Goal: Information Seeking & Learning: Learn about a topic

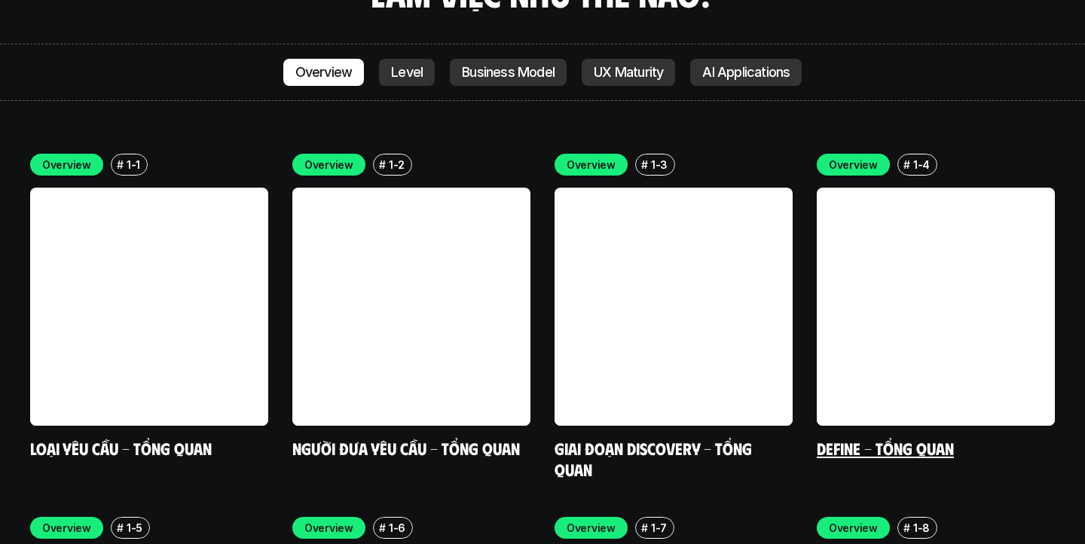
scroll to position [4259, 0]
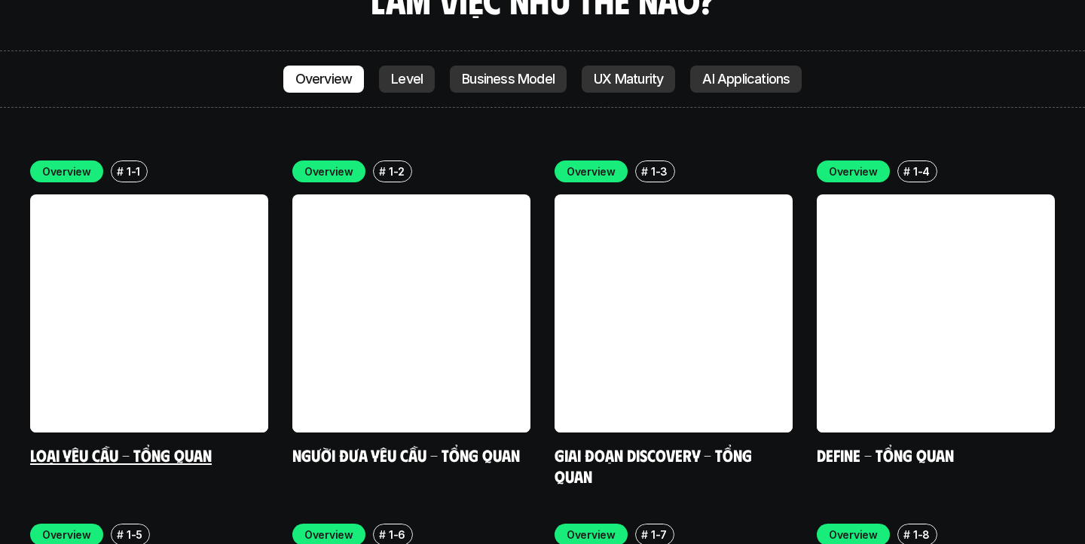
click at [174, 228] on link at bounding box center [149, 313] width 238 height 238
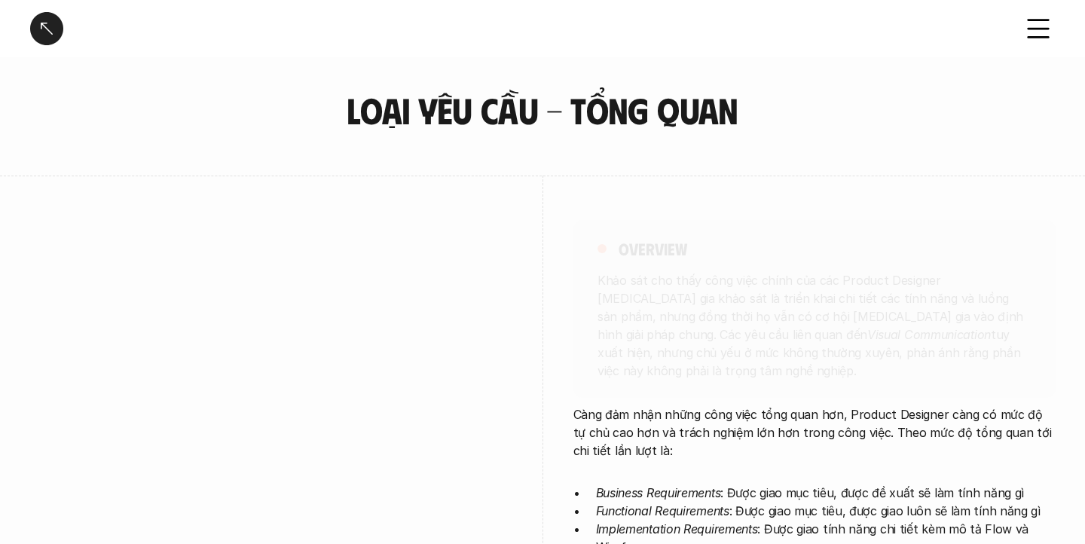
click at [174, 228] on iframe at bounding box center [271, 439] width 482 height 452
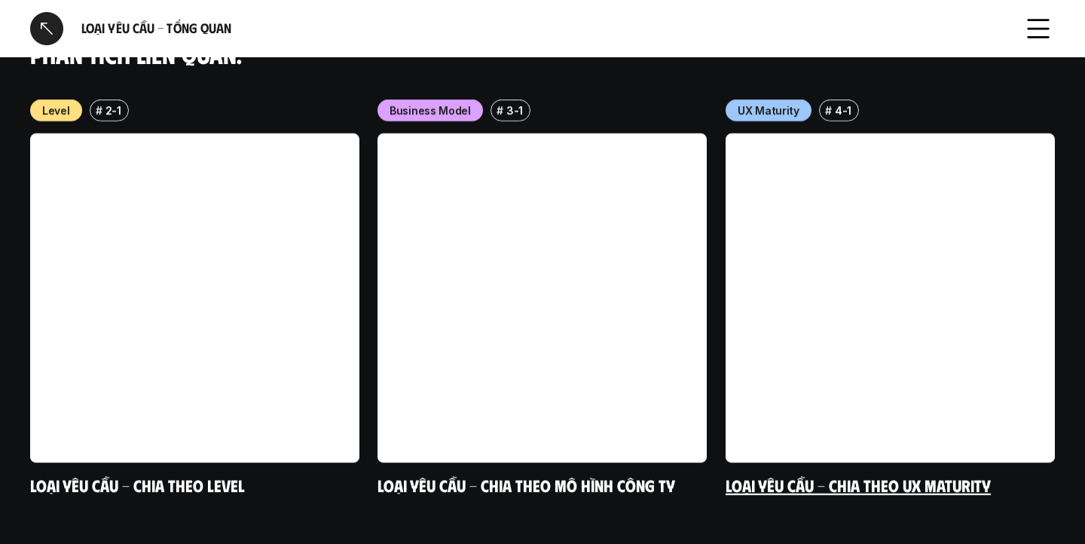
scroll to position [1644, 0]
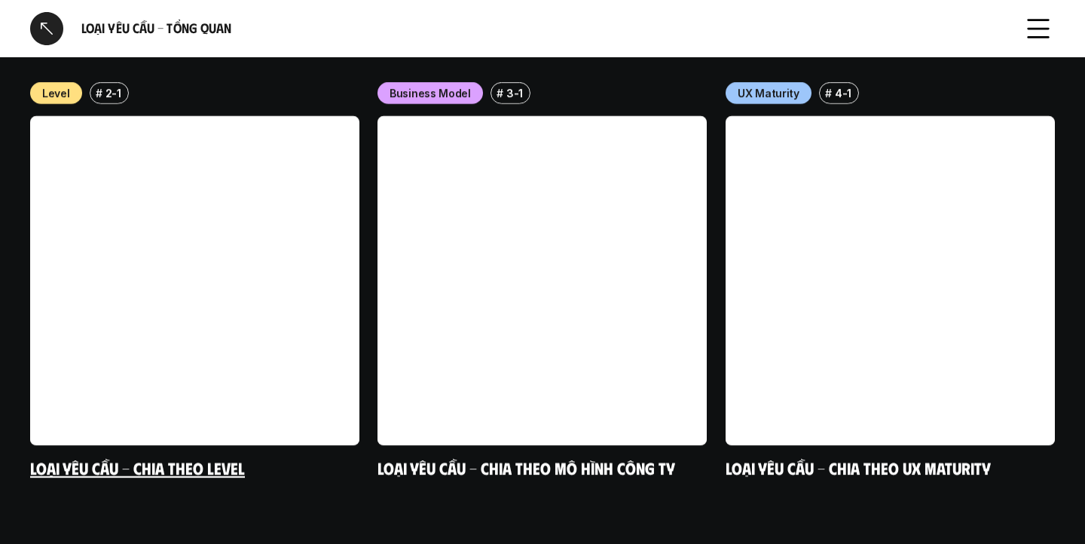
click at [245, 270] on link at bounding box center [194, 280] width 329 height 329
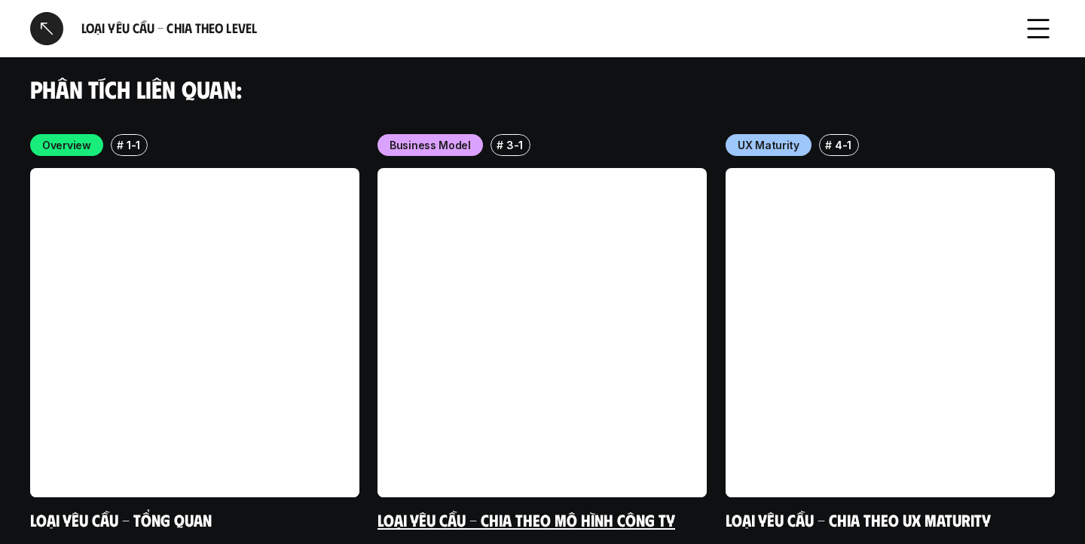
scroll to position [4469, 0]
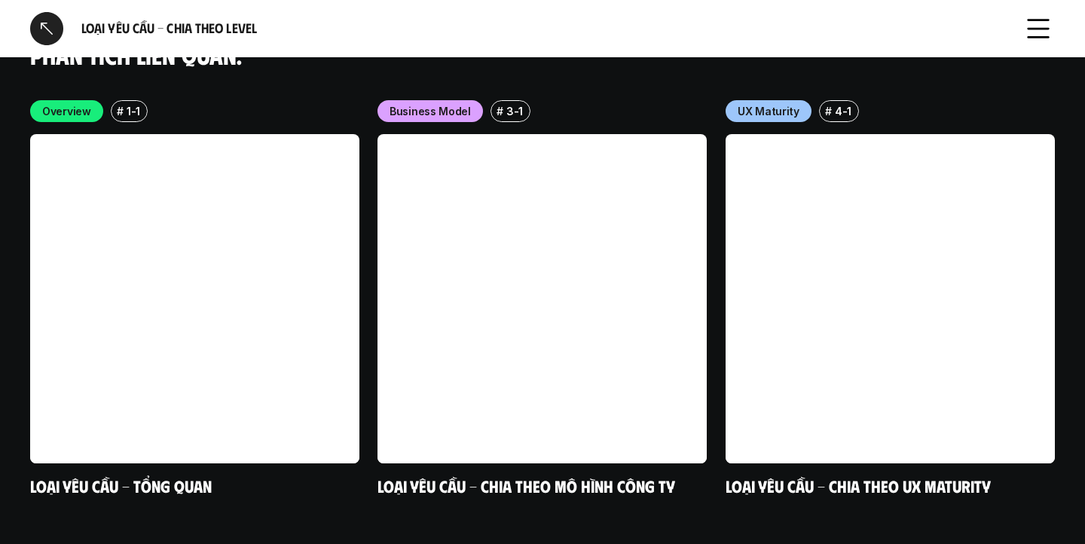
click at [44, 27] on div at bounding box center [46, 28] width 33 height 33
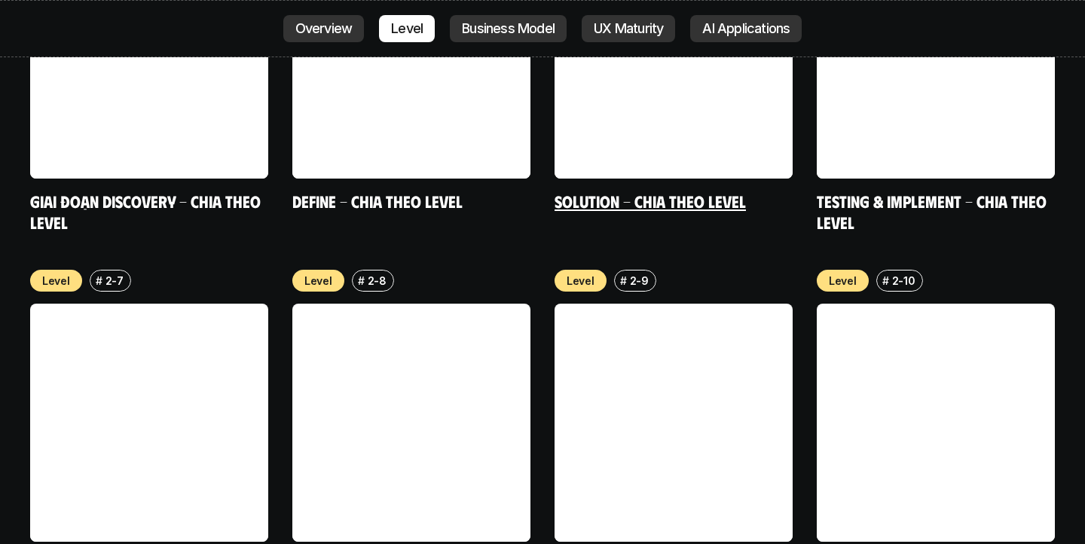
scroll to position [5605, 0]
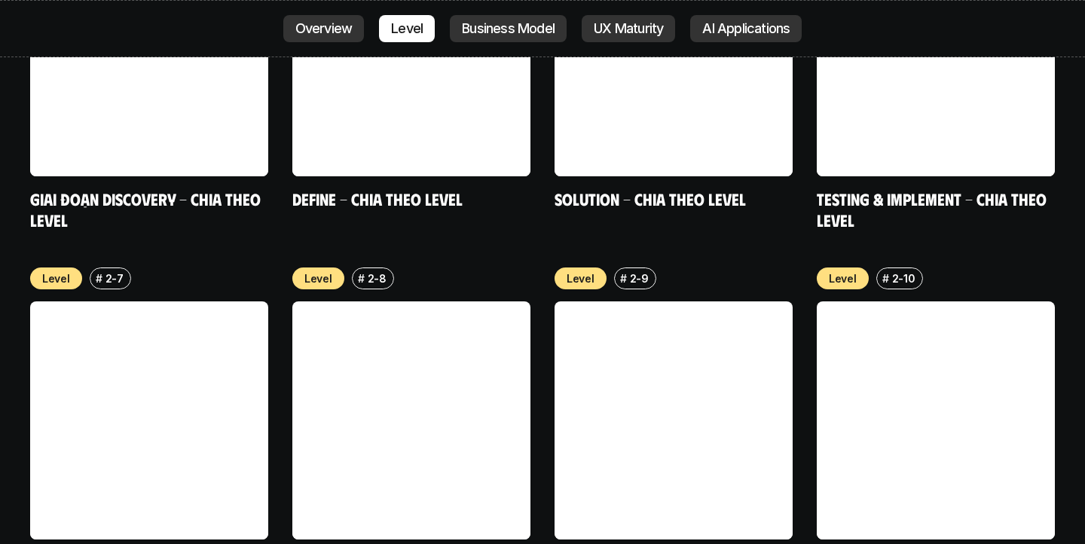
click at [871, 325] on link at bounding box center [936, 420] width 238 height 238
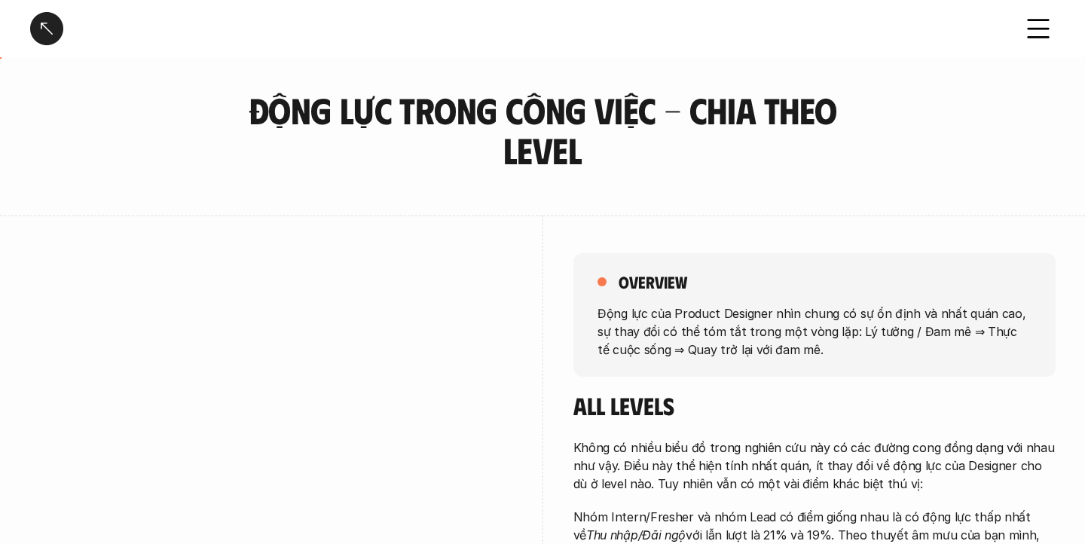
click at [57, 33] on div at bounding box center [46, 28] width 33 height 33
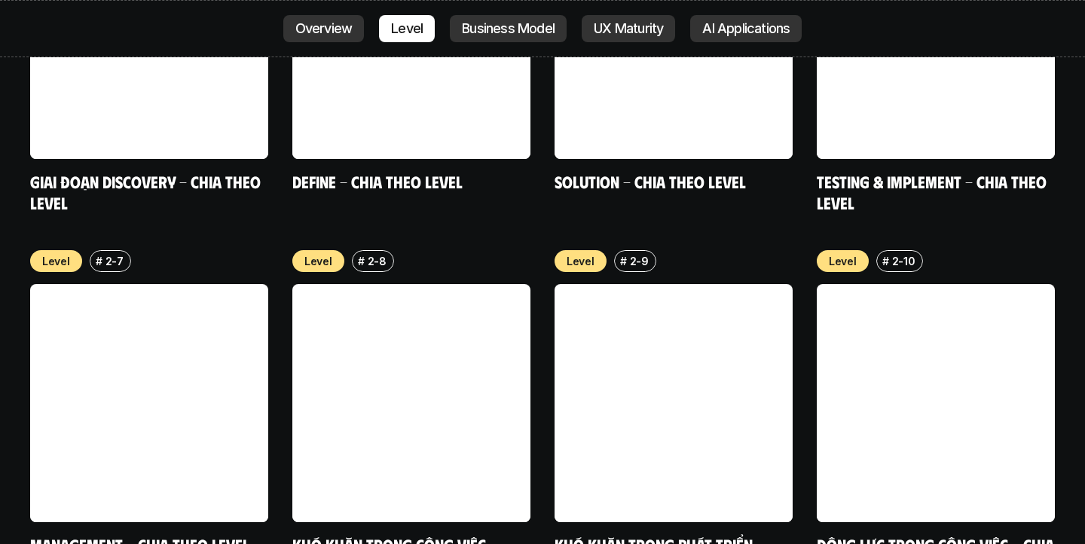
scroll to position [5671, 0]
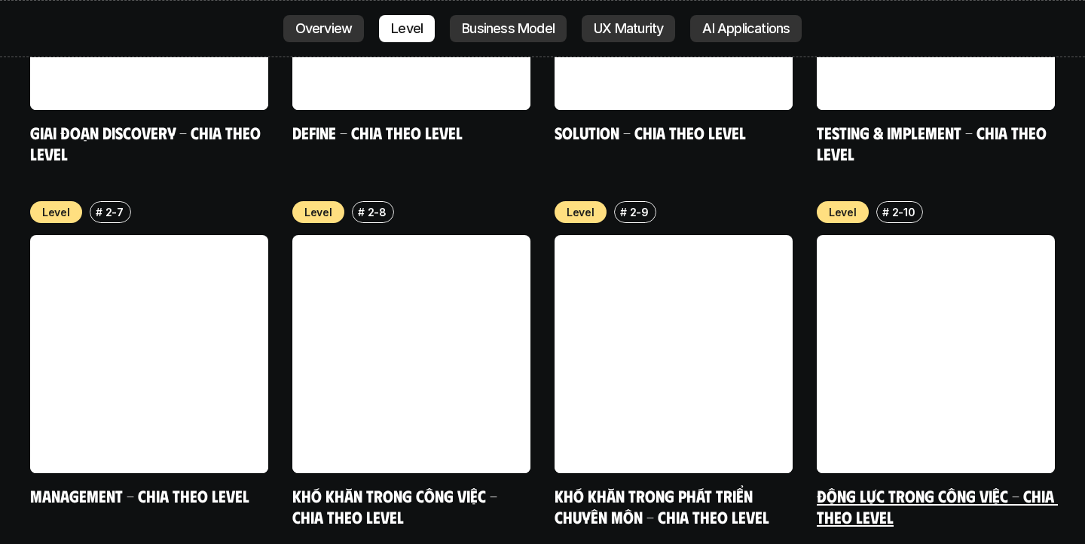
click at [971, 296] on link at bounding box center [936, 354] width 238 height 238
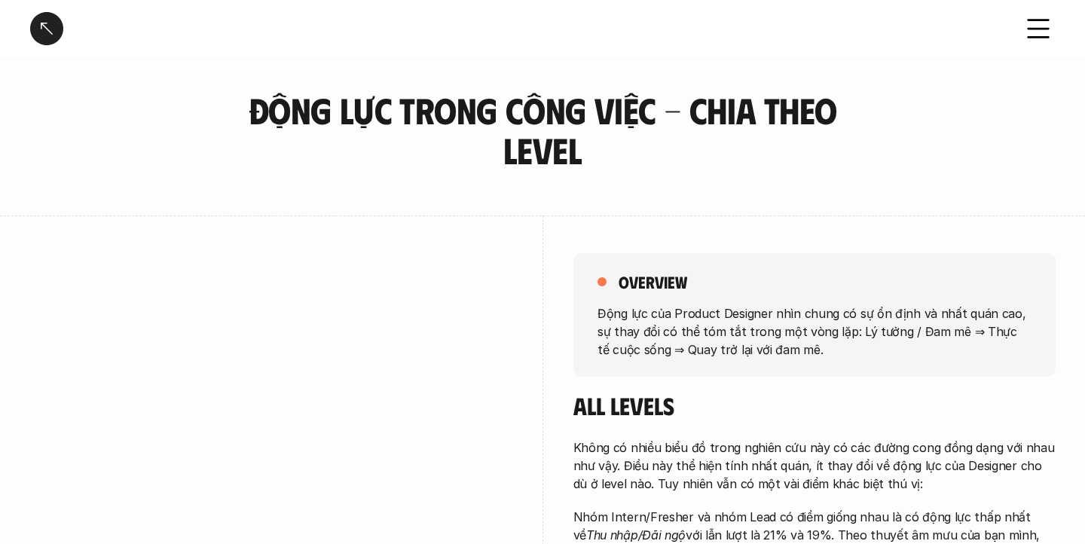
click at [41, 25] on div at bounding box center [46, 28] width 33 height 33
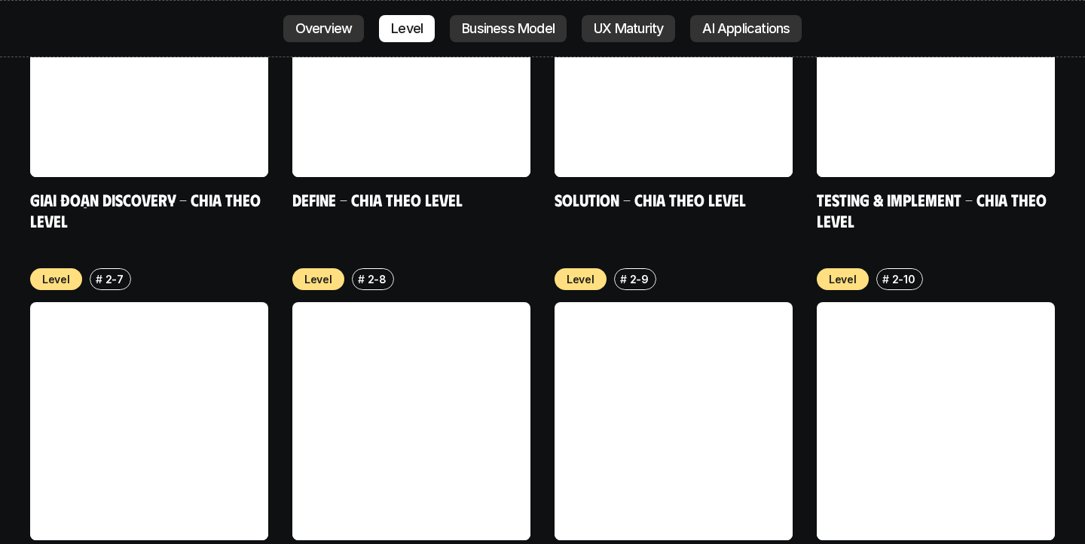
scroll to position [5609, 0]
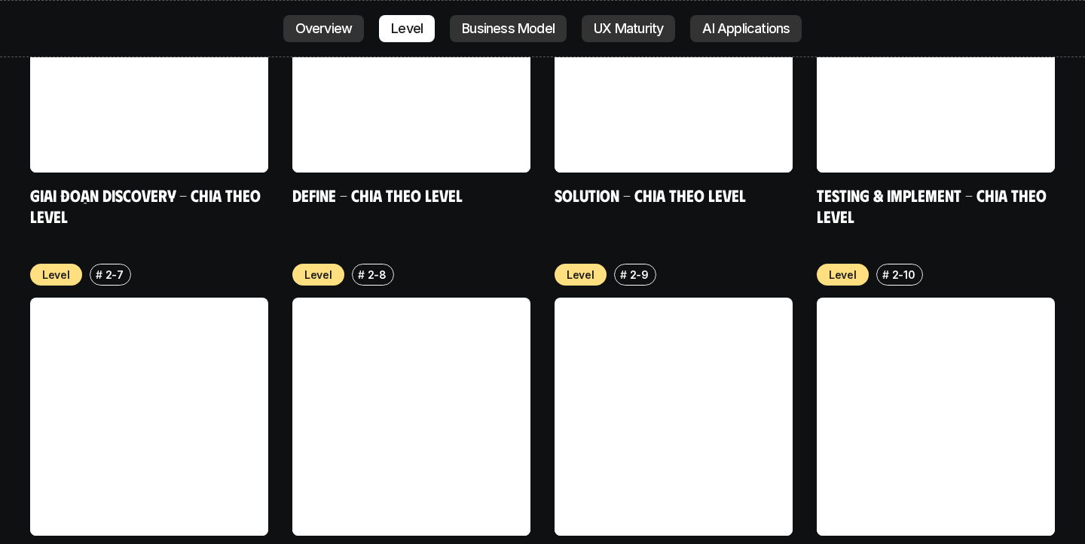
click at [685, 334] on link at bounding box center [673, 417] width 238 height 238
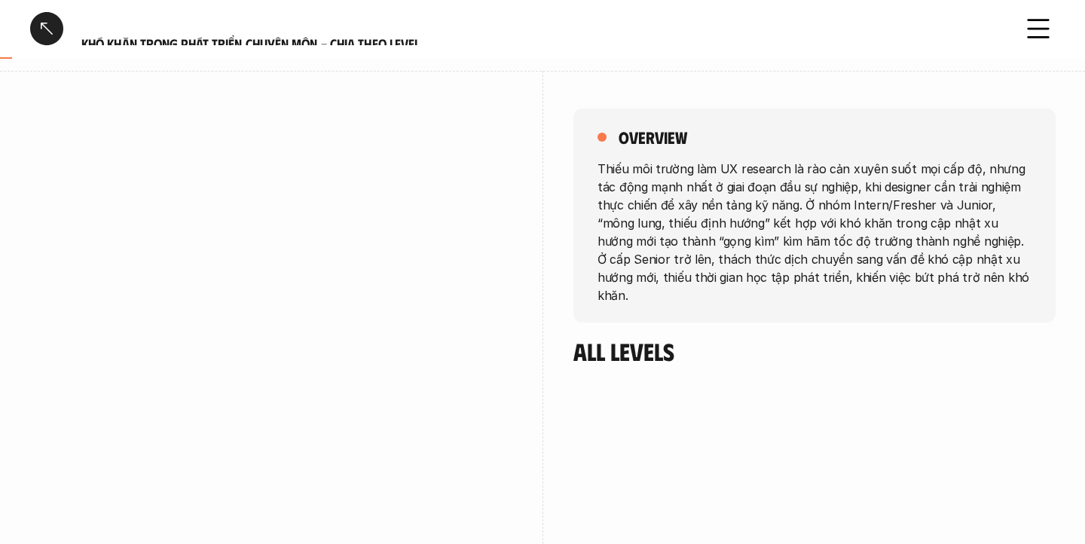
scroll to position [145, 0]
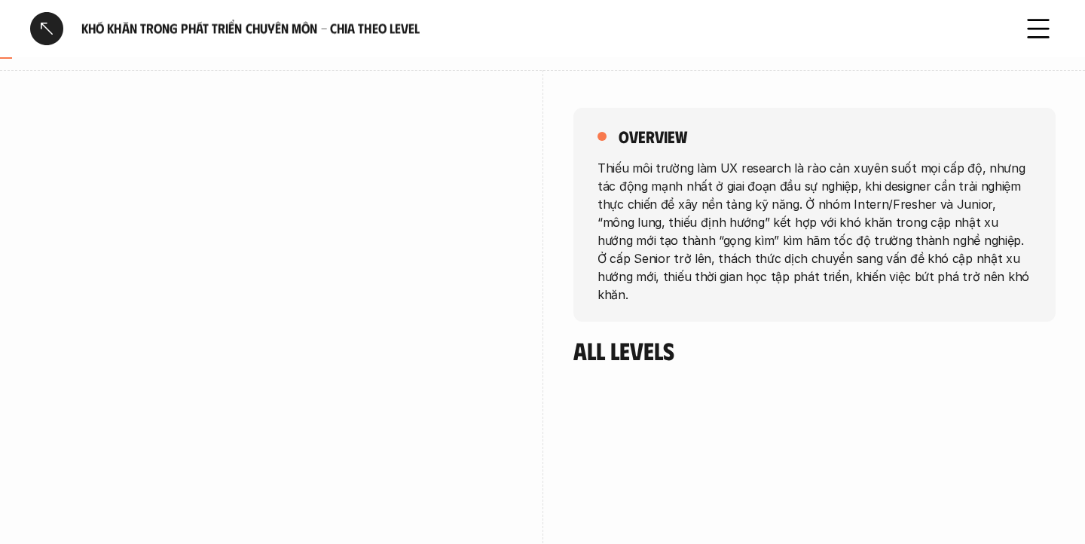
click at [50, 28] on div at bounding box center [46, 28] width 33 height 33
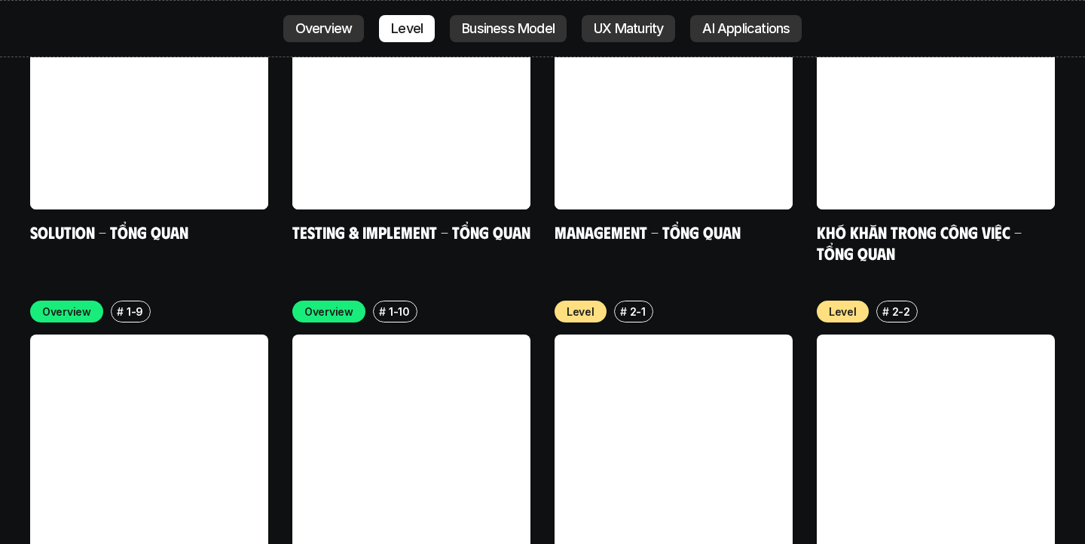
scroll to position [4840, 0]
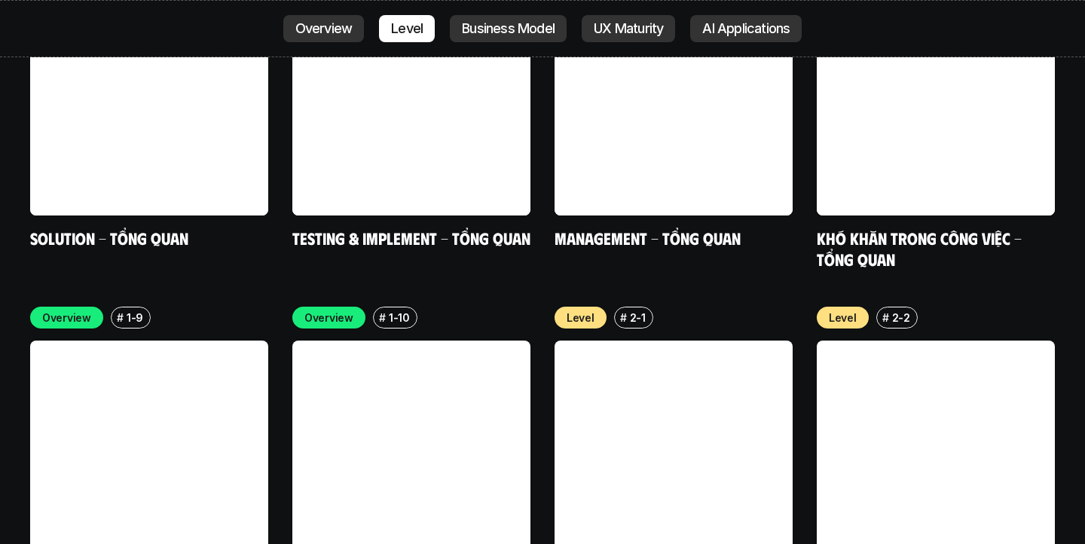
click at [336, 341] on link at bounding box center [411, 460] width 238 height 238
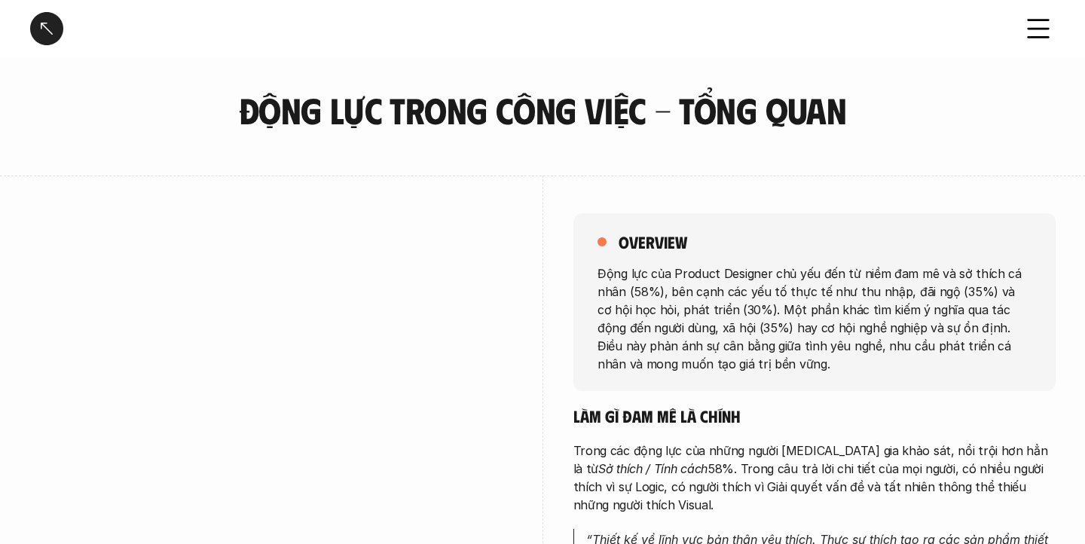
click at [45, 25] on div at bounding box center [46, 28] width 33 height 33
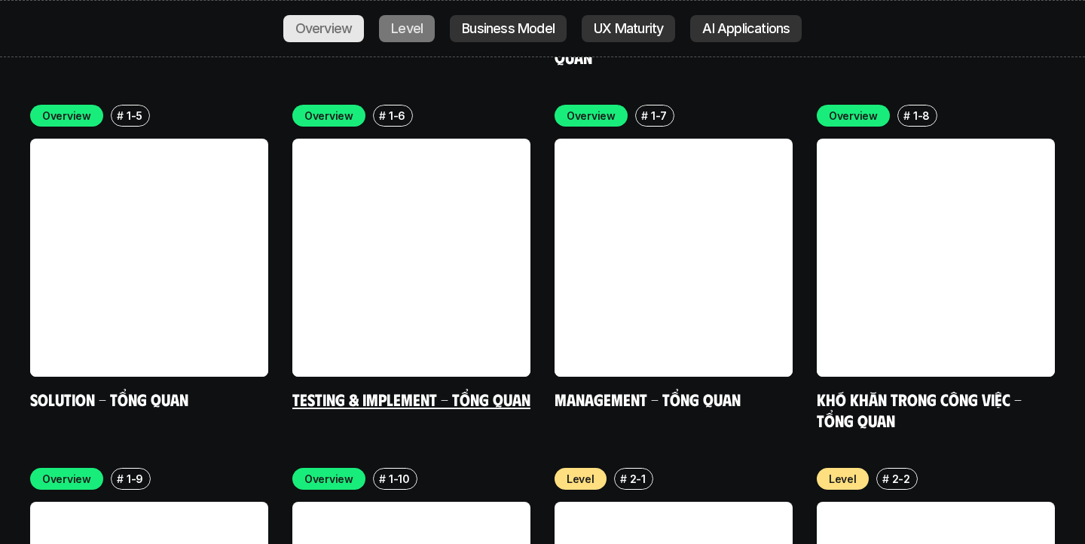
scroll to position [4658, 0]
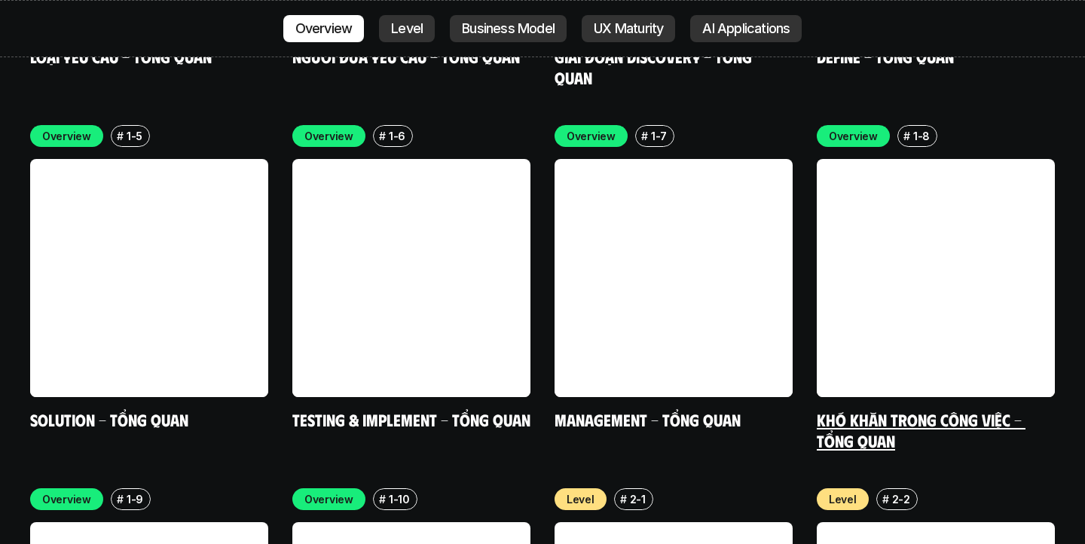
click at [892, 171] on link at bounding box center [936, 278] width 238 height 238
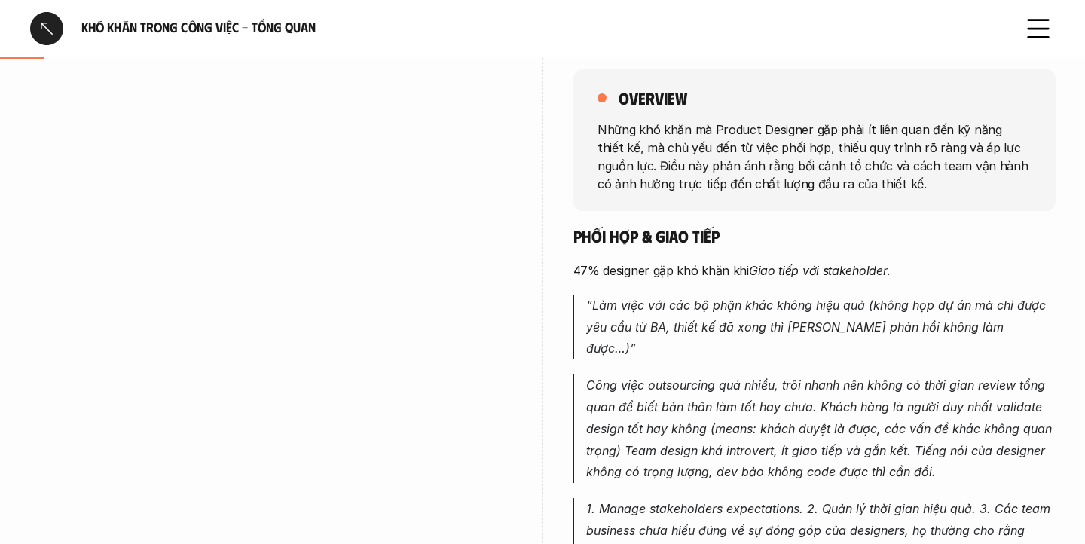
scroll to position [151, 0]
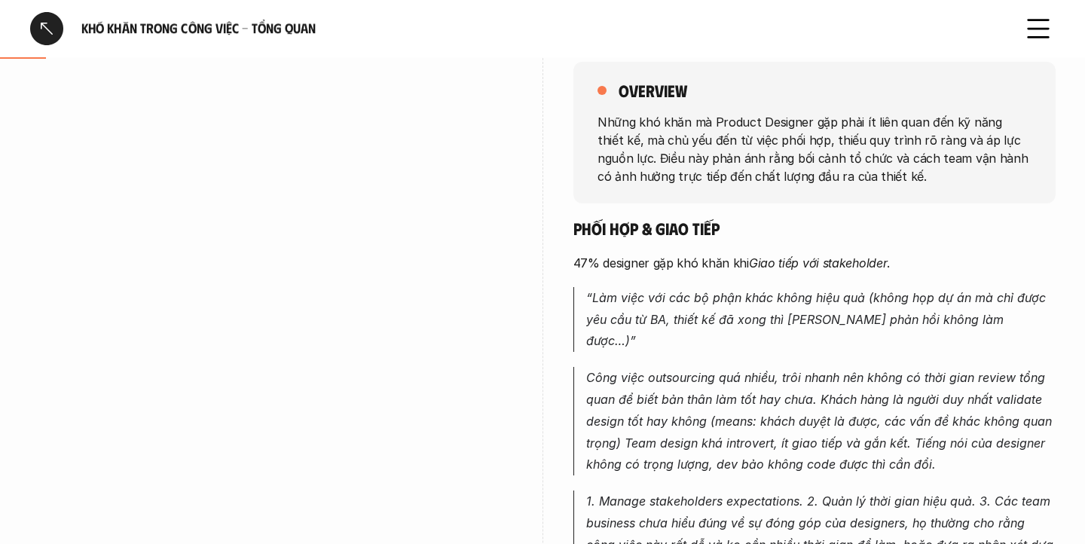
click at [47, 31] on div at bounding box center [46, 28] width 33 height 33
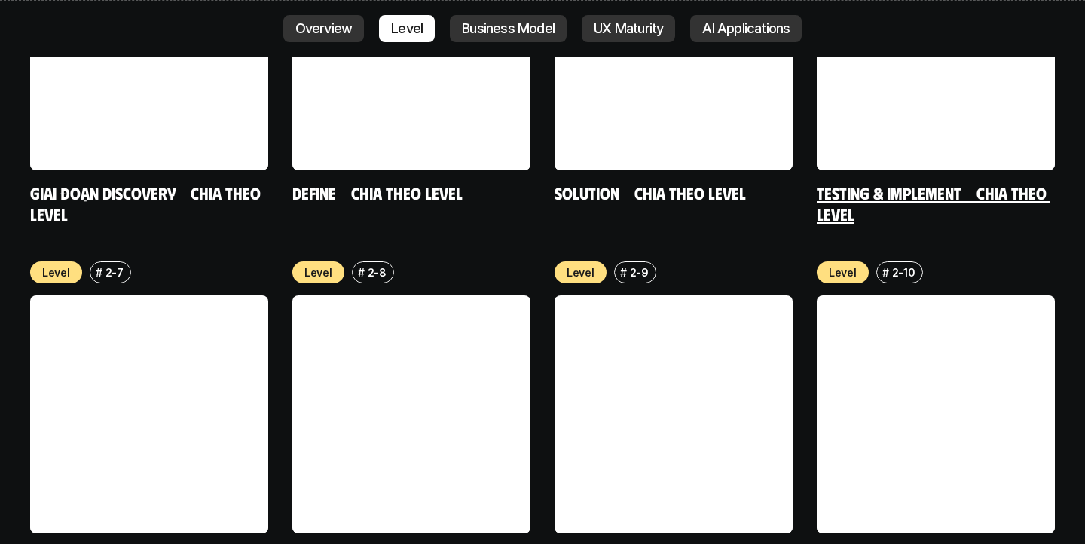
scroll to position [5613, 0]
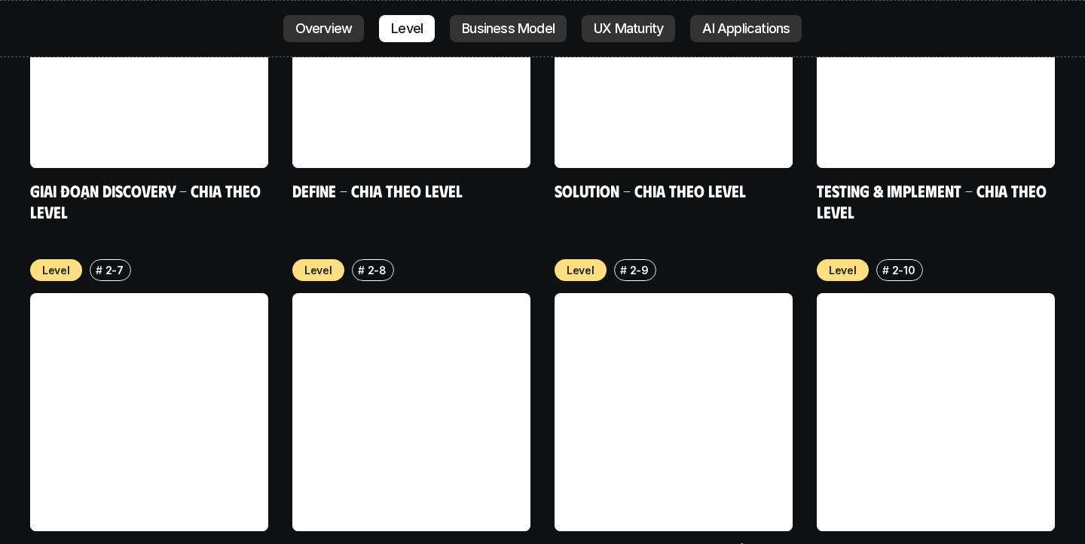
click at [461, 392] on link at bounding box center [411, 412] width 238 height 238
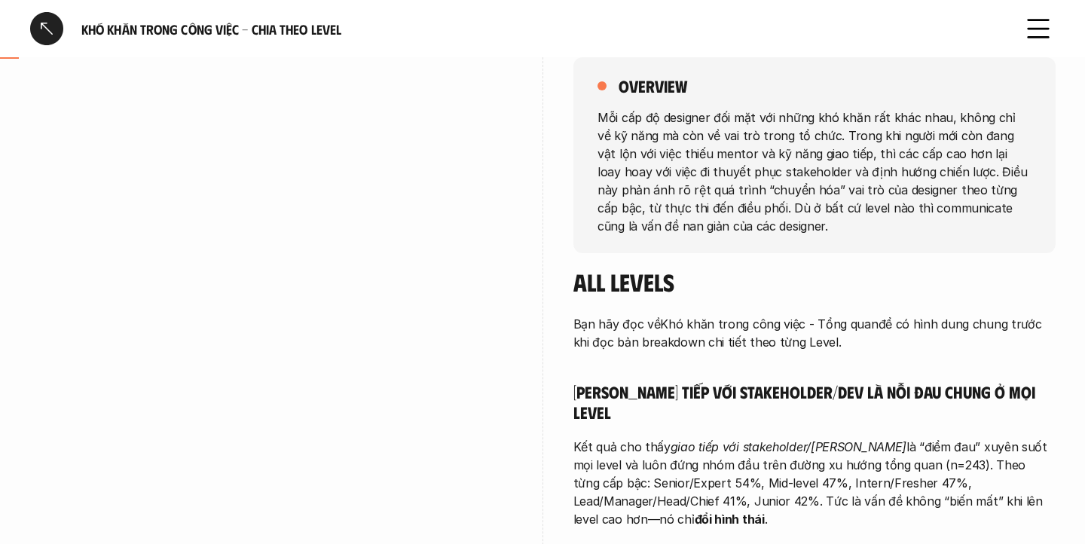
scroll to position [194, 0]
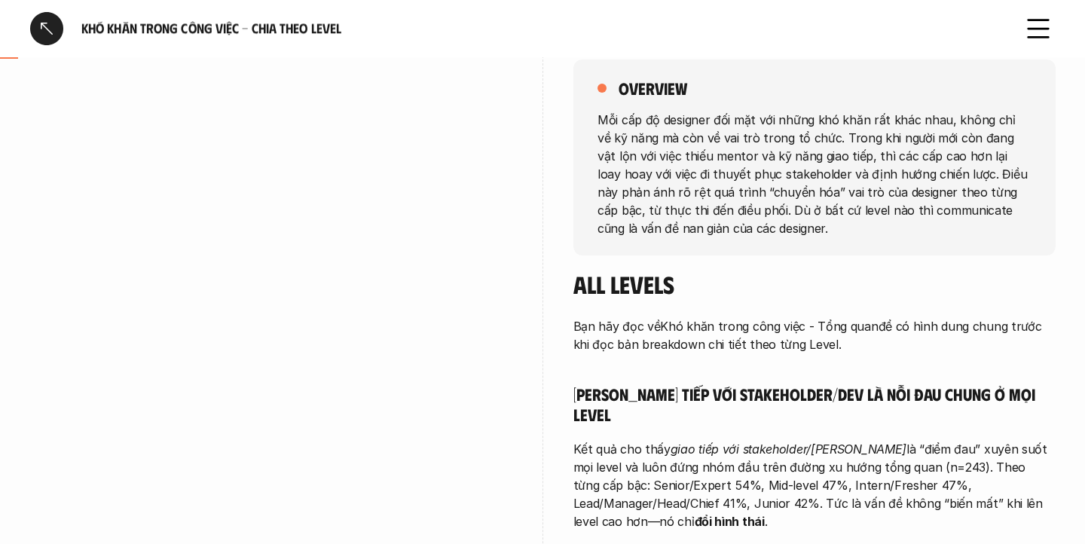
click at [50, 34] on div at bounding box center [46, 28] width 33 height 33
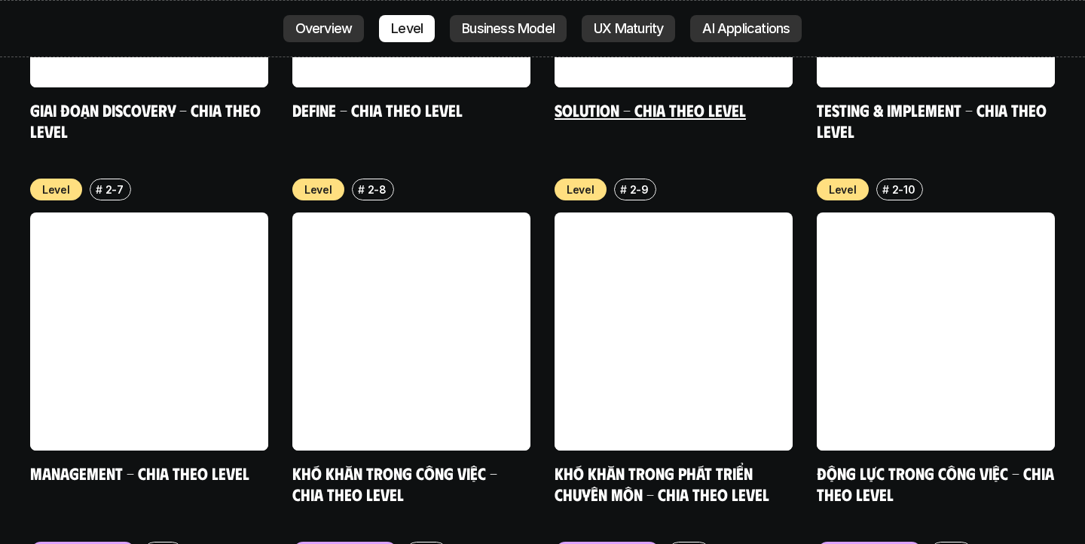
scroll to position [5697, 0]
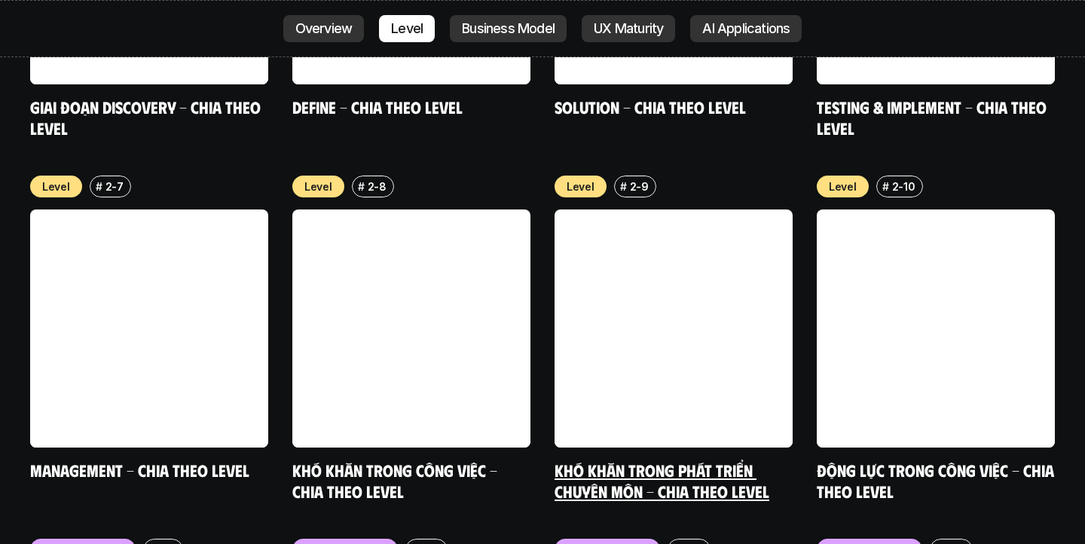
click at [631, 209] on link at bounding box center [673, 328] width 238 height 238
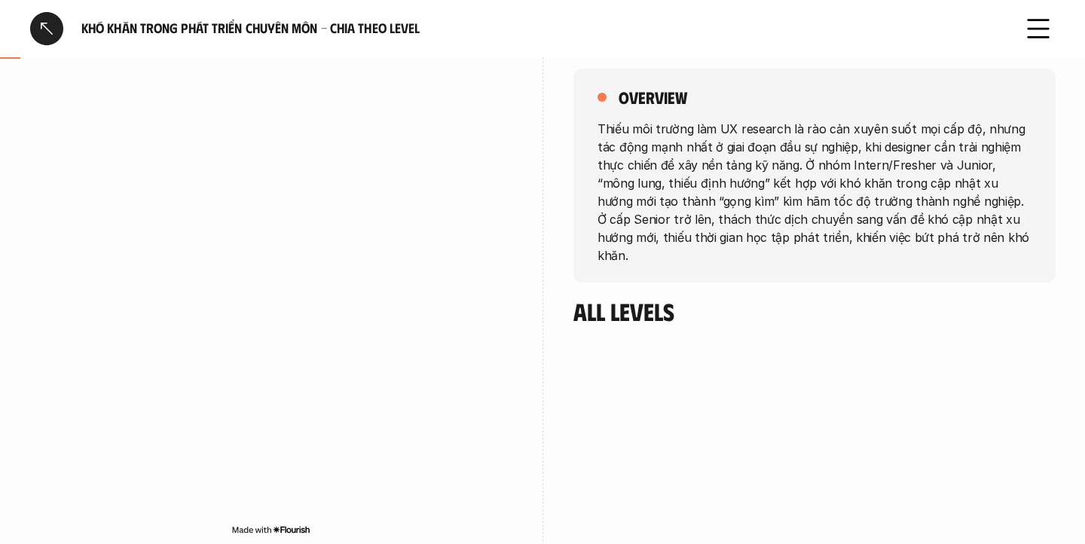
scroll to position [191, 0]
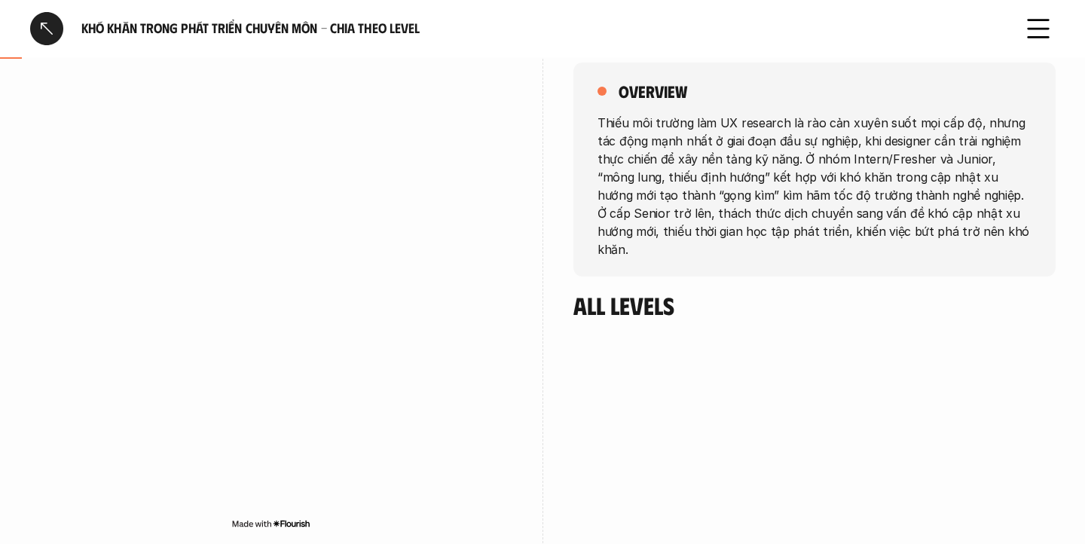
click at [687, 490] on div "overview Thiếu môi trường làm UX research là rào cản xuyên suốt mọi cấp độ, như…" at bounding box center [542, 301] width 1025 height 552
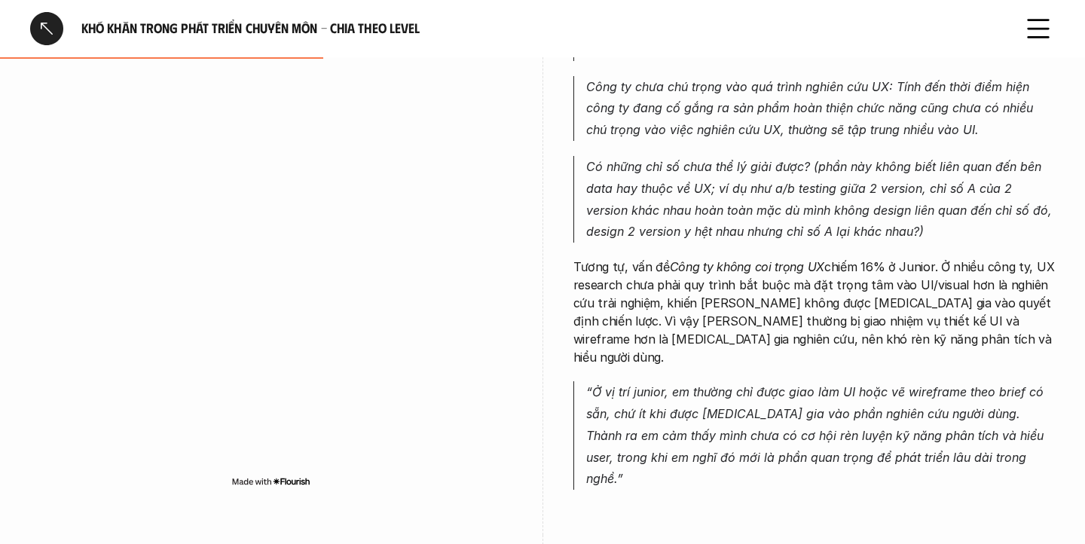
scroll to position [1590, 0]
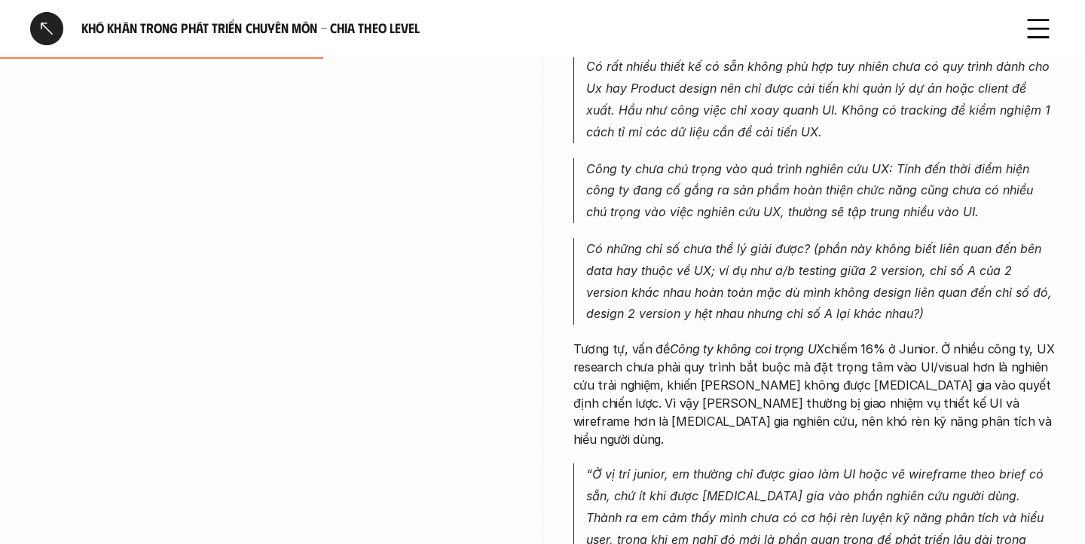
click at [42, 27] on div at bounding box center [46, 28] width 33 height 33
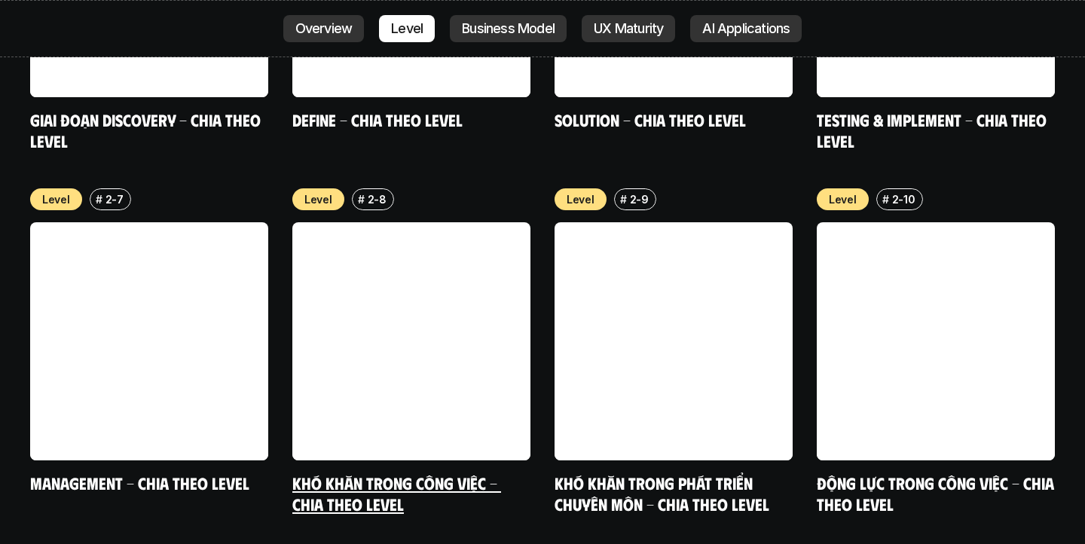
scroll to position [5691, 0]
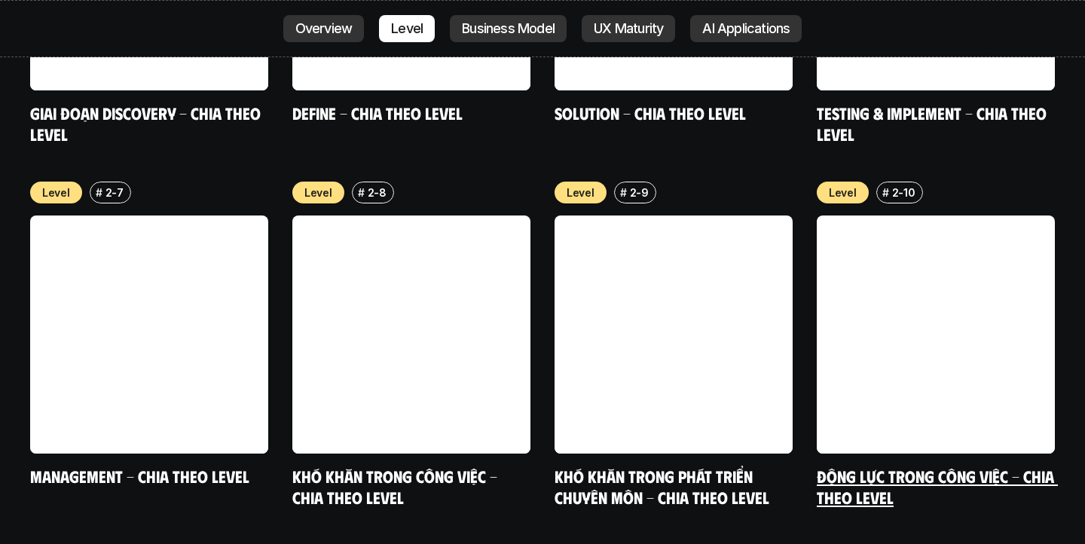
click at [937, 248] on link at bounding box center [936, 334] width 238 height 238
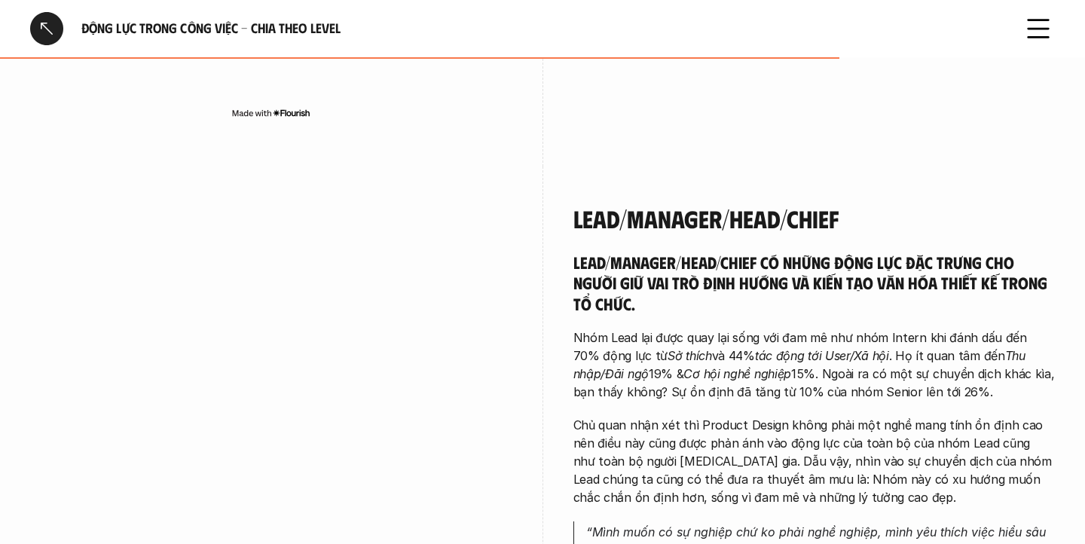
scroll to position [3395, 0]
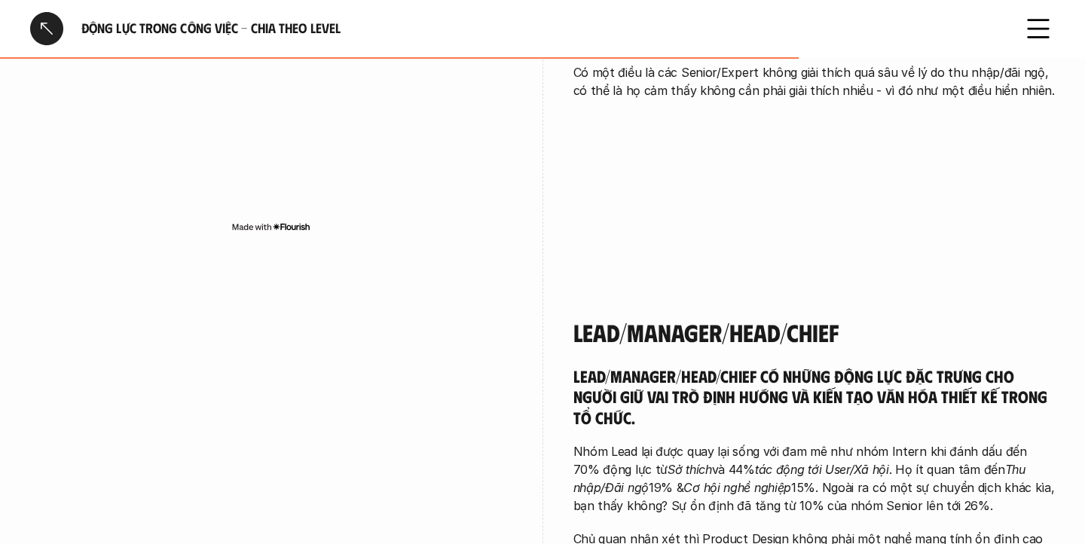
click at [56, 16] on div at bounding box center [46, 28] width 33 height 33
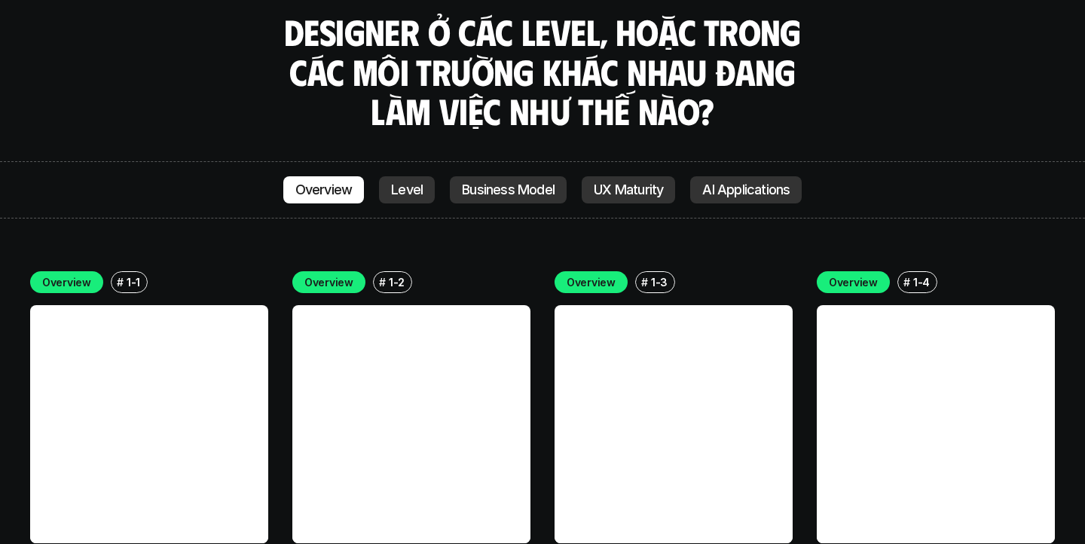
scroll to position [4165, 0]
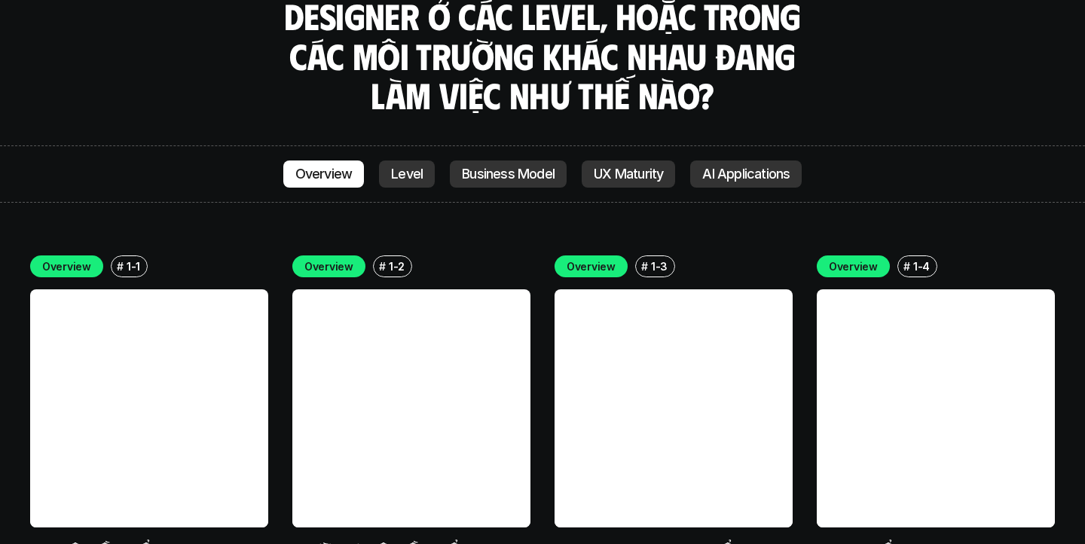
click at [148, 329] on link at bounding box center [149, 408] width 238 height 238
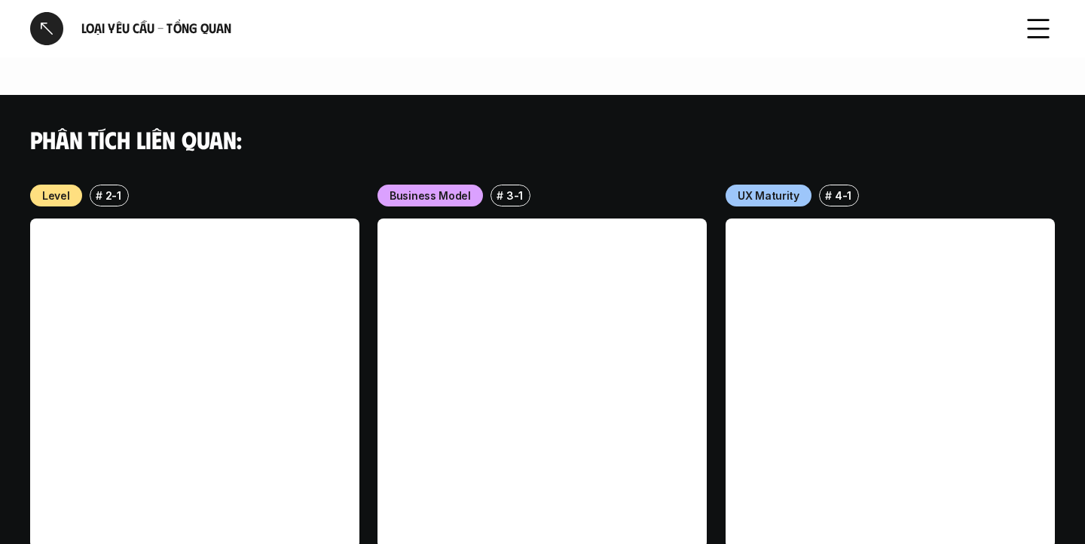
scroll to position [1538, 0]
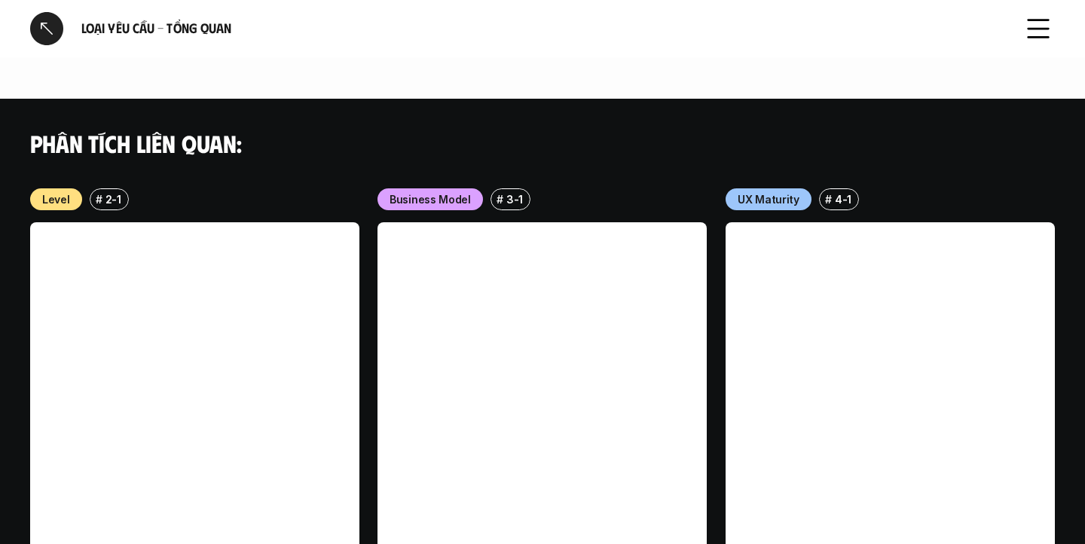
click at [50, 27] on div at bounding box center [46, 28] width 33 height 33
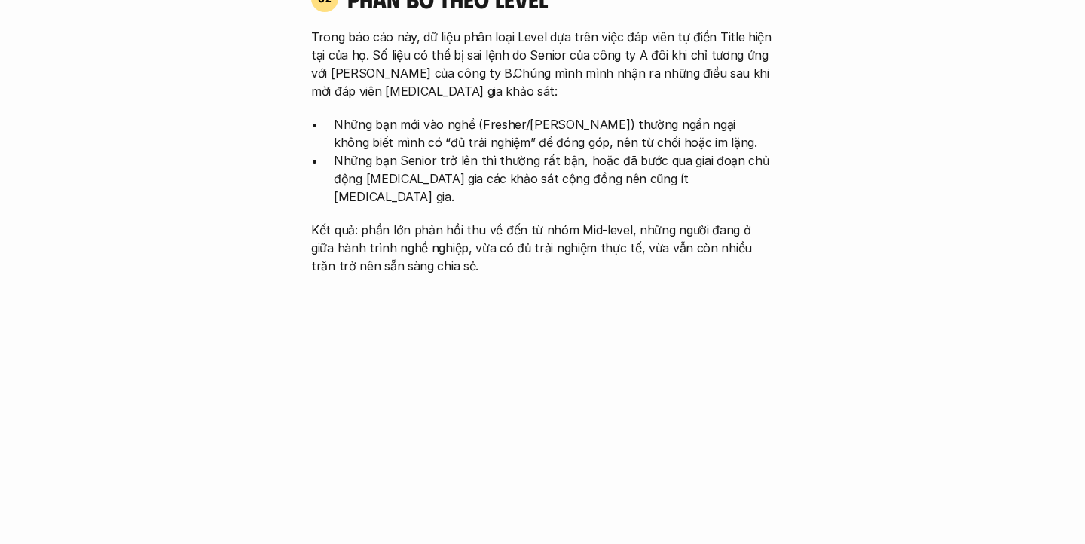
scroll to position [4247, 0]
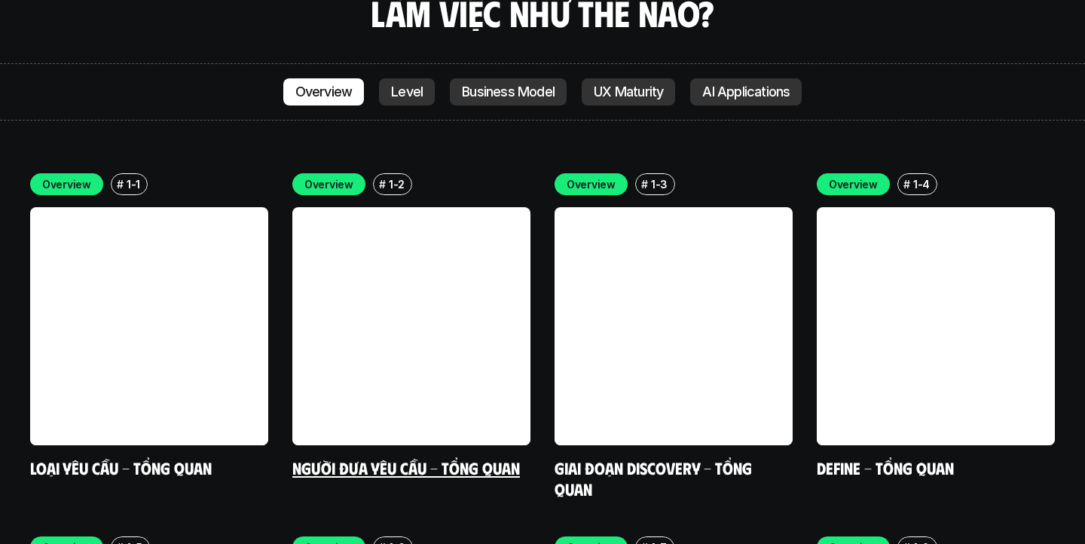
click at [415, 207] on link at bounding box center [411, 326] width 238 height 238
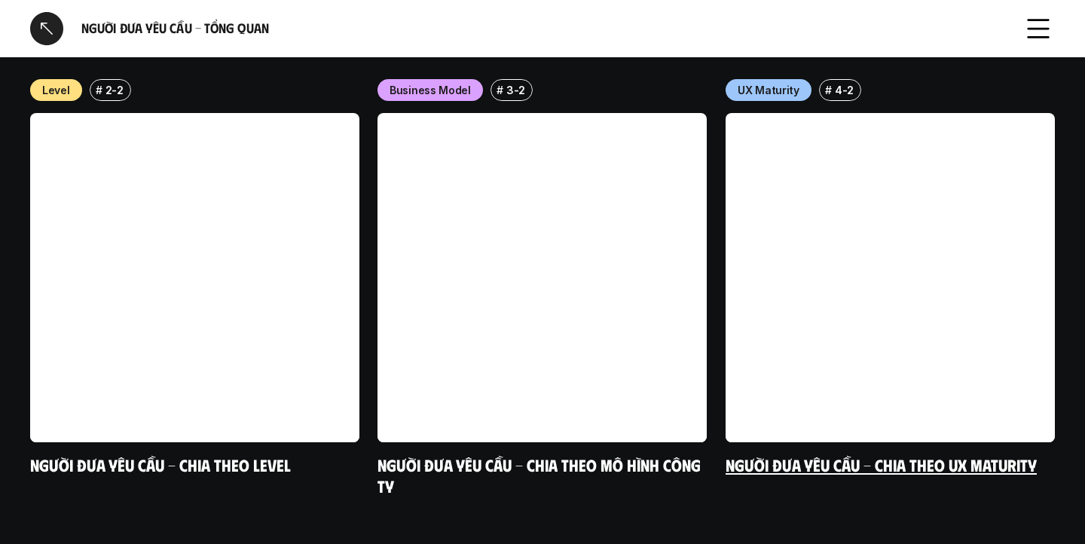
scroll to position [1101, 0]
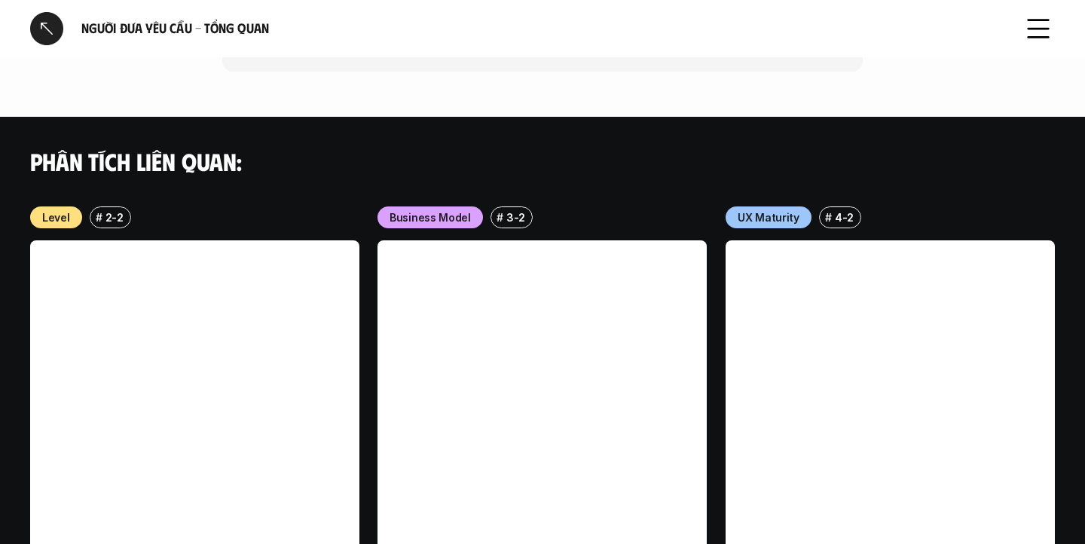
click at [55, 29] on div at bounding box center [46, 28] width 33 height 33
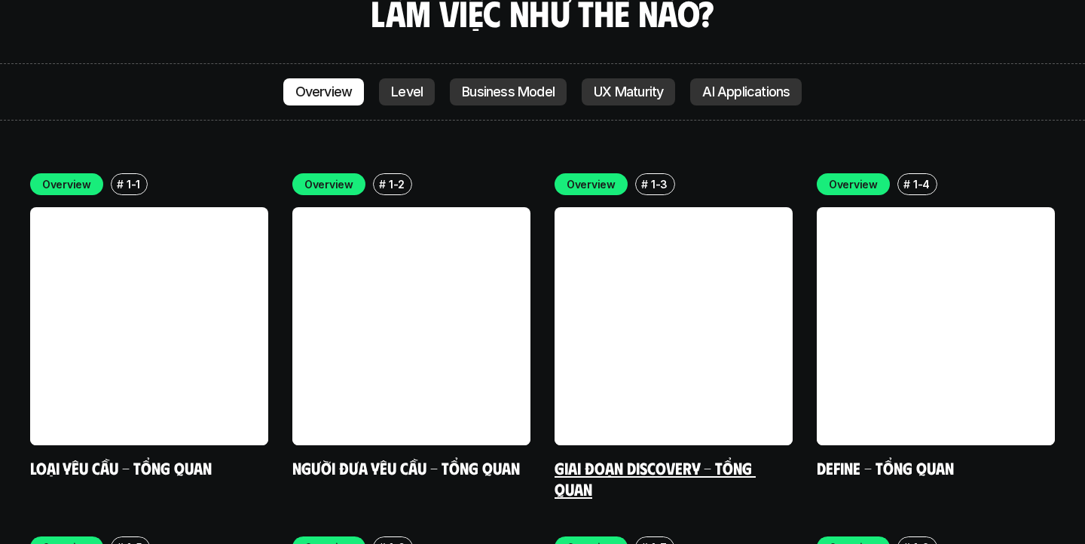
click at [646, 207] on link at bounding box center [673, 326] width 238 height 238
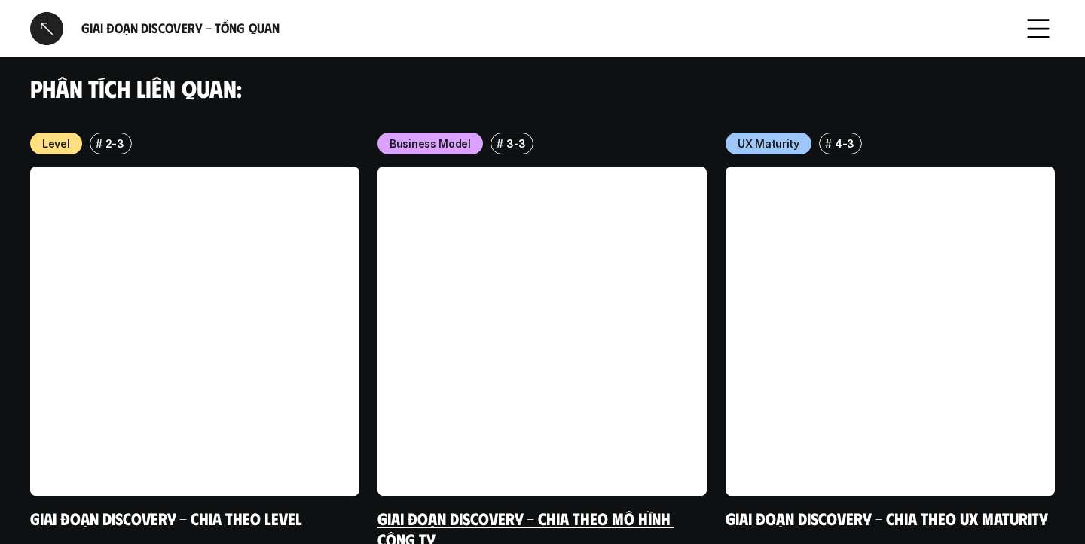
scroll to position [1841, 0]
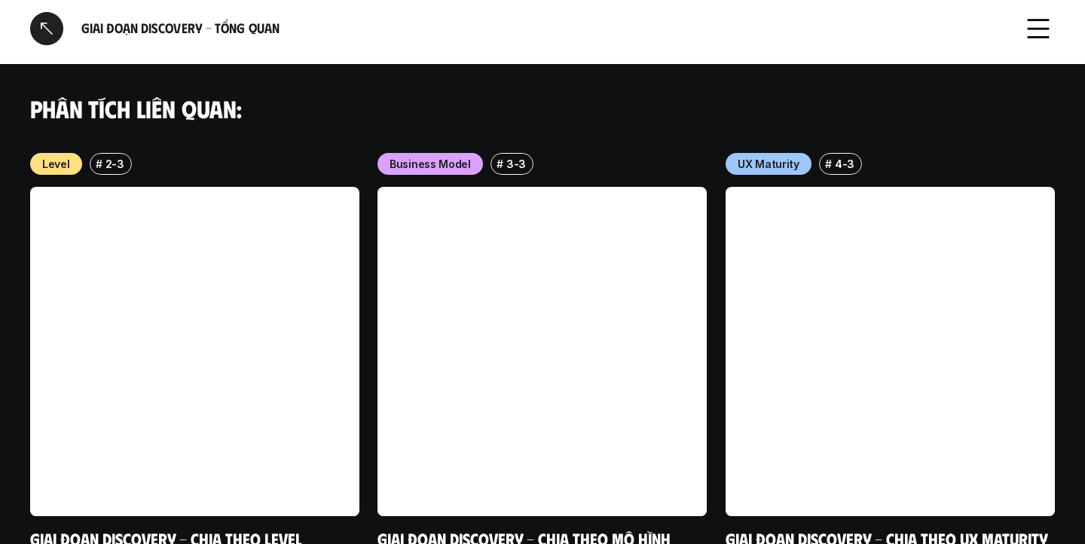
click at [48, 32] on div at bounding box center [46, 28] width 33 height 33
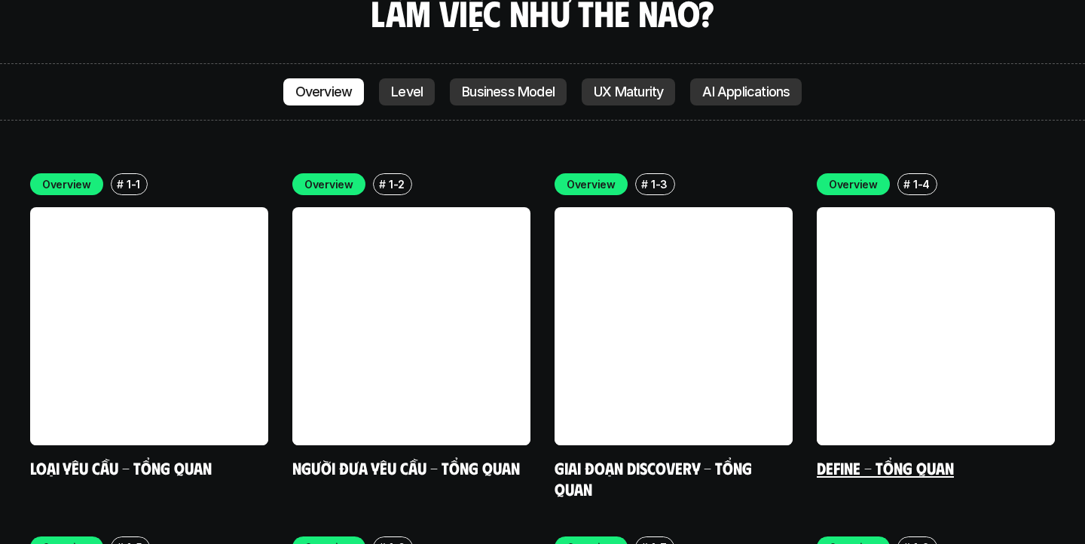
click at [930, 207] on link at bounding box center [936, 326] width 238 height 238
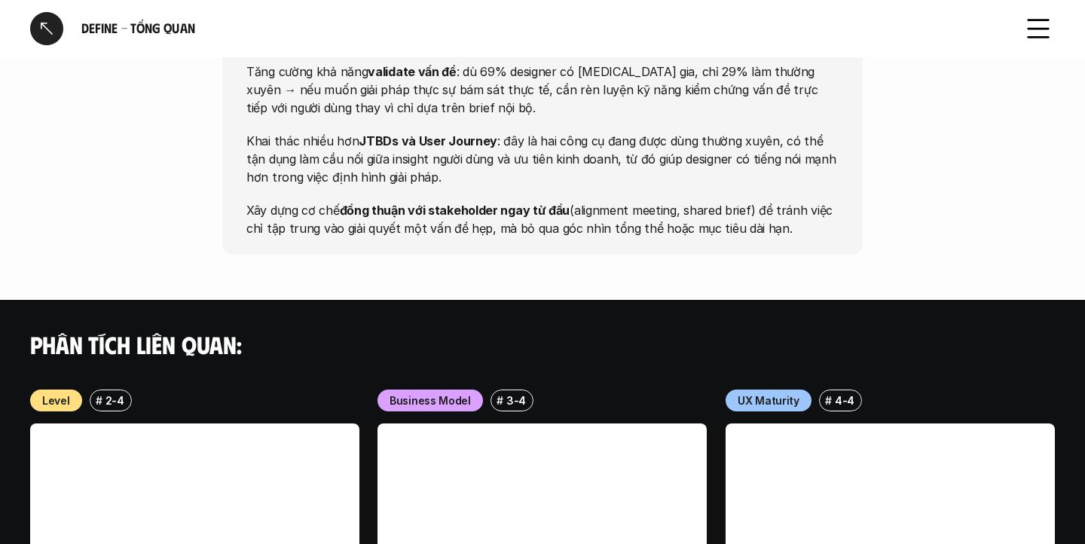
scroll to position [1824, 0]
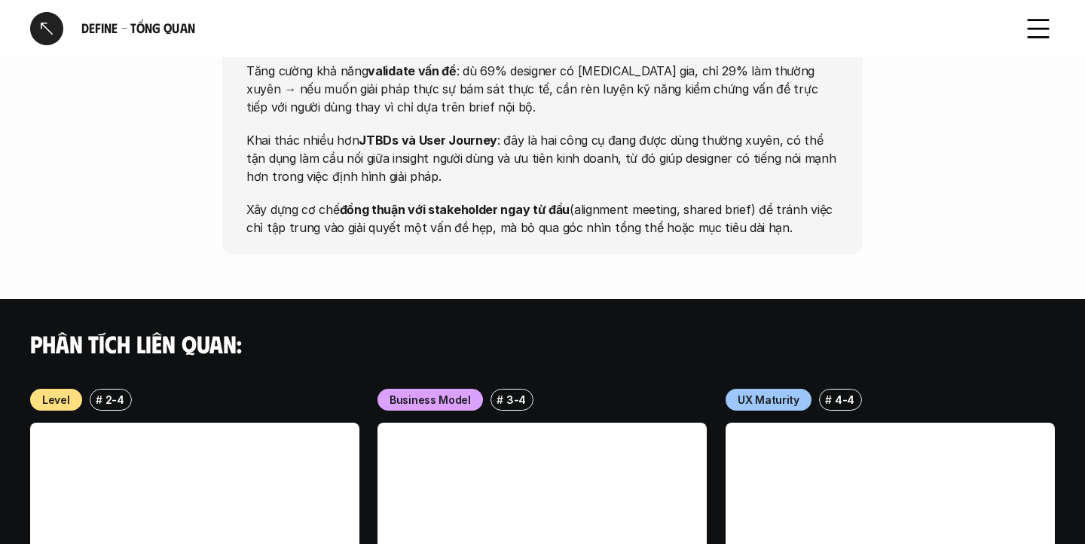
click at [46, 29] on div at bounding box center [46, 28] width 33 height 33
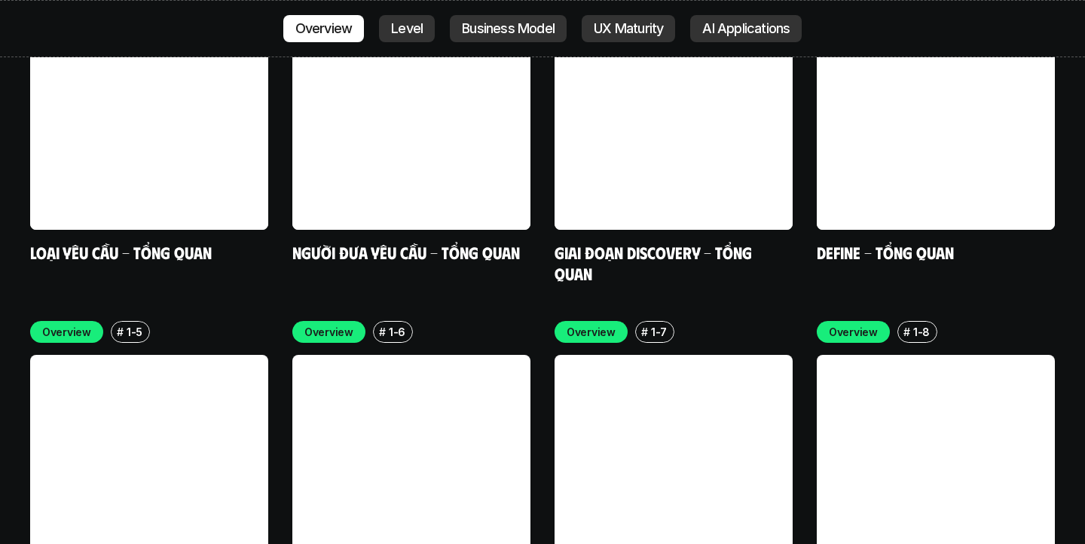
scroll to position [4473, 0]
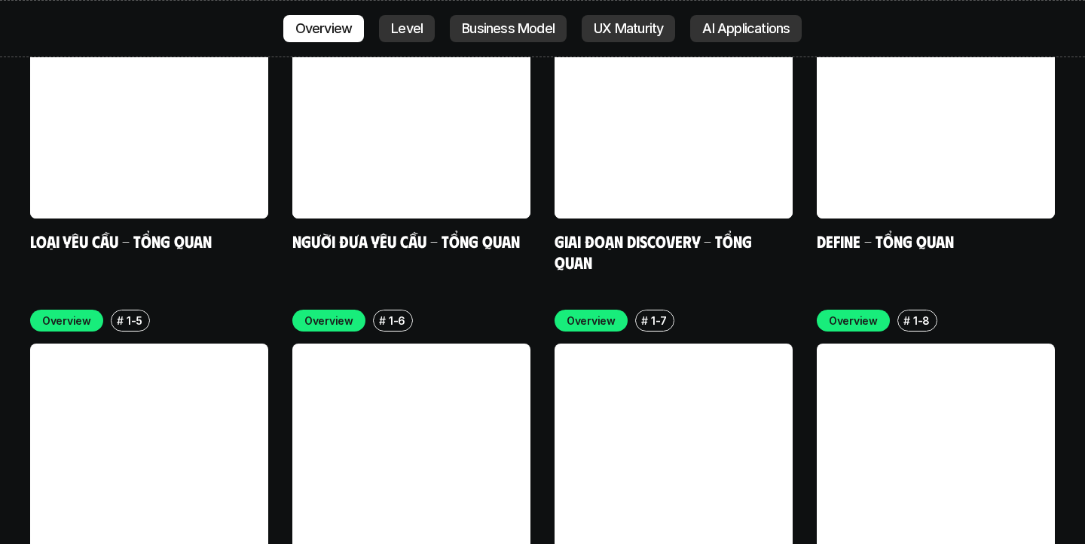
click at [213, 381] on link at bounding box center [149, 463] width 238 height 238
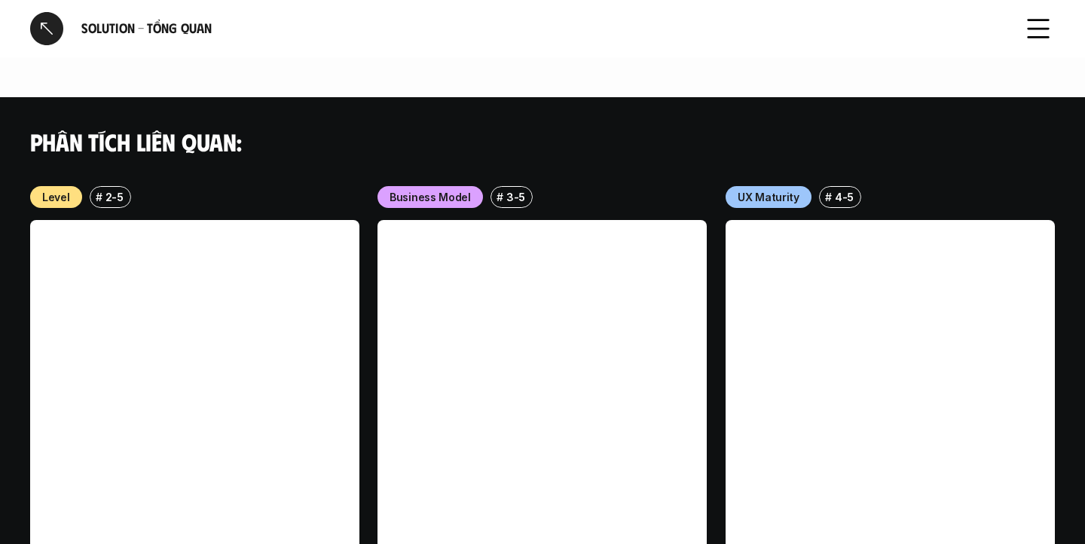
scroll to position [1758, 0]
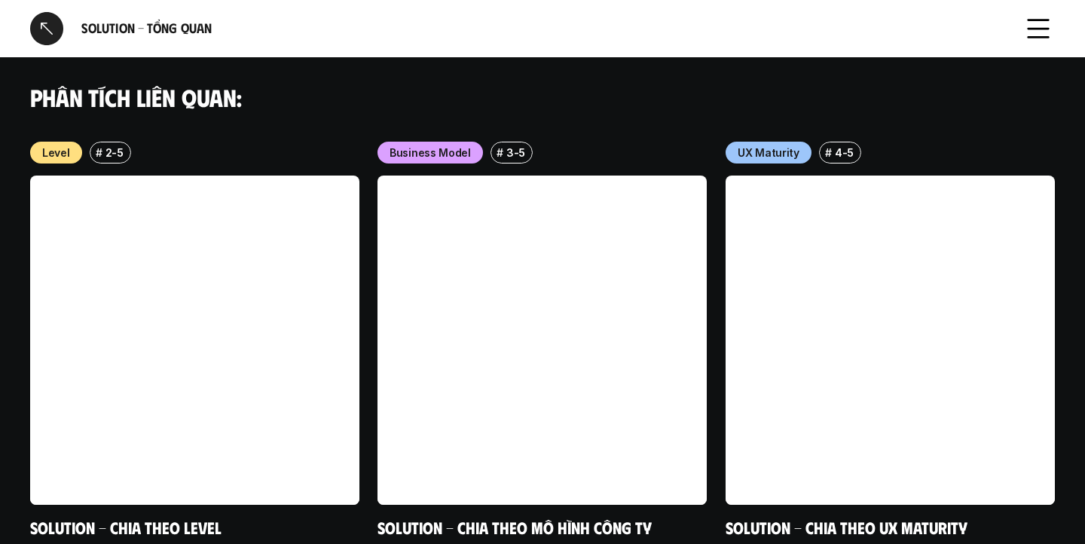
click at [48, 29] on div at bounding box center [46, 28] width 33 height 33
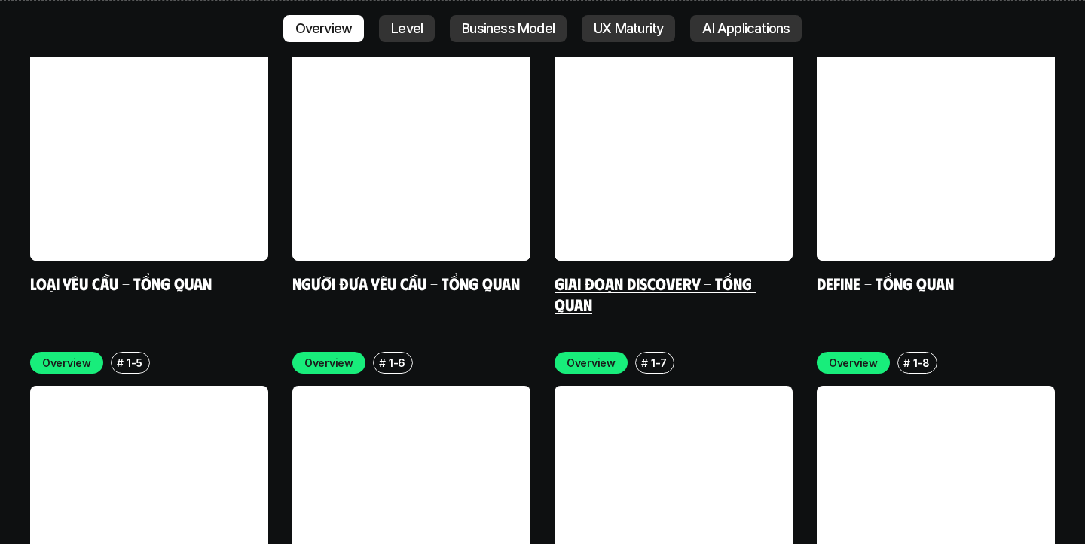
scroll to position [4437, 0]
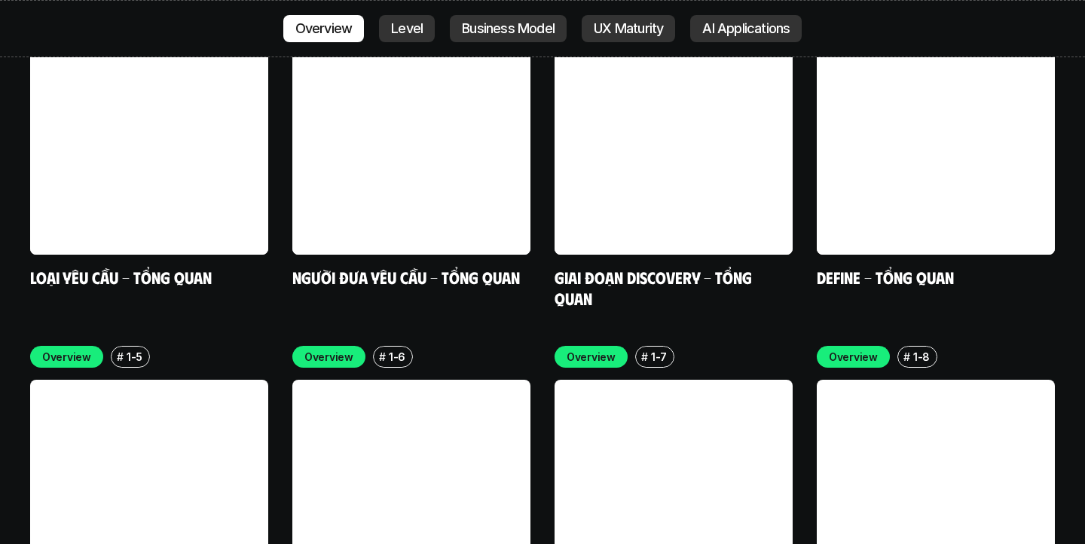
click at [412, 441] on link at bounding box center [411, 499] width 238 height 238
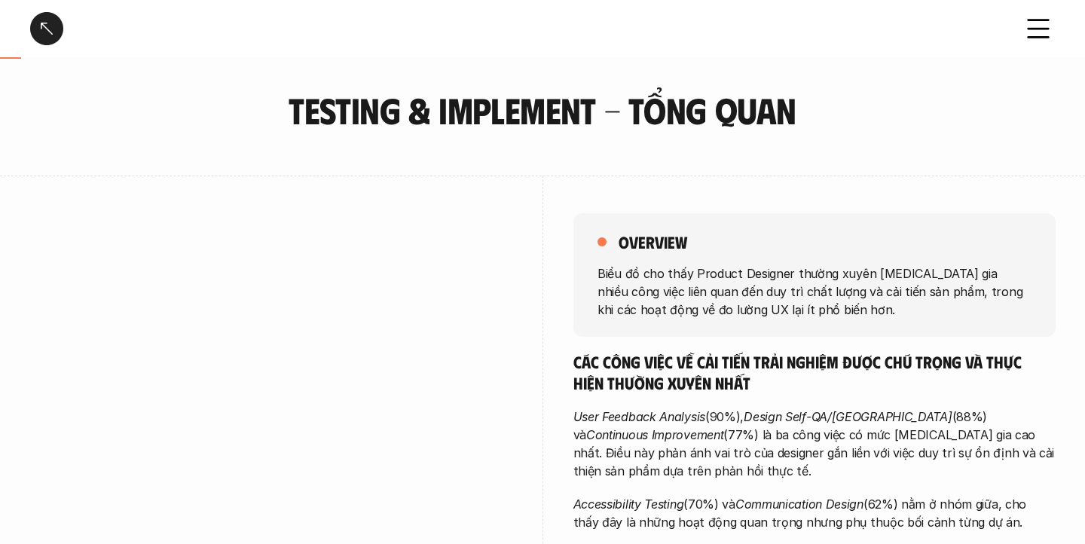
click at [51, 25] on div at bounding box center [46, 28] width 33 height 33
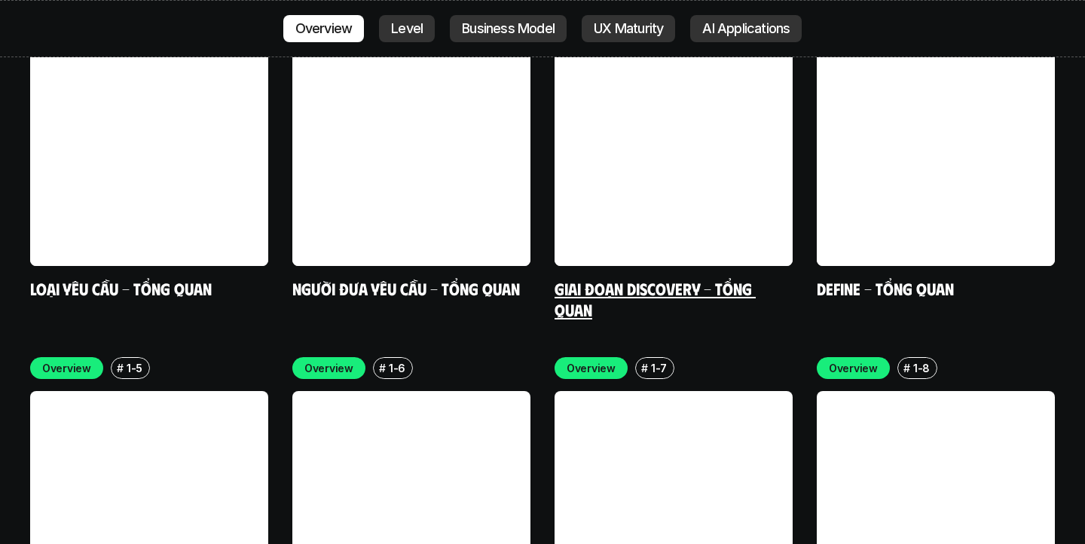
scroll to position [4430, 0]
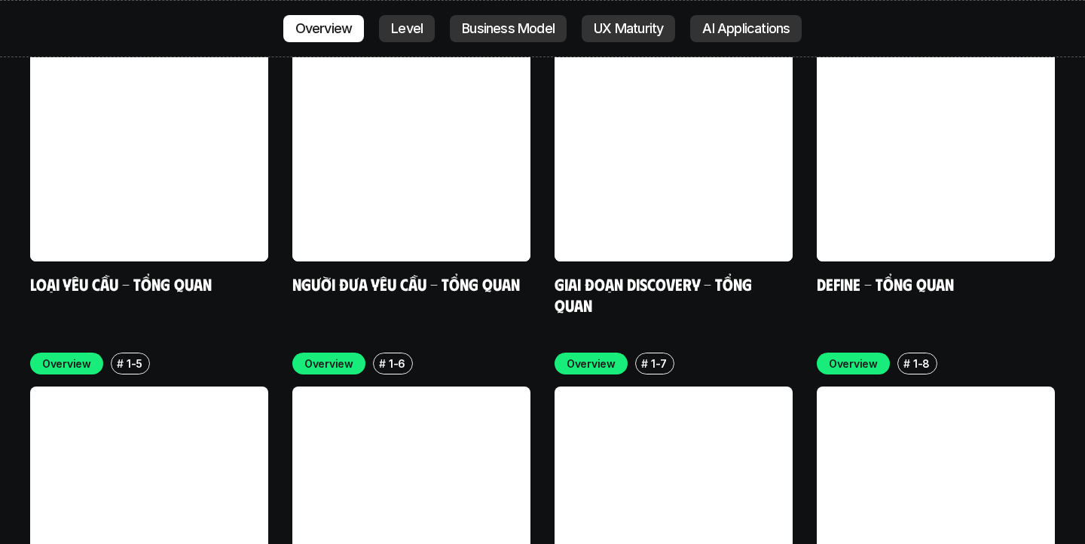
click at [677, 396] on link at bounding box center [673, 505] width 238 height 238
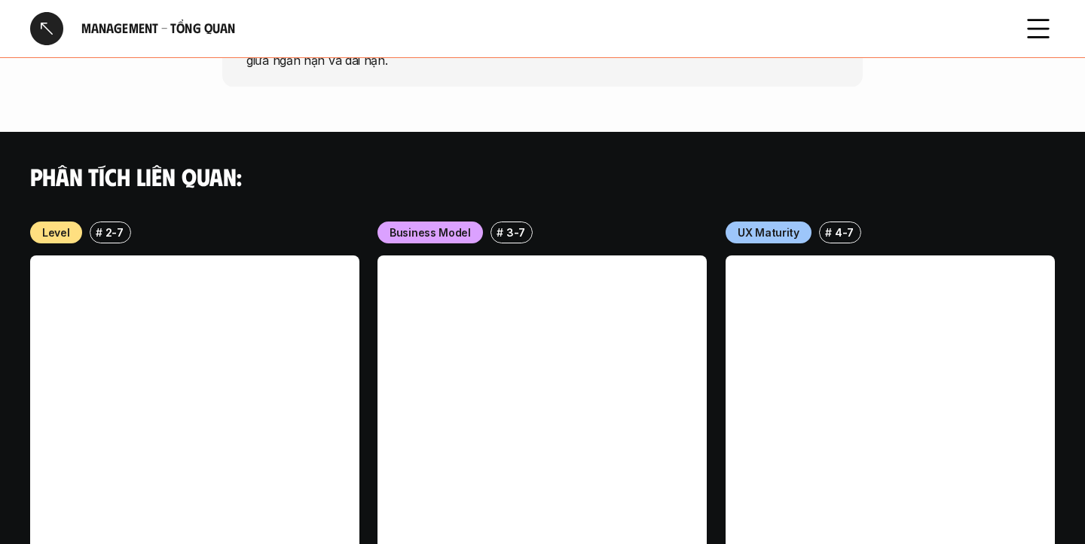
scroll to position [1239, 0]
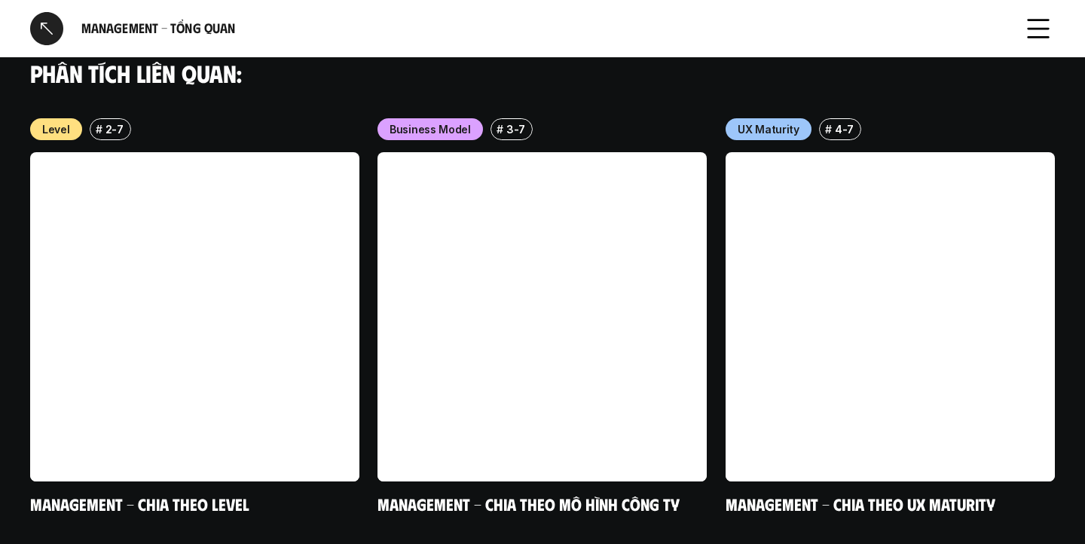
click at [49, 27] on div at bounding box center [46, 28] width 33 height 33
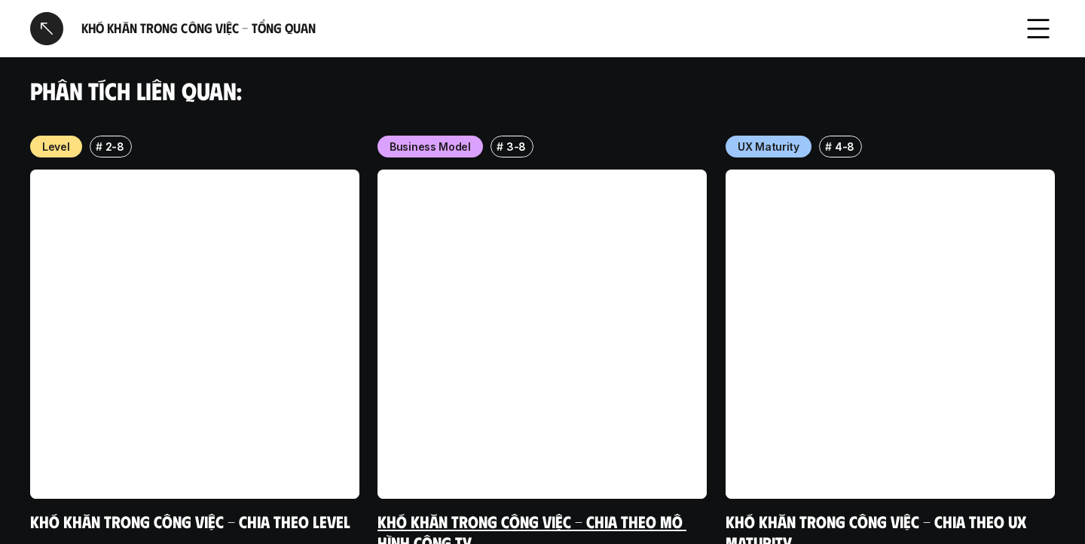
scroll to position [1726, 0]
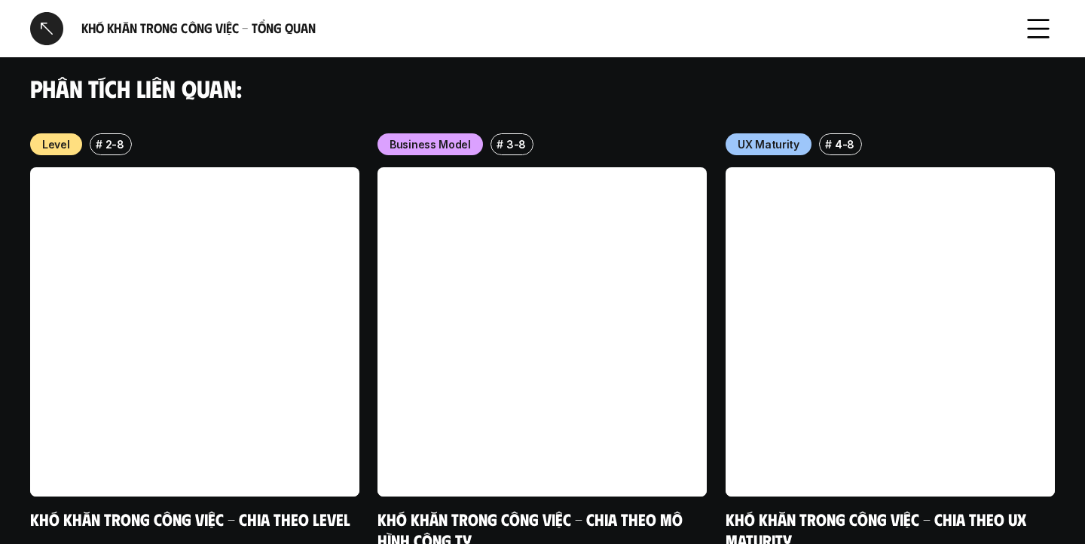
click at [57, 17] on div at bounding box center [46, 28] width 33 height 33
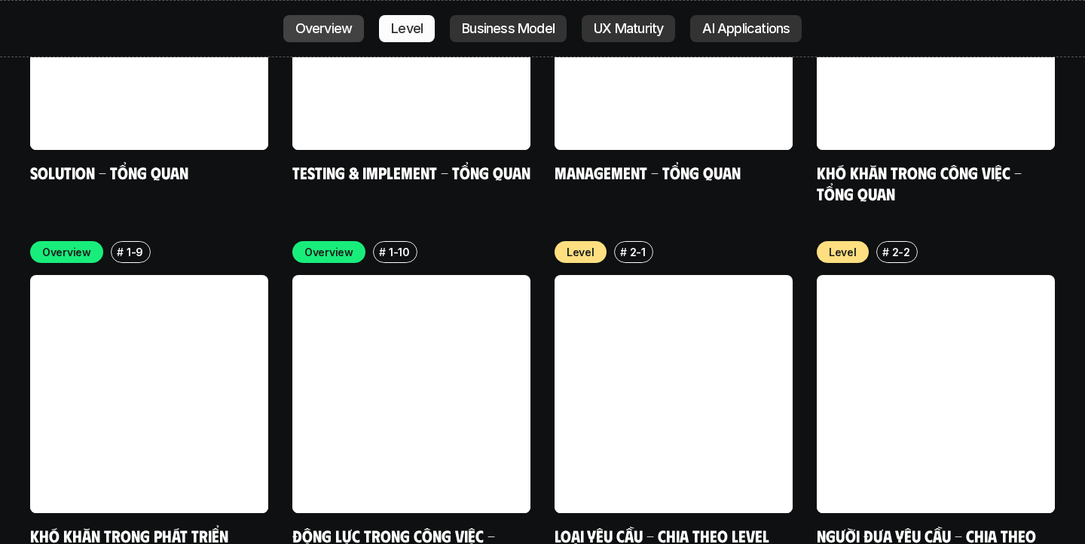
scroll to position [4907, 0]
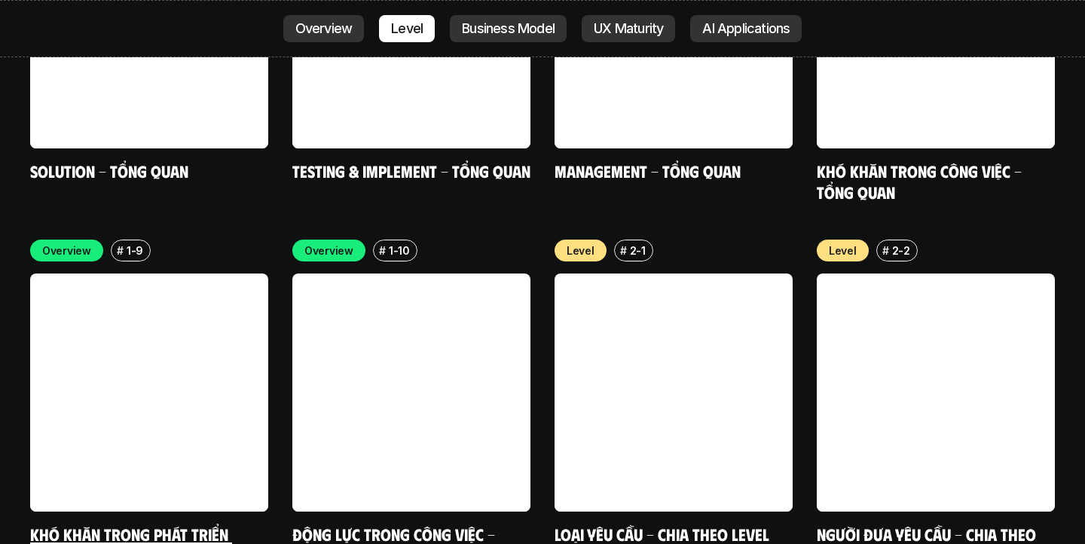
click at [200, 322] on link at bounding box center [149, 392] width 238 height 238
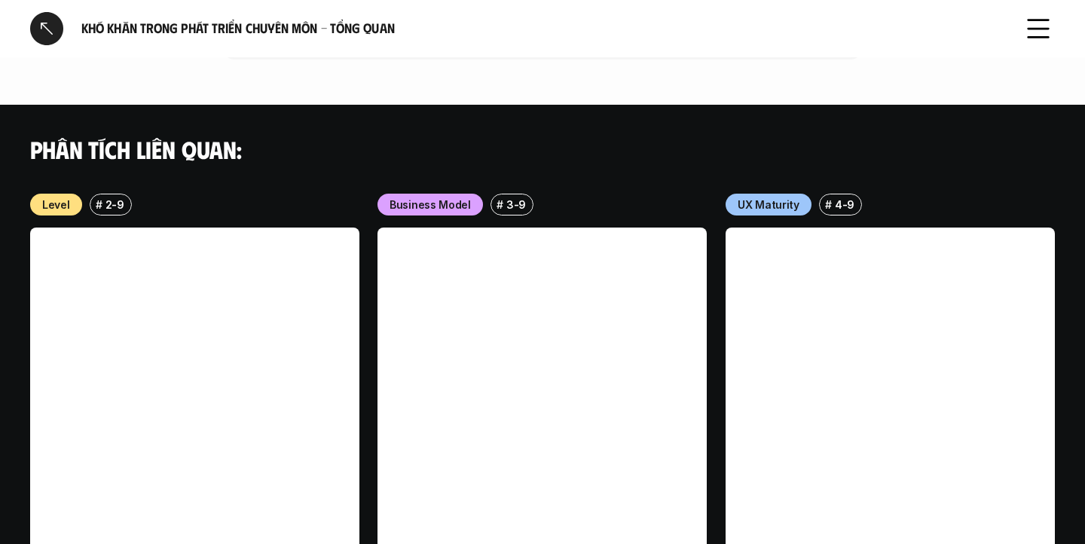
scroll to position [1474, 0]
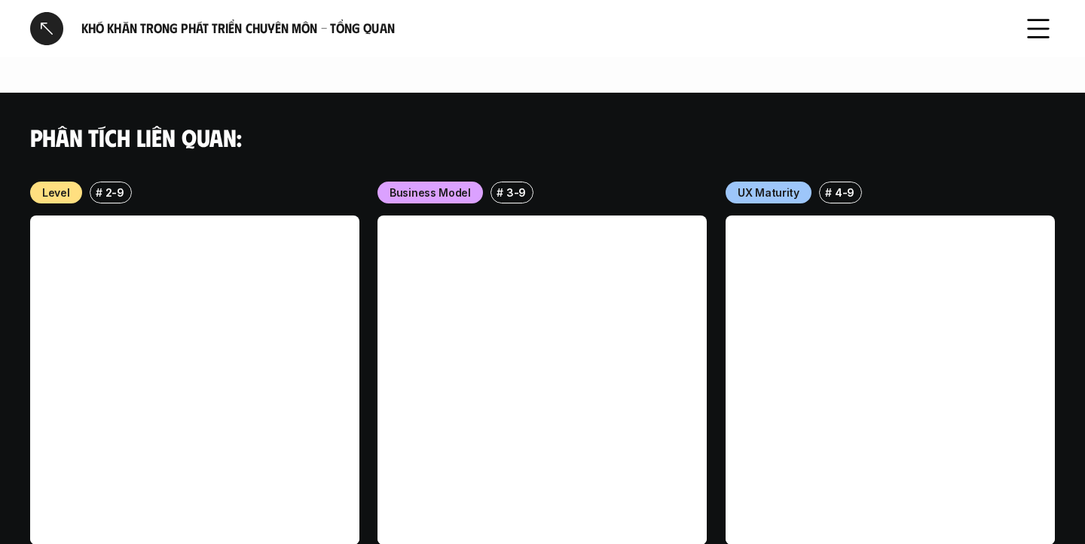
click at [53, 29] on div at bounding box center [46, 28] width 33 height 33
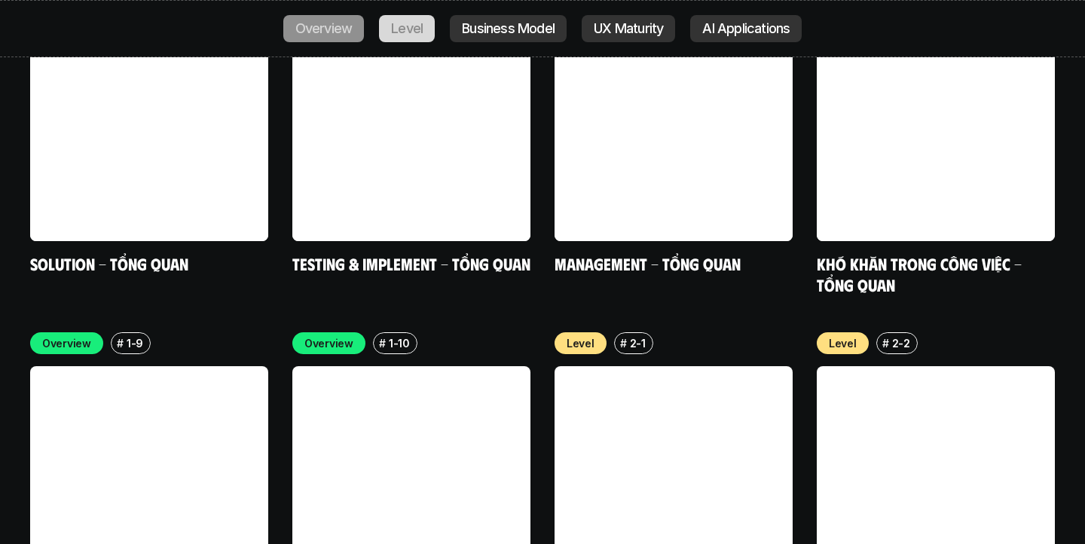
scroll to position [4816, 0]
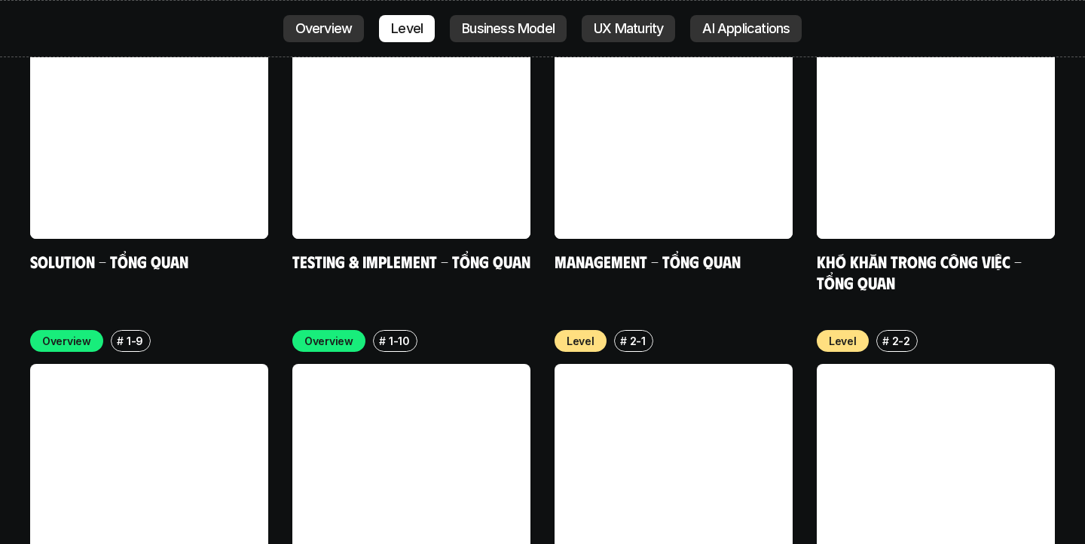
click at [469, 369] on link at bounding box center [411, 483] width 238 height 238
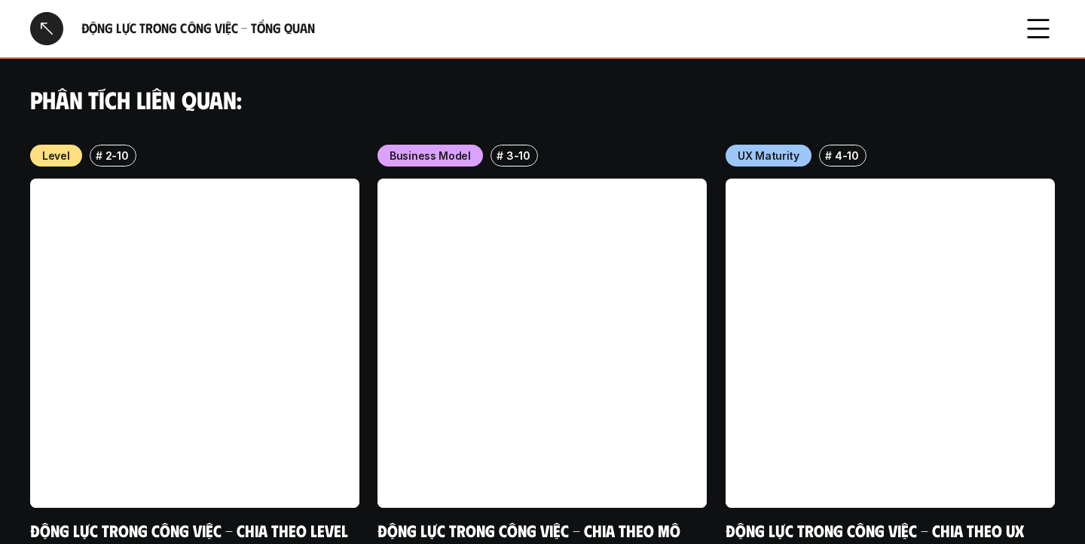
scroll to position [1633, 0]
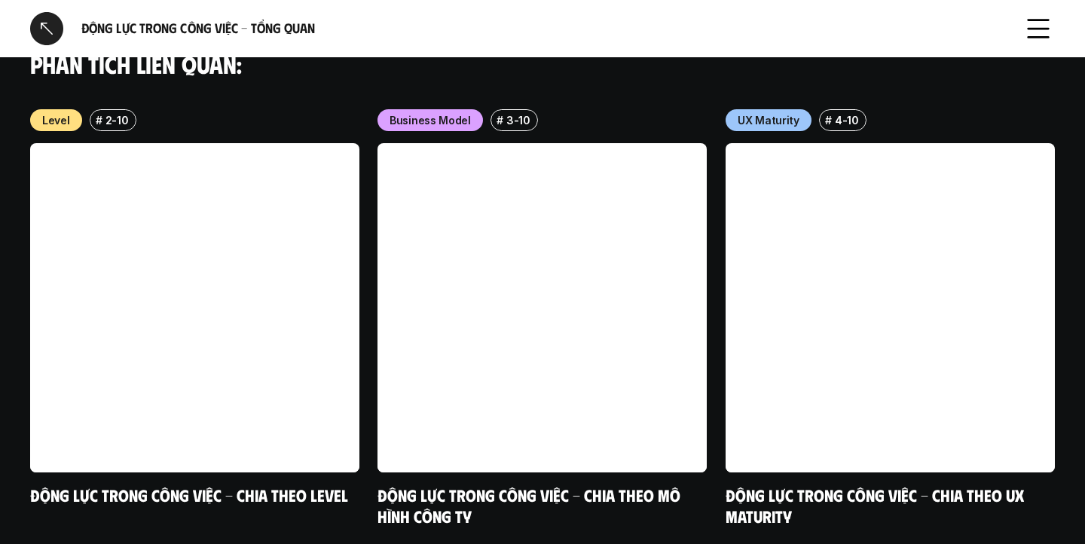
click at [53, 32] on div at bounding box center [46, 28] width 33 height 33
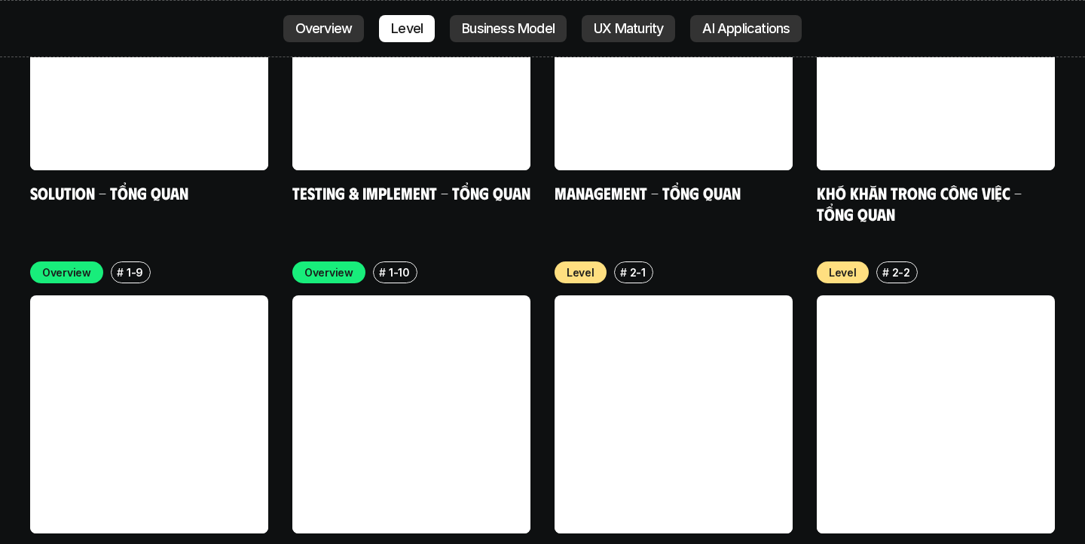
scroll to position [4887, 0]
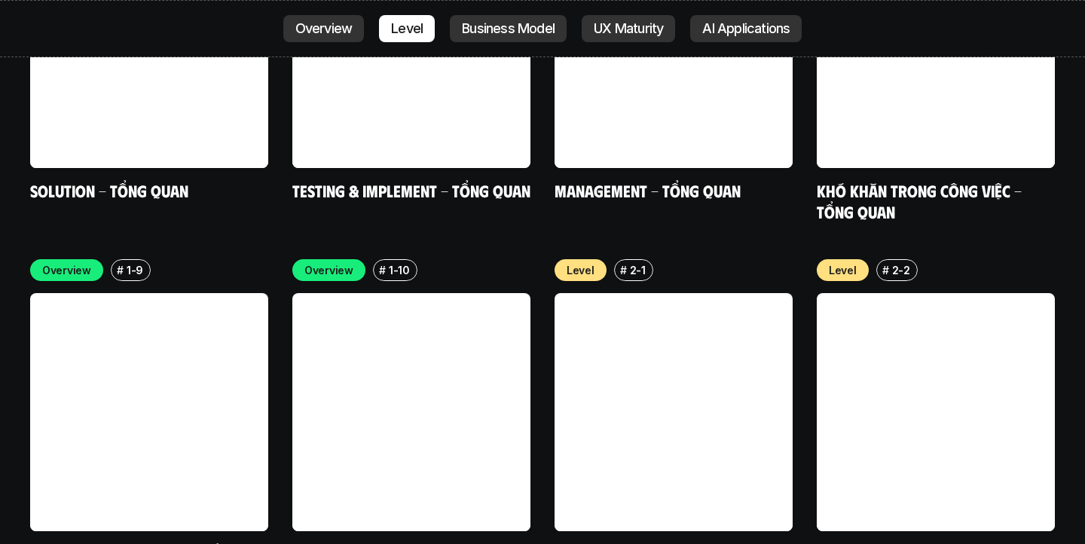
click at [688, 315] on link at bounding box center [673, 412] width 238 height 238
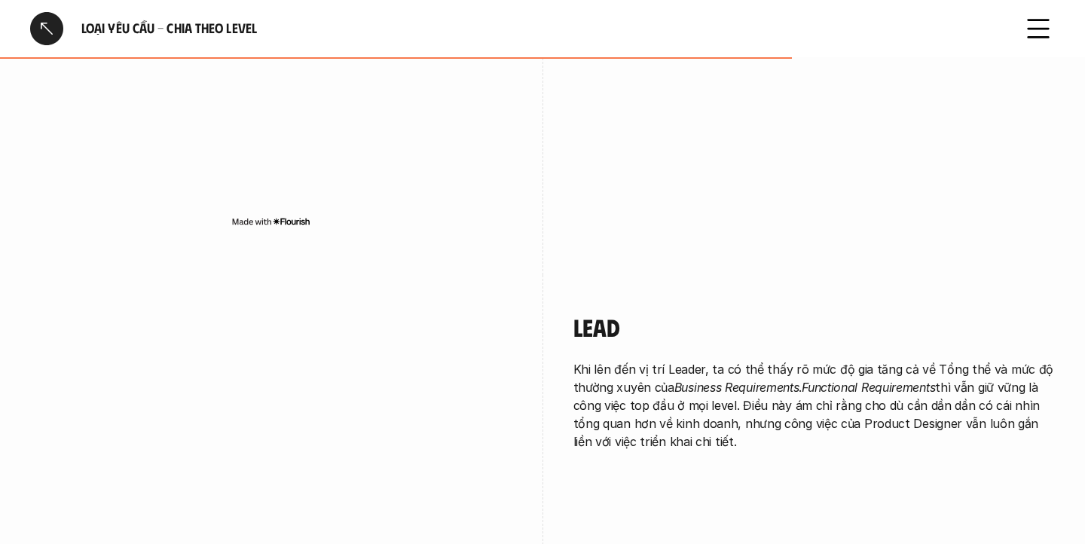
scroll to position [3117, 0]
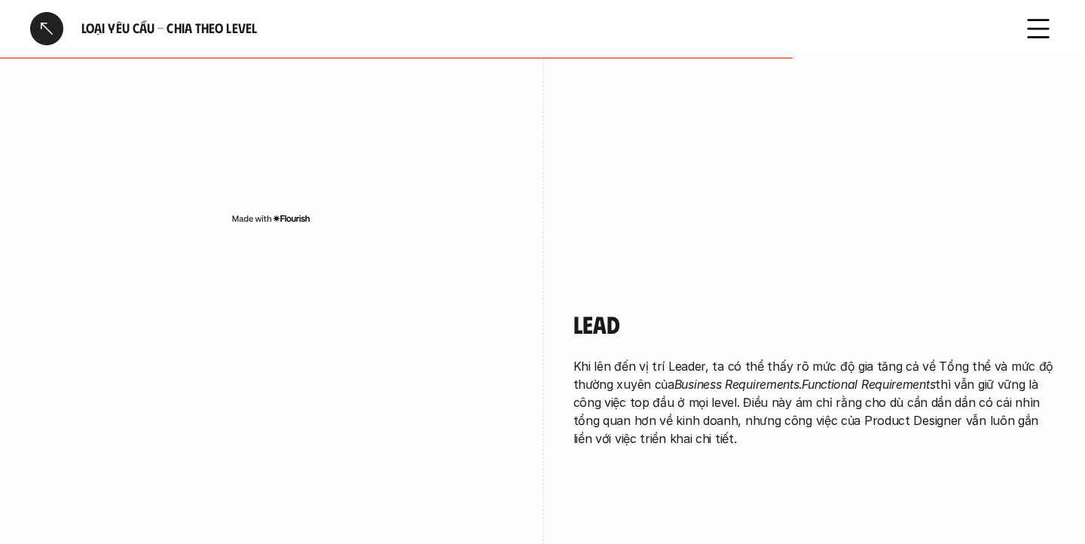
click at [588, 310] on h4 "Lead" at bounding box center [814, 324] width 482 height 29
click at [602, 310] on h4 "Lead" at bounding box center [814, 324] width 482 height 29
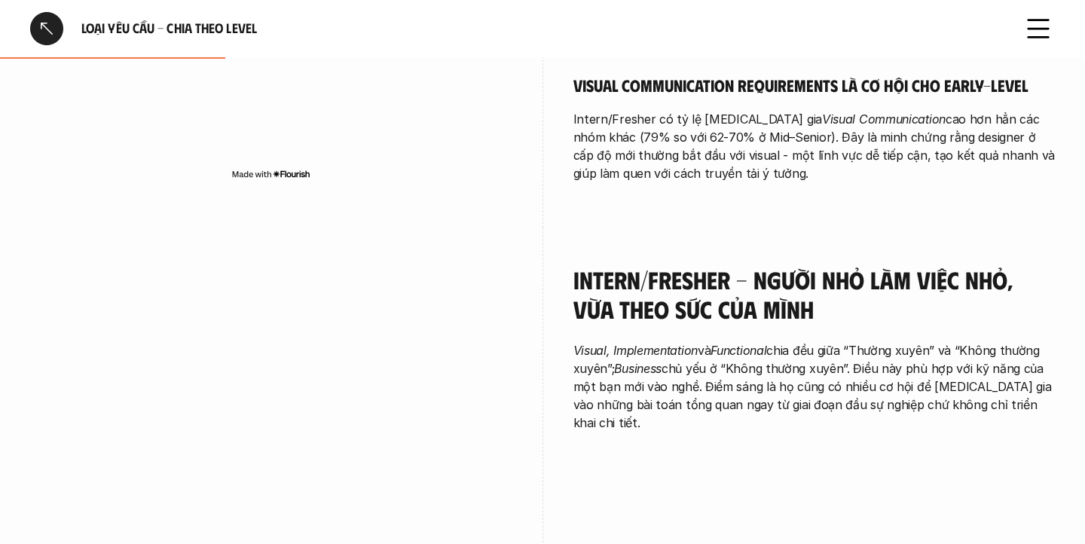
scroll to position [949, 0]
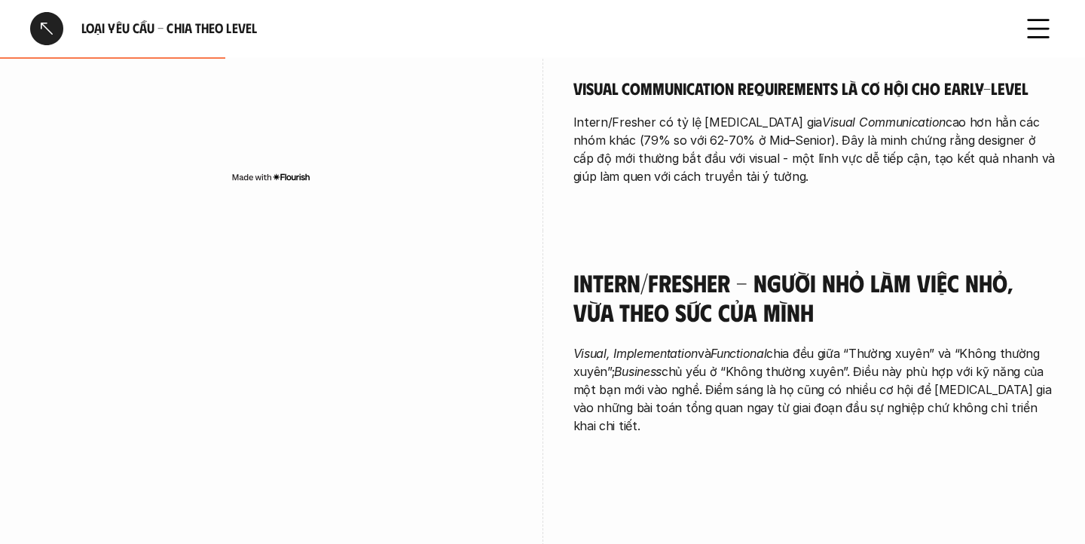
click at [722, 268] on h4 "Intern/Fresher - Người nhỏ làm việc nhỏ, vừa theo sức của mình" at bounding box center [814, 297] width 482 height 58
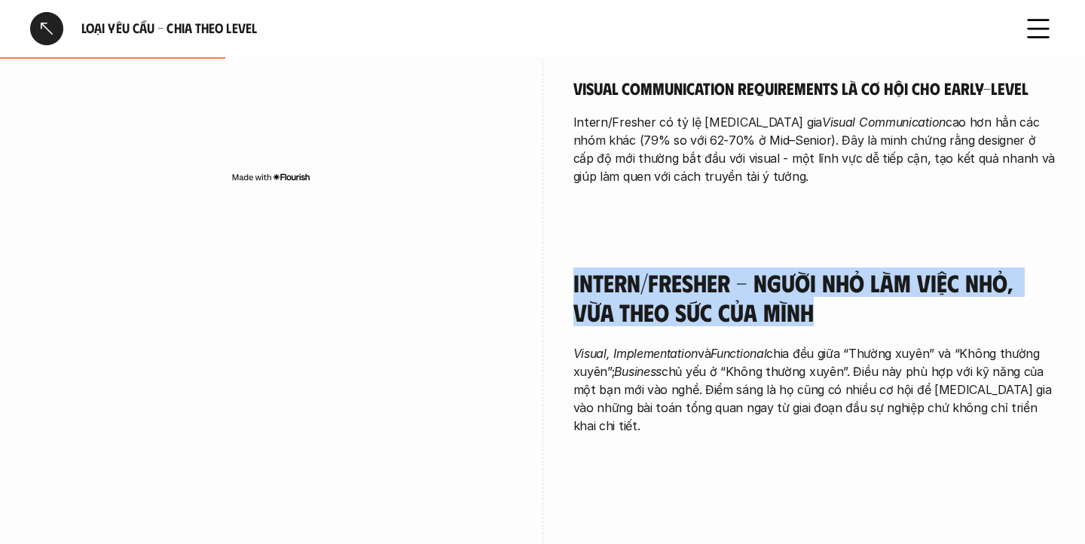
copy h4 "Intern/Fresher - Người nhỏ làm việc nhỏ, vừa theo sức của mình"
click at [722, 268] on h4 "Intern/Fresher - Người nhỏ làm việc nhỏ, vừa theo sức của mình" at bounding box center [814, 297] width 482 height 58
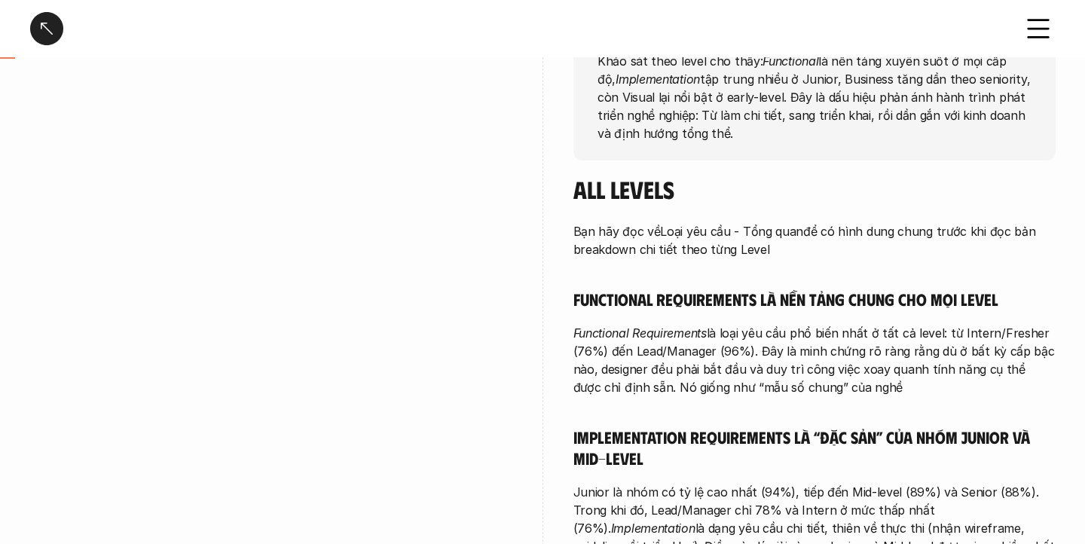
scroll to position [0, 0]
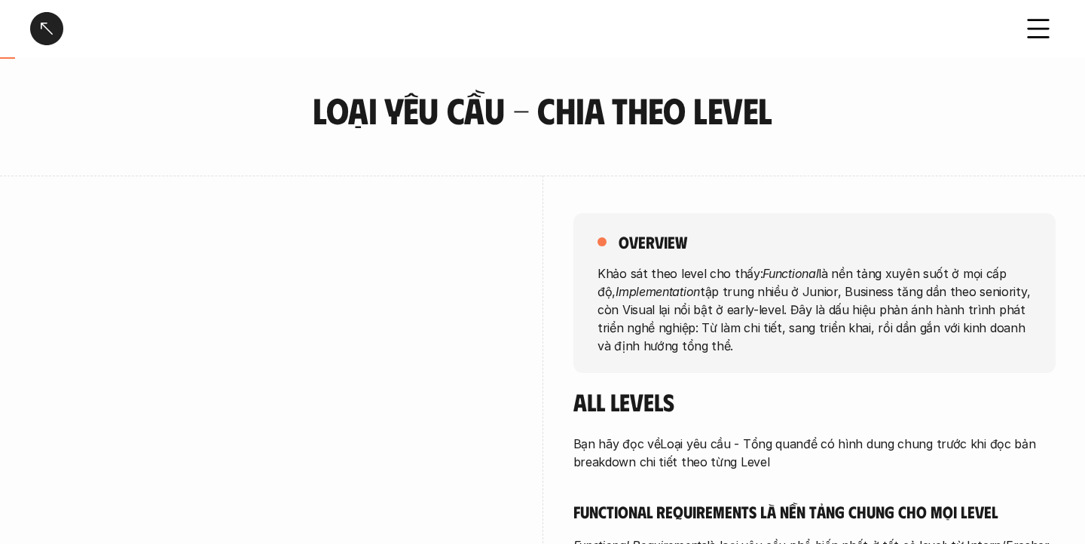
click at [51, 28] on div at bounding box center [46, 28] width 33 height 33
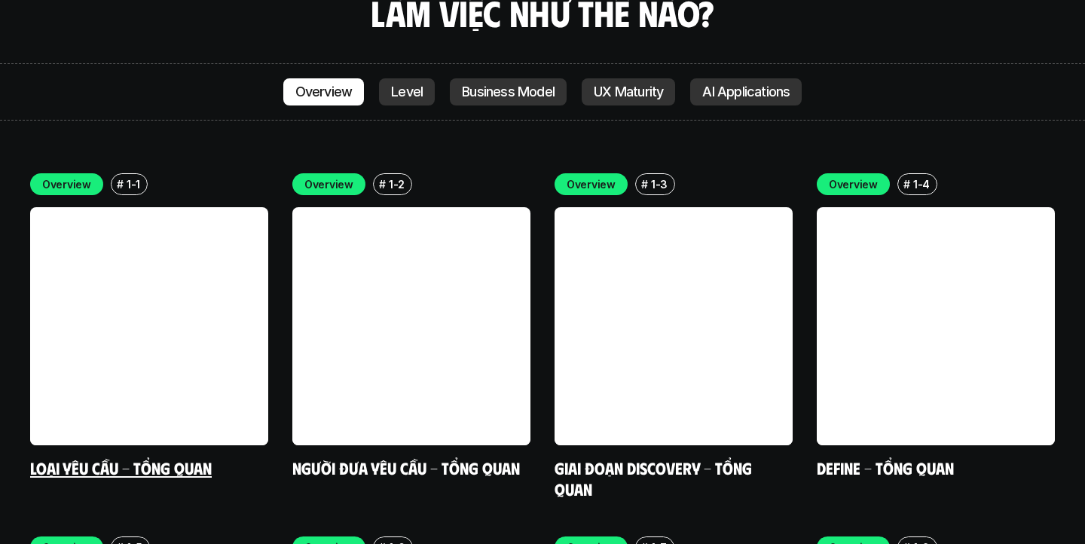
click at [140, 229] on link at bounding box center [149, 326] width 238 height 238
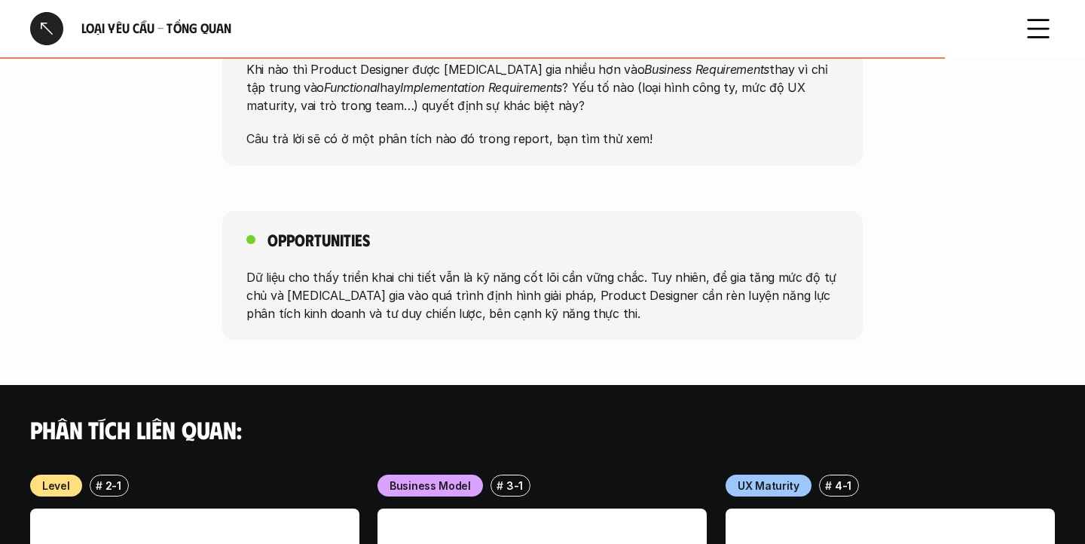
scroll to position [1254, 0]
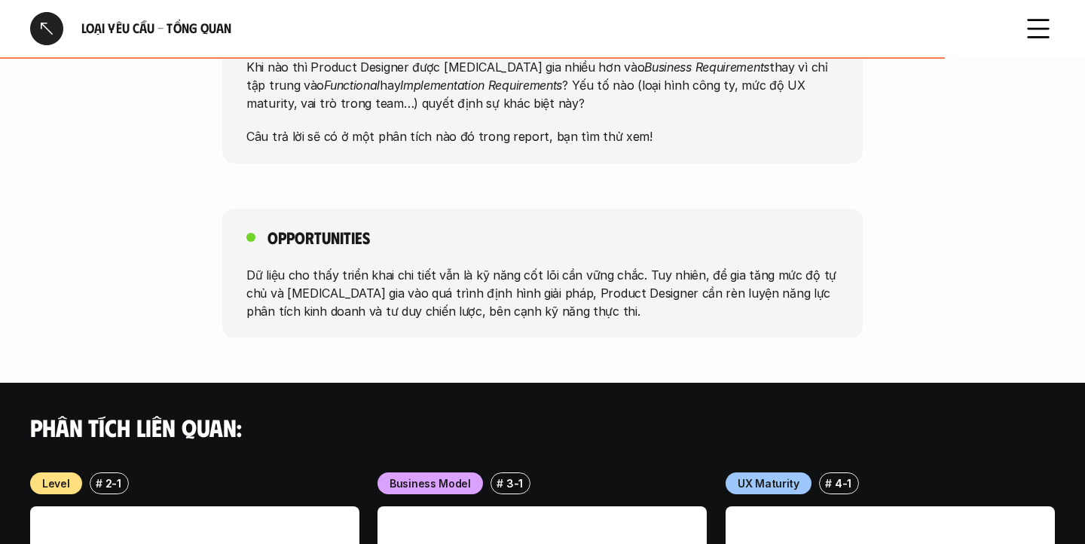
click at [51, 26] on div at bounding box center [46, 28] width 33 height 33
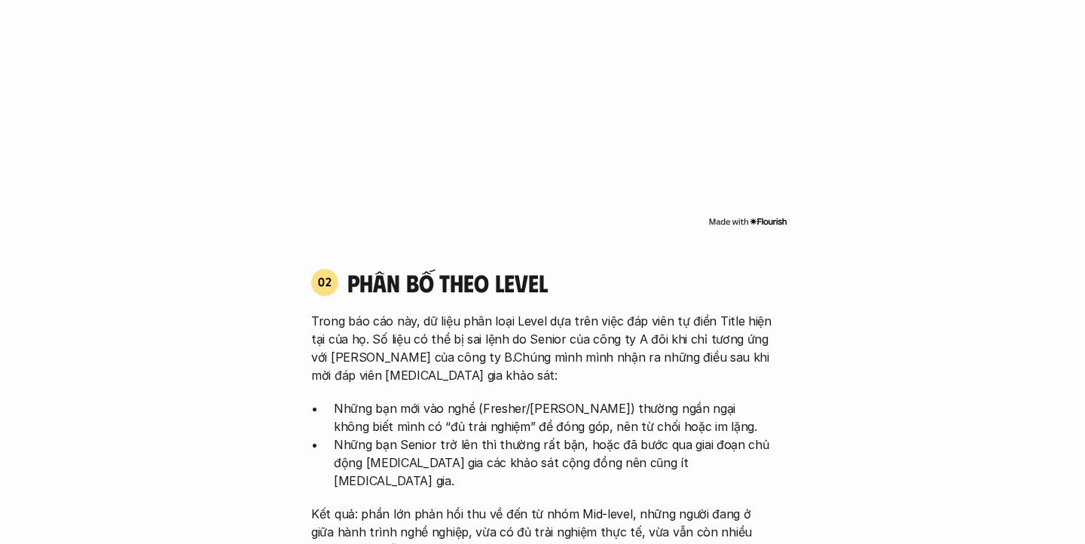
scroll to position [4247, 0]
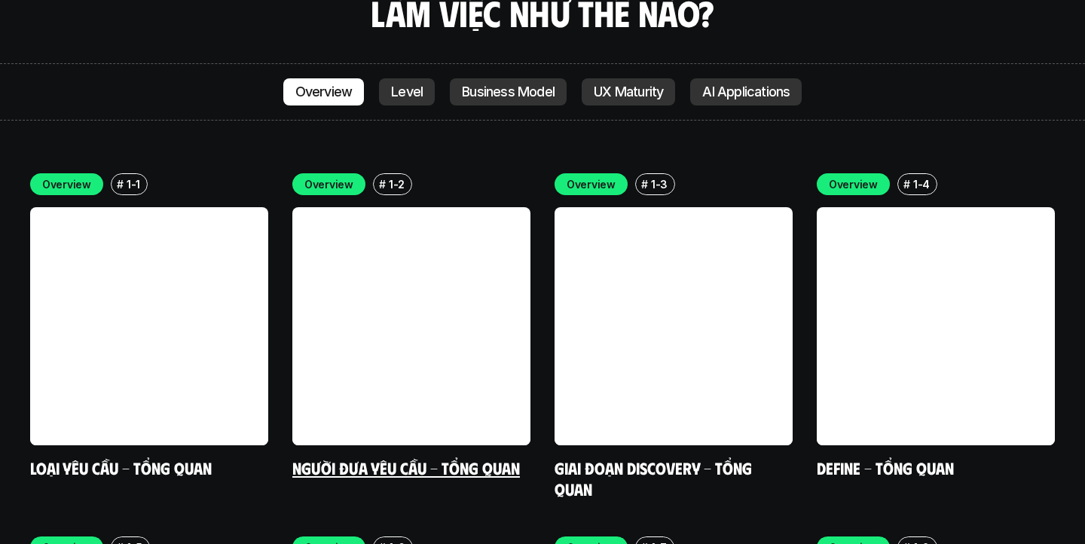
click at [436, 207] on link at bounding box center [411, 326] width 238 height 238
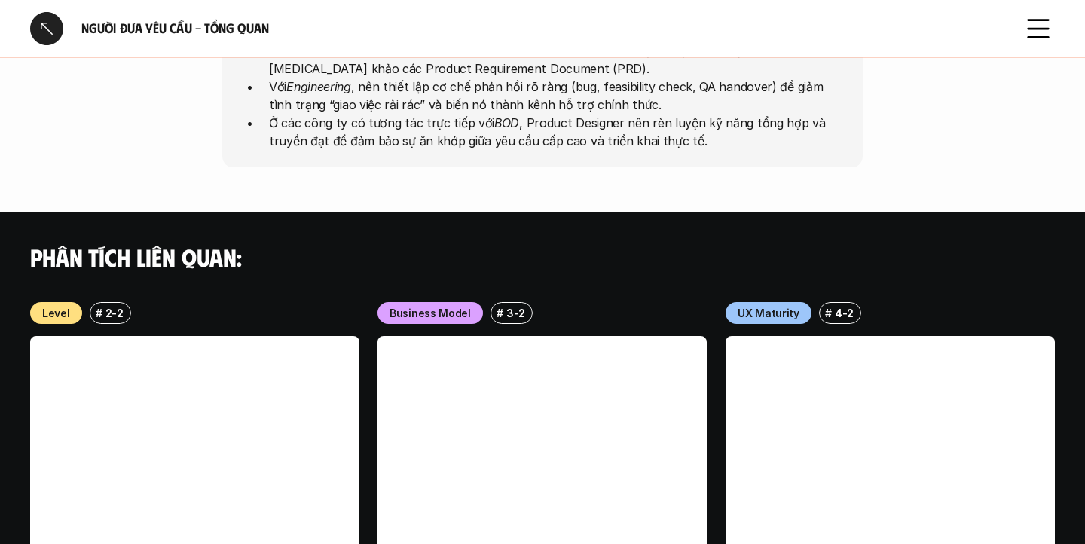
scroll to position [1030, 0]
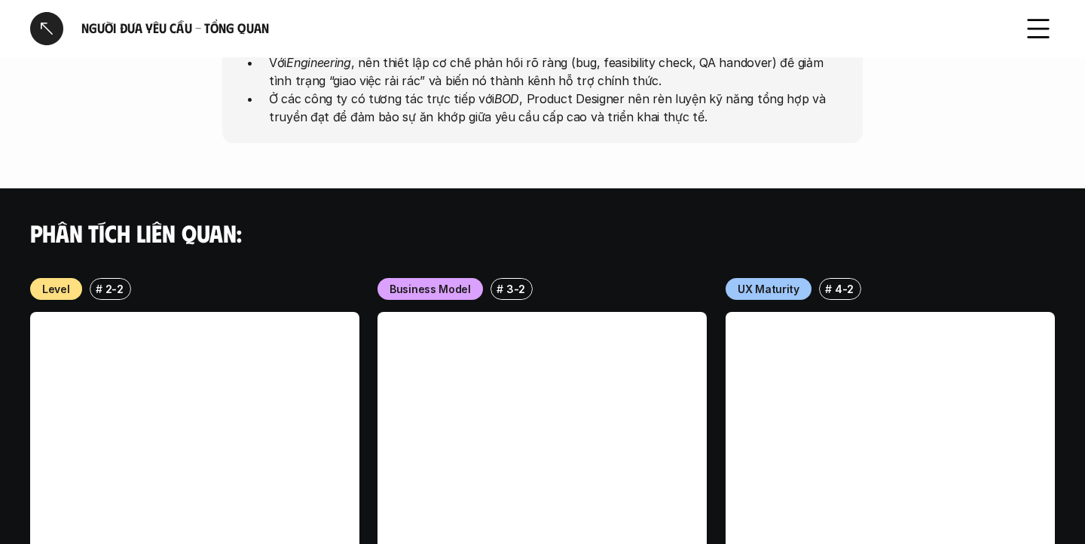
click at [57, 26] on div at bounding box center [46, 28] width 33 height 33
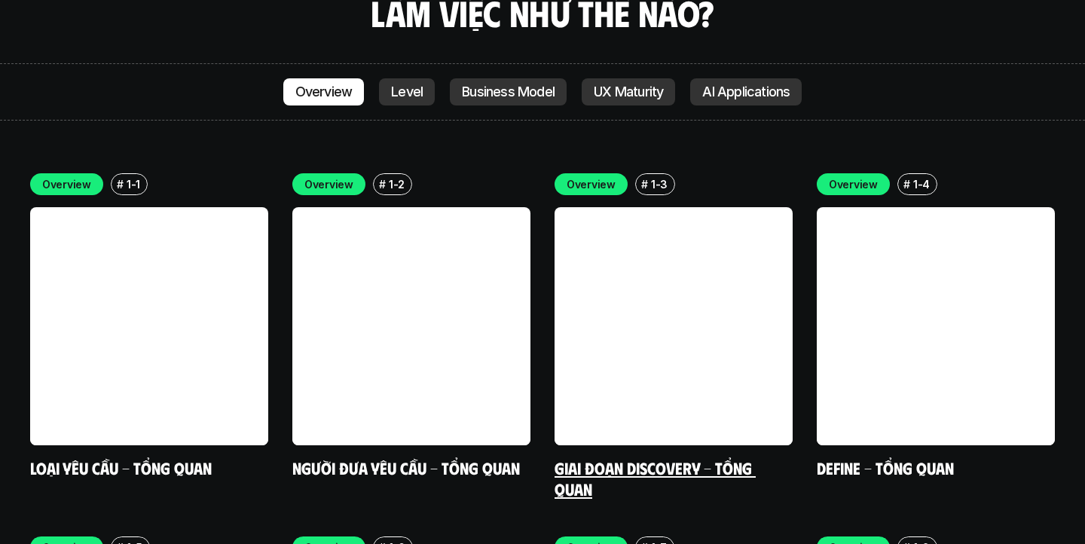
click at [671, 252] on link at bounding box center [673, 326] width 238 height 238
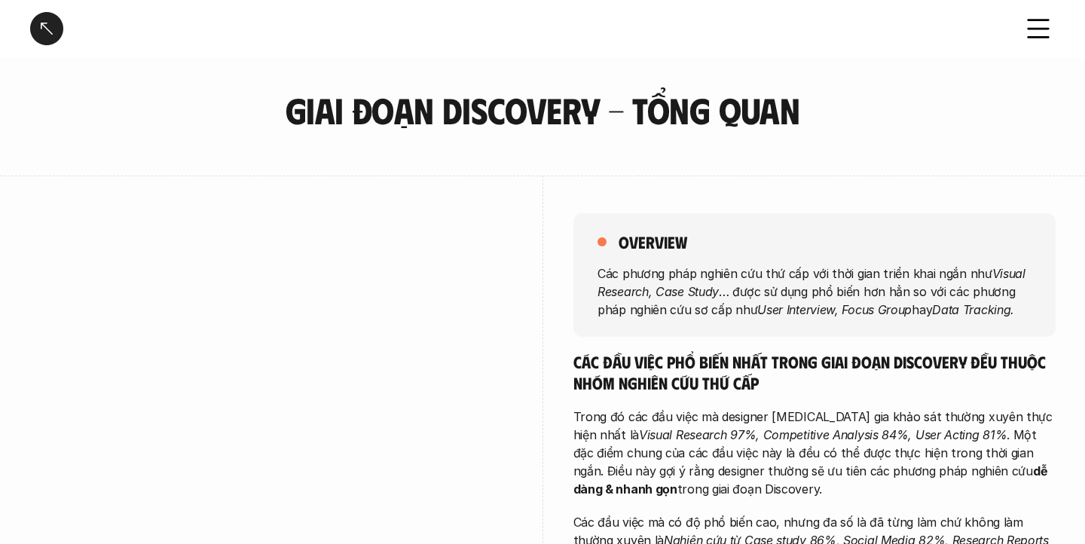
click at [50, 23] on div at bounding box center [46, 28] width 33 height 33
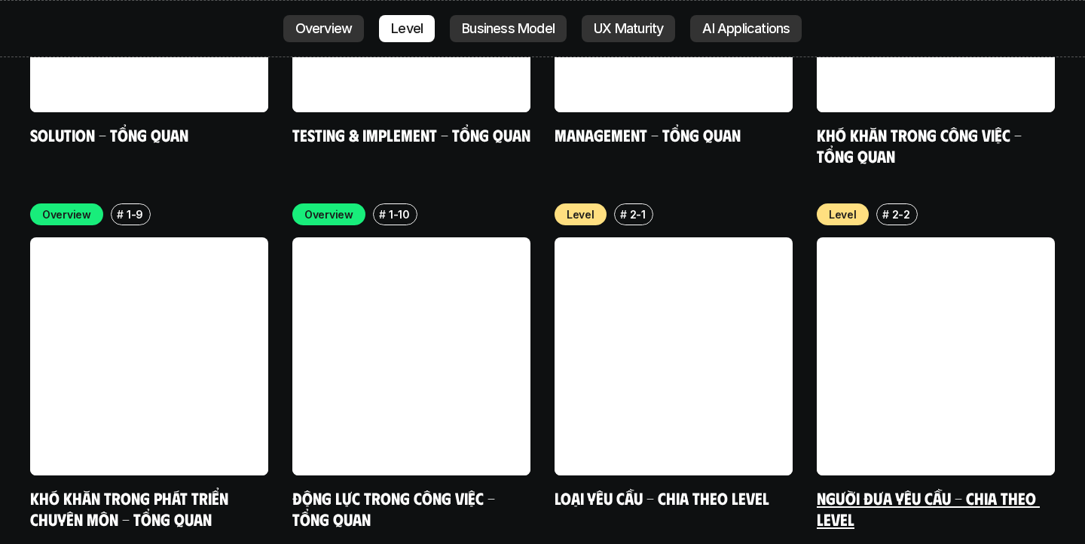
scroll to position [4946, 0]
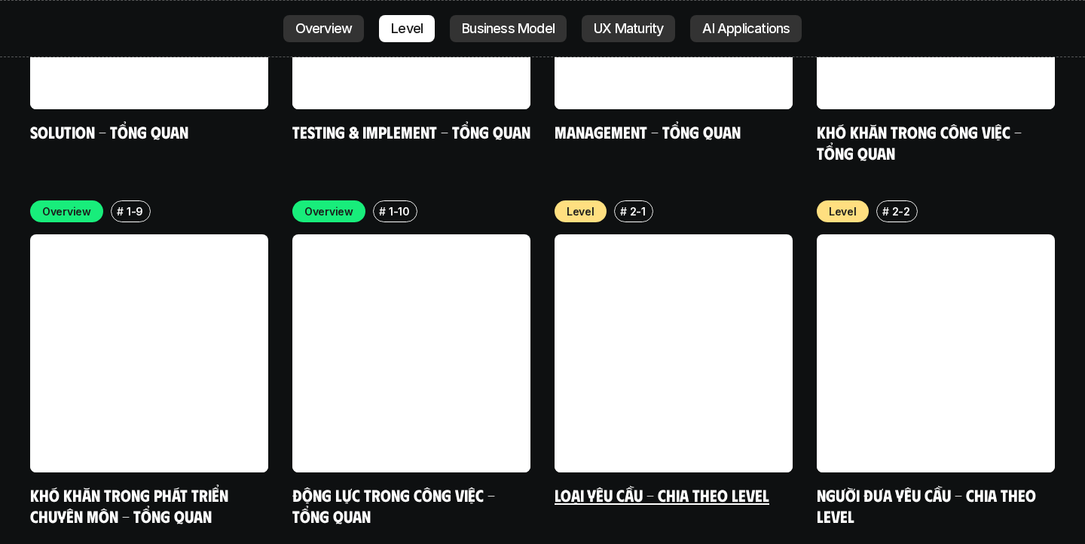
click at [719, 318] on link at bounding box center [673, 353] width 238 height 238
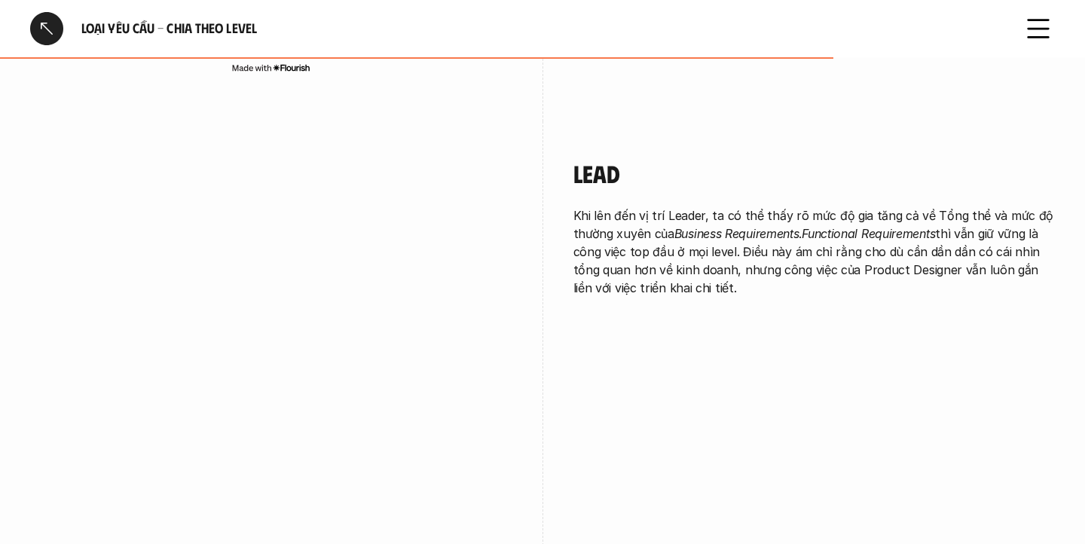
scroll to position [3268, 0]
click at [709, 336] on div "Lead Khi lên đến vị trí Leader, ta có thể thấy rõ mức độ gia tăng cả về Tổng th…" at bounding box center [542, 397] width 1025 height 552
click at [52, 29] on div at bounding box center [46, 28] width 33 height 33
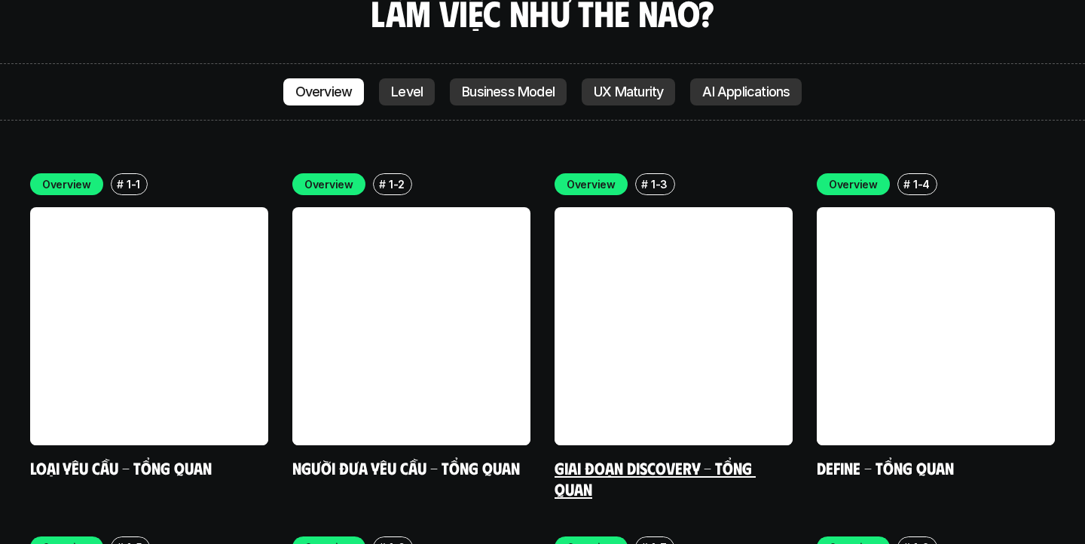
click at [750, 240] on link at bounding box center [673, 326] width 238 height 238
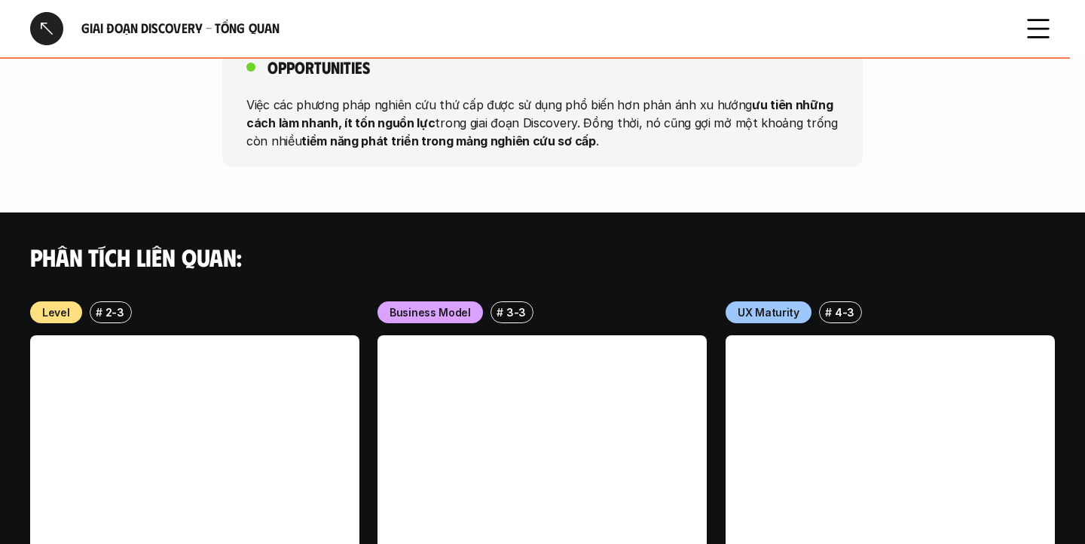
scroll to position [1707, 0]
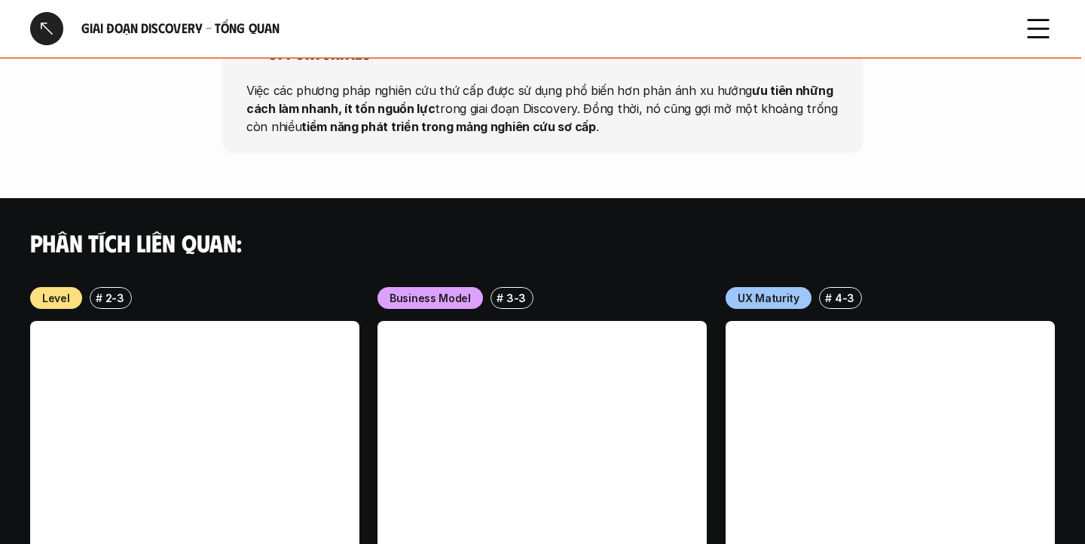
click at [57, 24] on div at bounding box center [46, 28] width 33 height 33
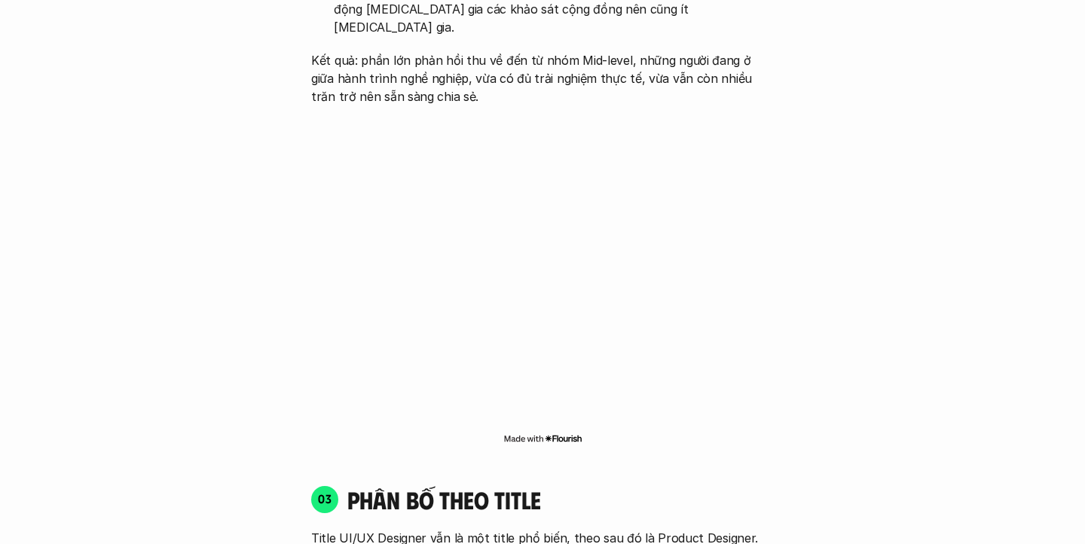
scroll to position [4247, 0]
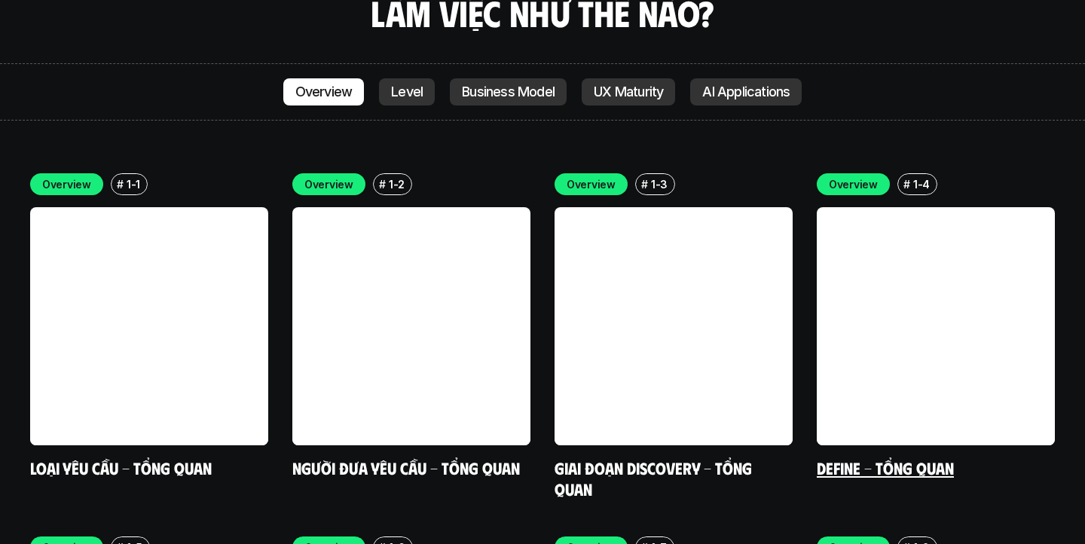
click at [1015, 231] on link at bounding box center [936, 326] width 238 height 238
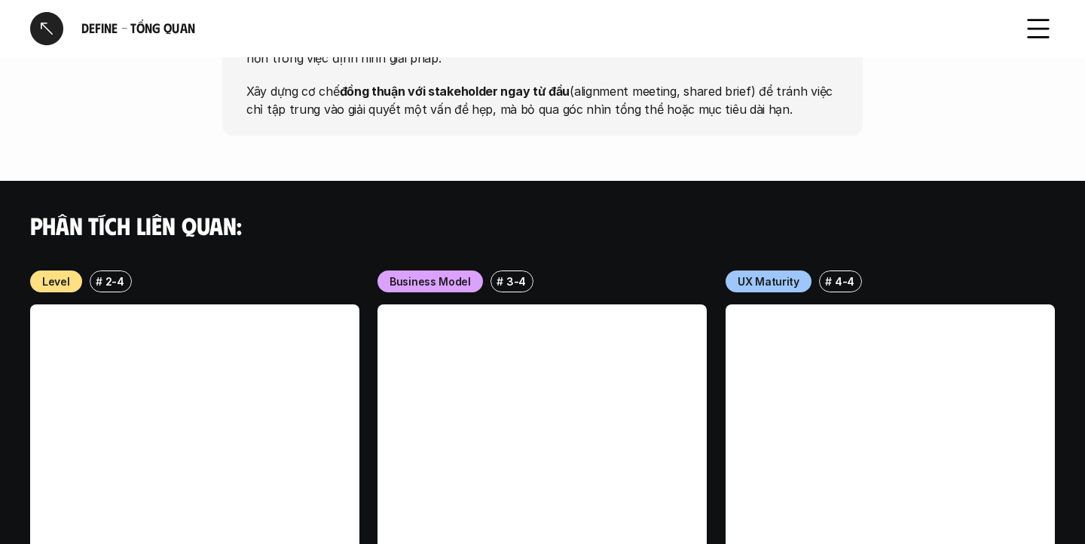
scroll to position [1962, 0]
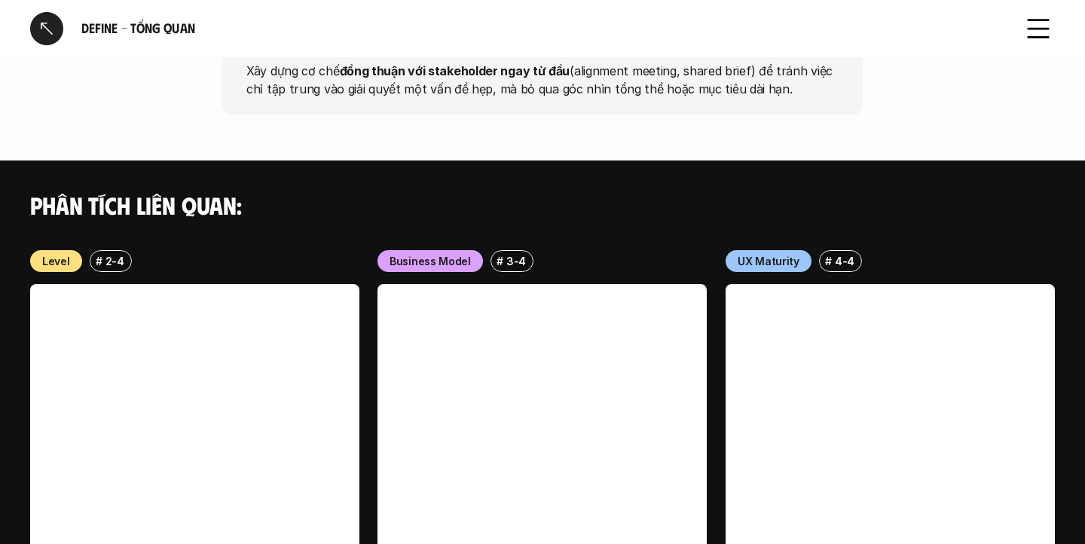
click at [50, 30] on div at bounding box center [46, 28] width 33 height 33
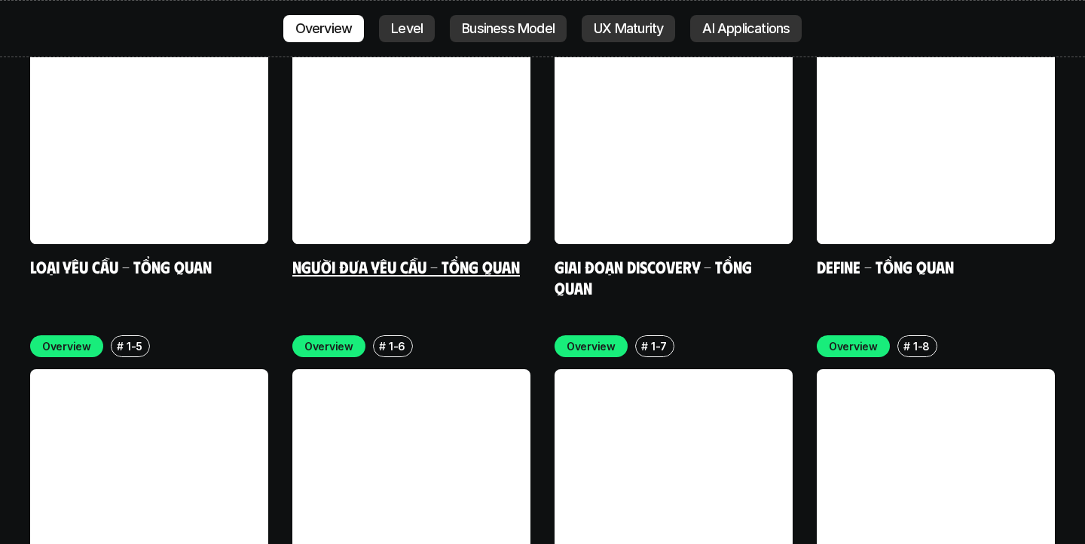
scroll to position [4449, 0]
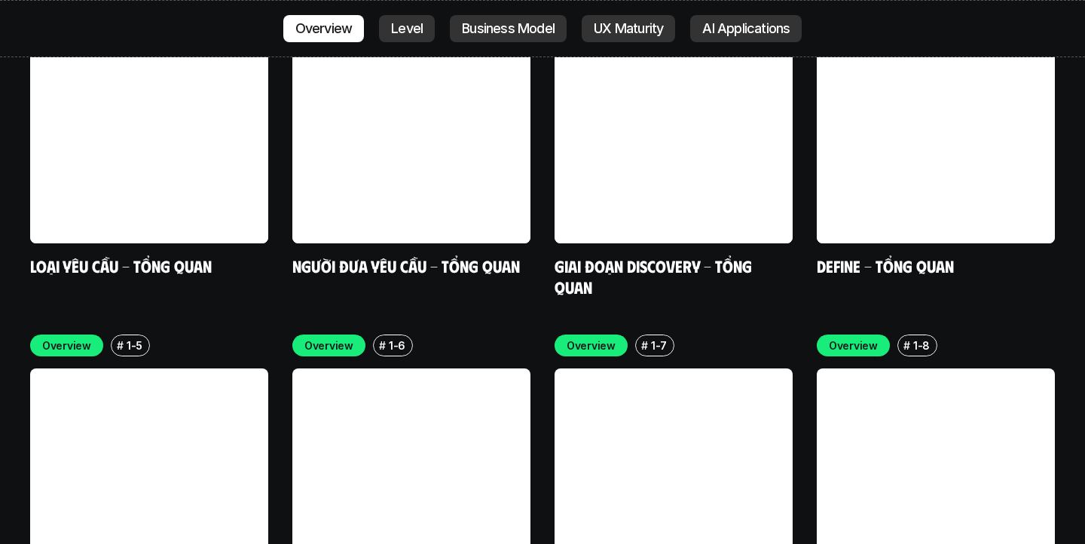
click at [218, 368] on link at bounding box center [149, 487] width 238 height 238
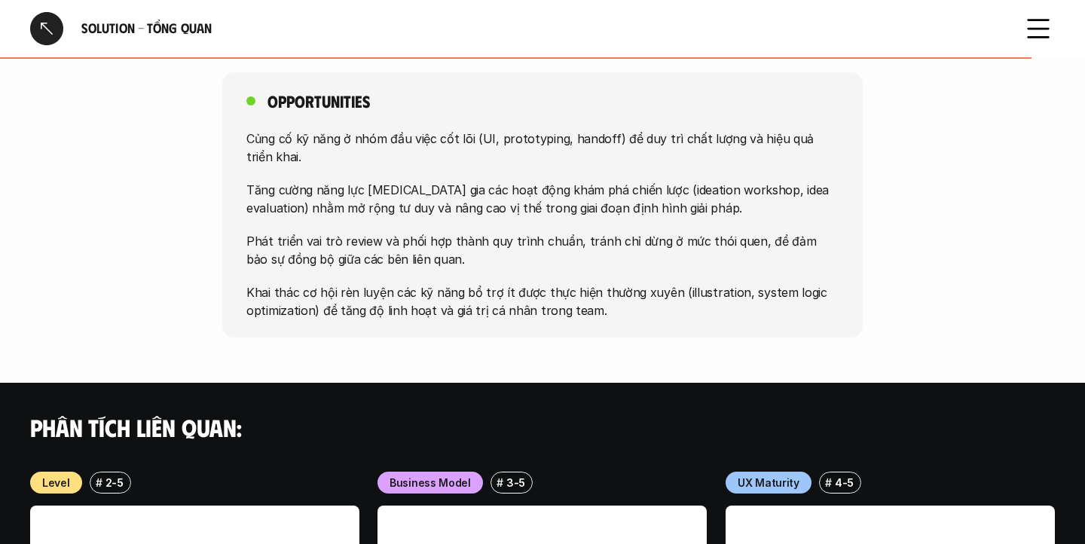
scroll to position [1434, 0]
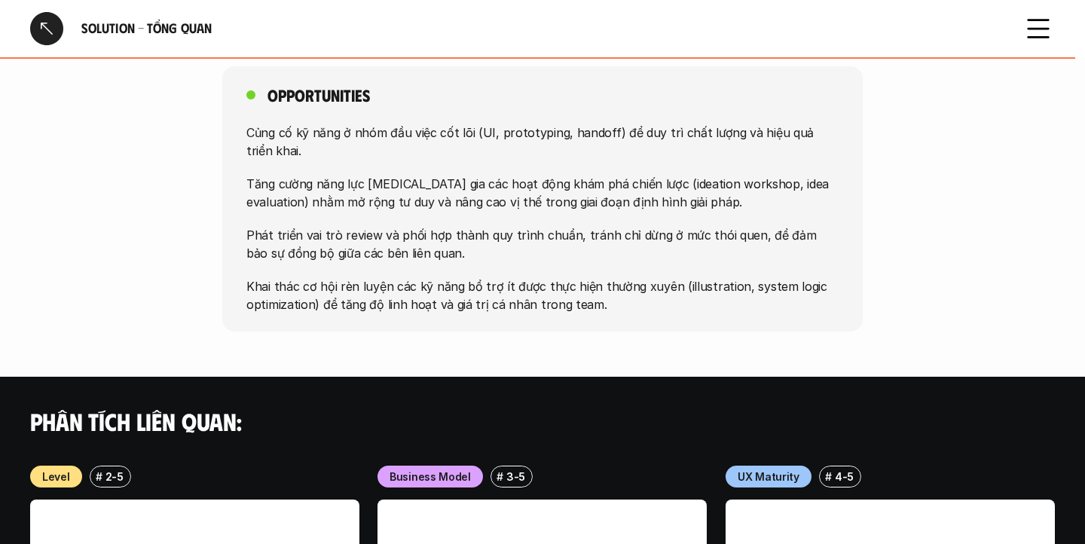
click at [49, 29] on div at bounding box center [46, 28] width 33 height 33
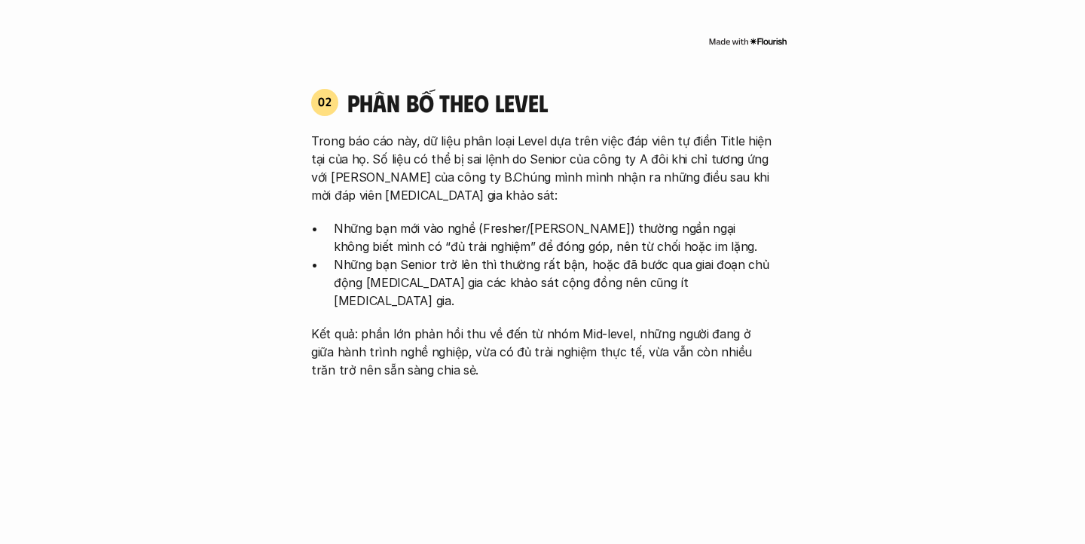
scroll to position [4247, 0]
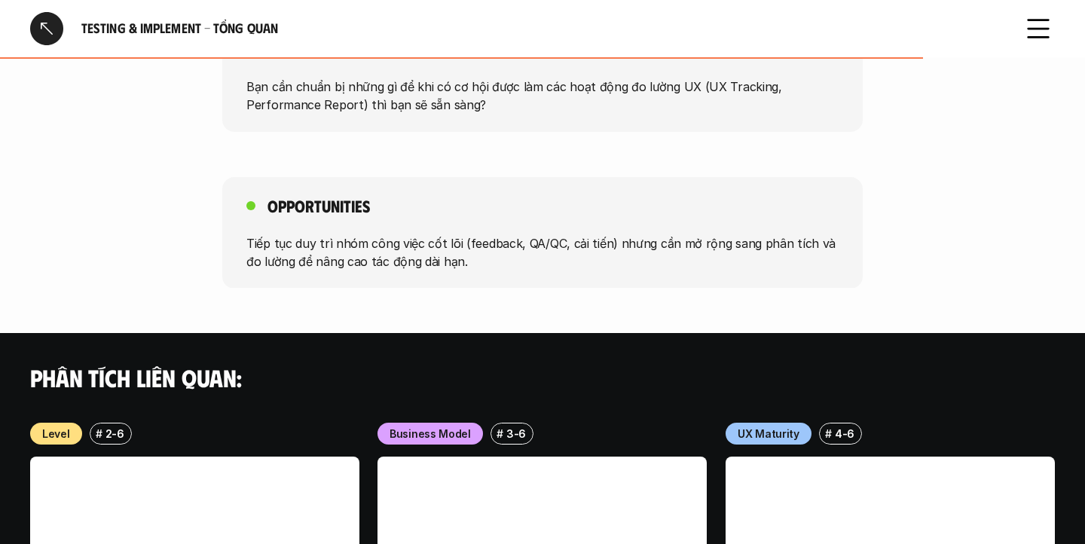
scroll to position [992, 0]
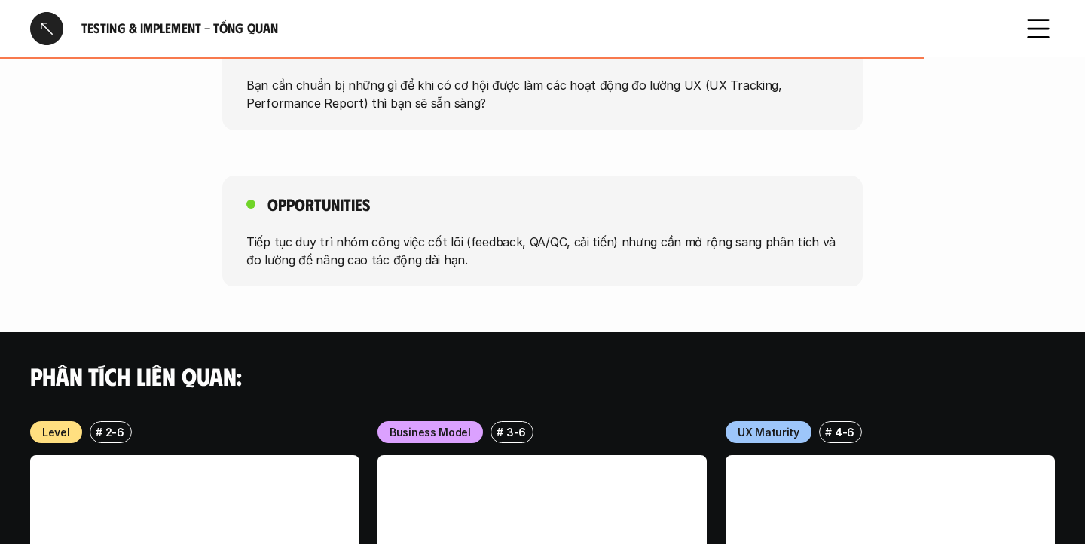
click at [54, 26] on div at bounding box center [46, 28] width 33 height 33
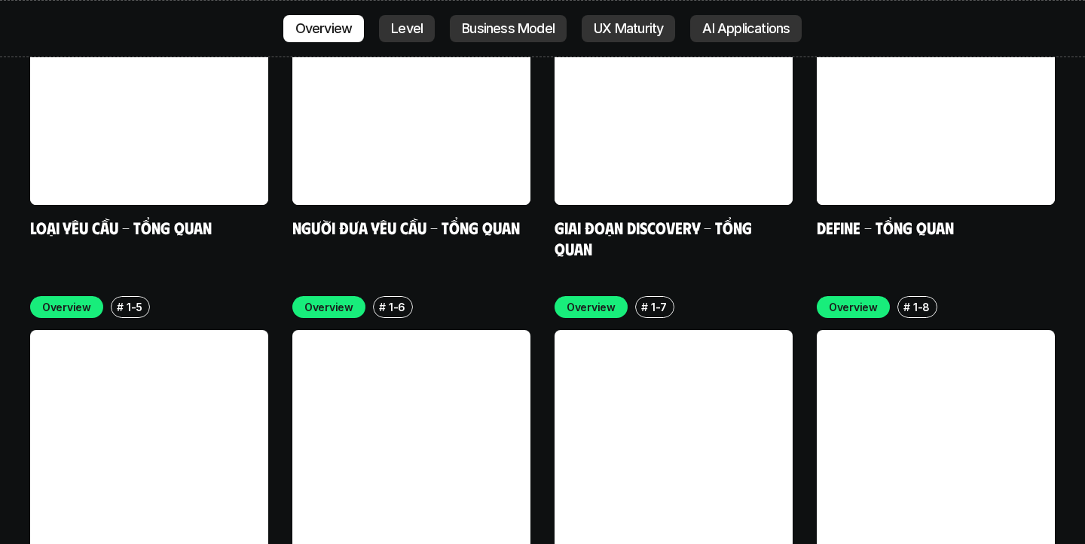
scroll to position [4508, 0]
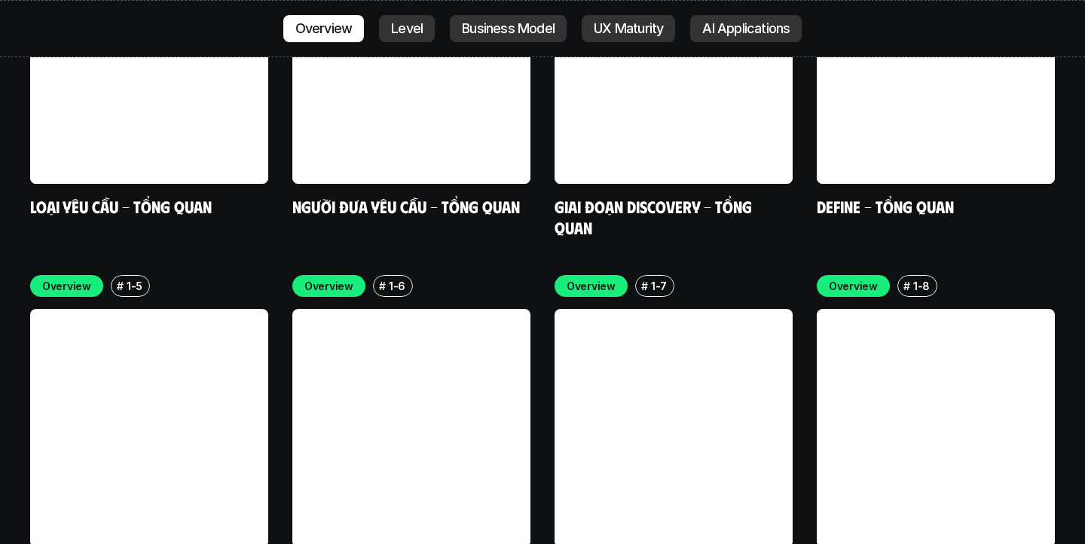
click at [684, 309] on link at bounding box center [673, 428] width 238 height 238
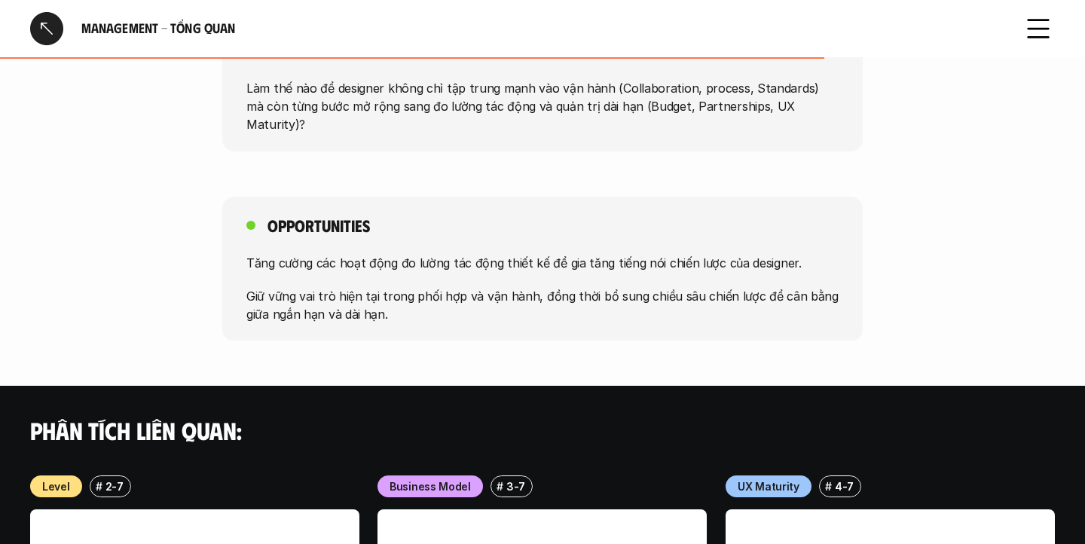
scroll to position [921, 0]
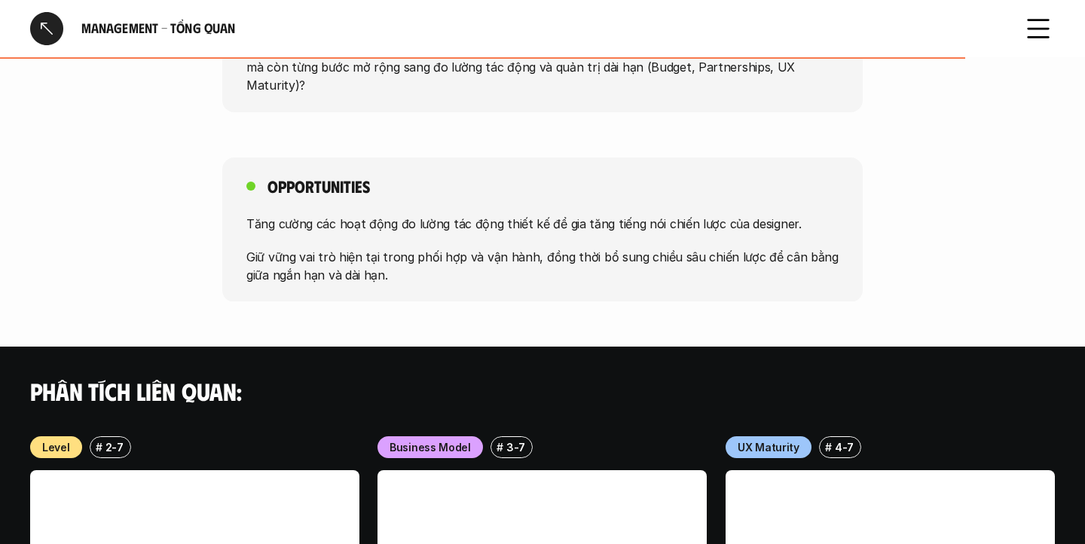
click at [47, 29] on div at bounding box center [46, 28] width 33 height 33
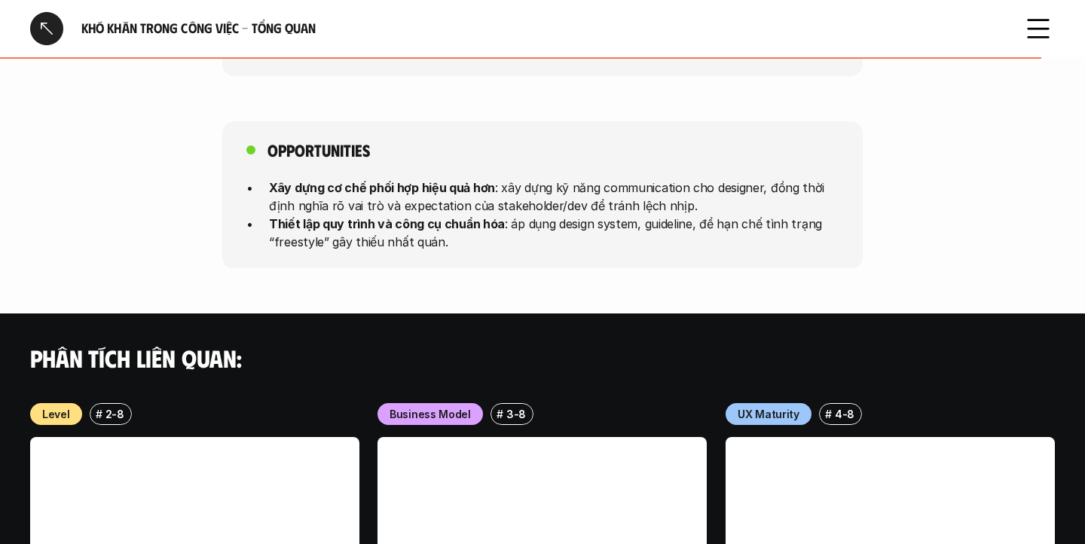
scroll to position [1479, 0]
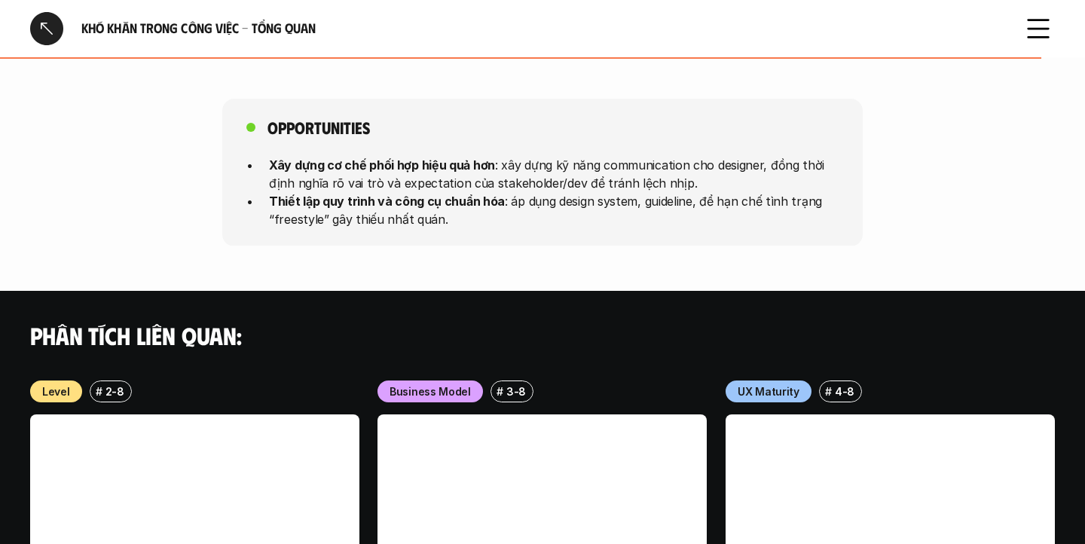
click at [47, 33] on div at bounding box center [46, 28] width 33 height 33
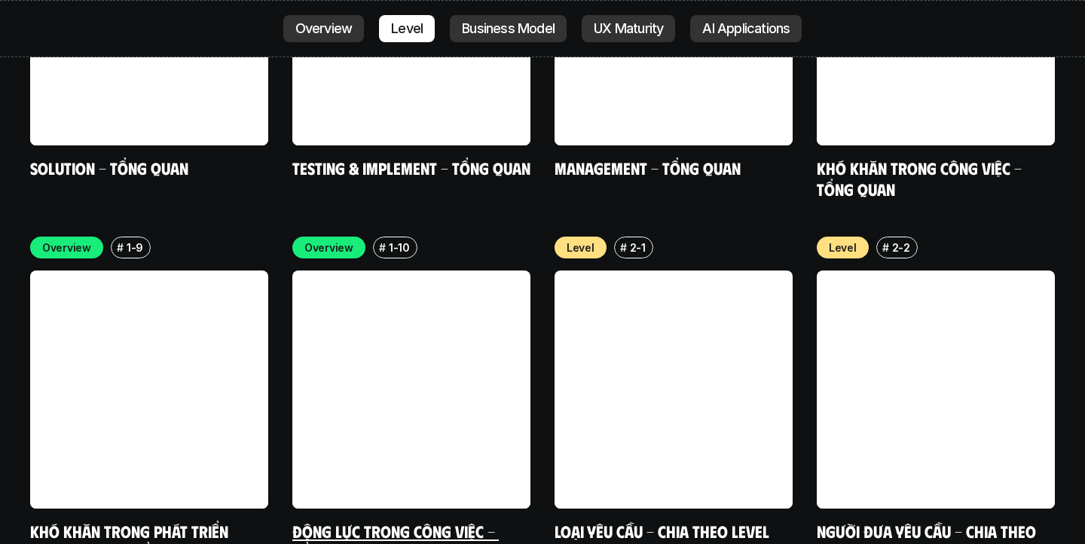
scroll to position [4913, 0]
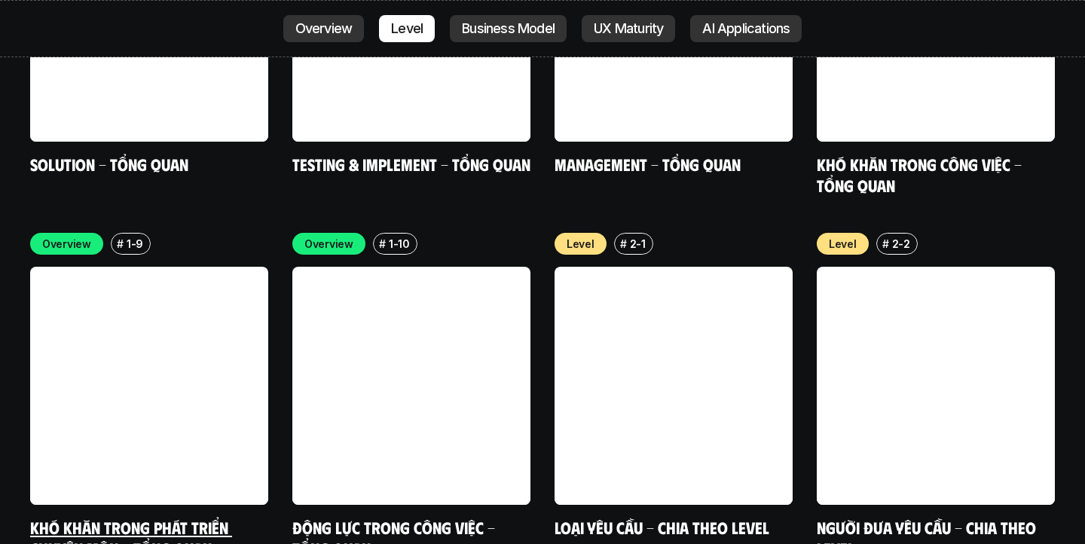
click at [157, 306] on link at bounding box center [149, 386] width 238 height 238
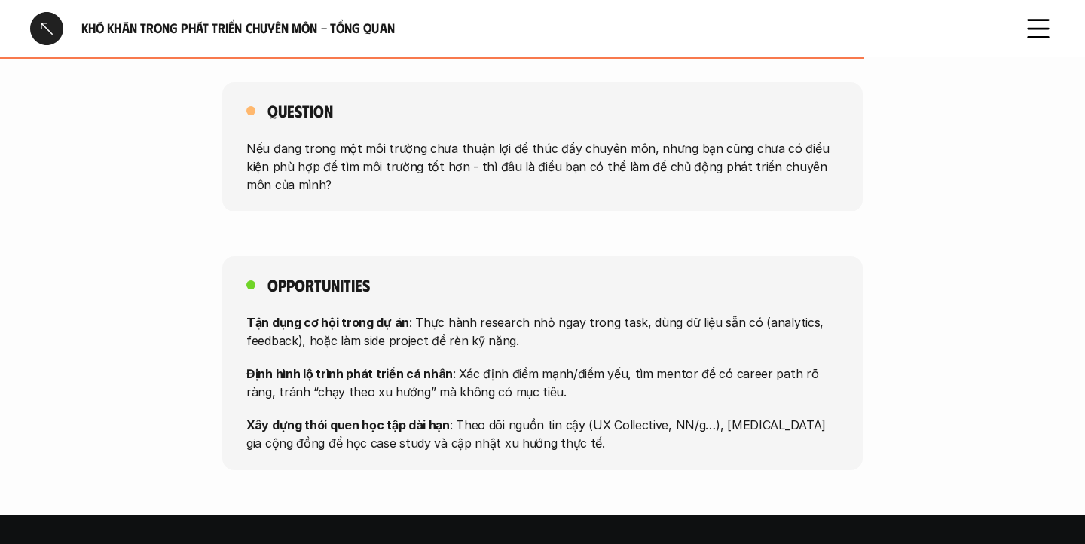
scroll to position [1092, 0]
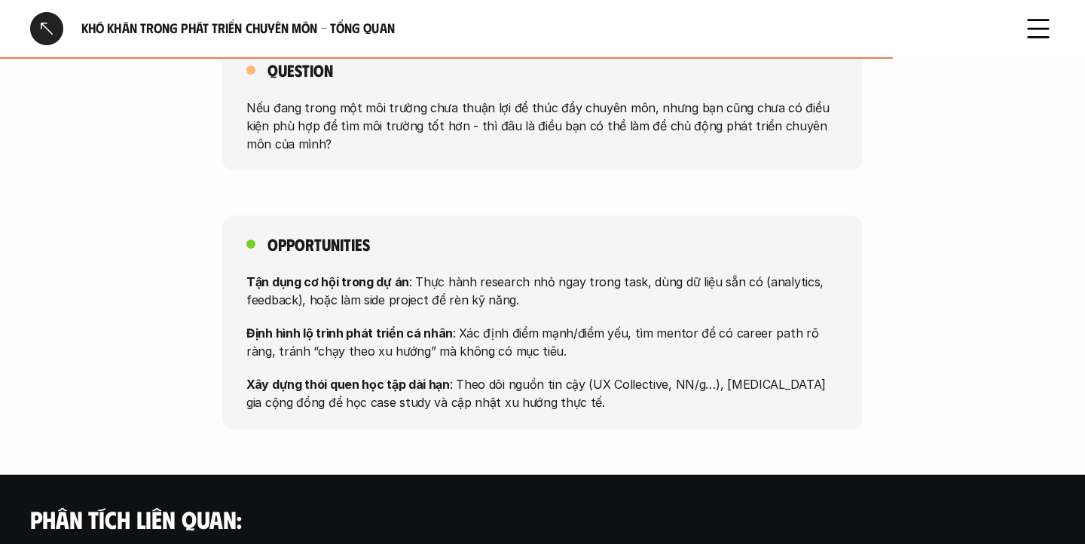
click at [50, 26] on div at bounding box center [46, 28] width 33 height 33
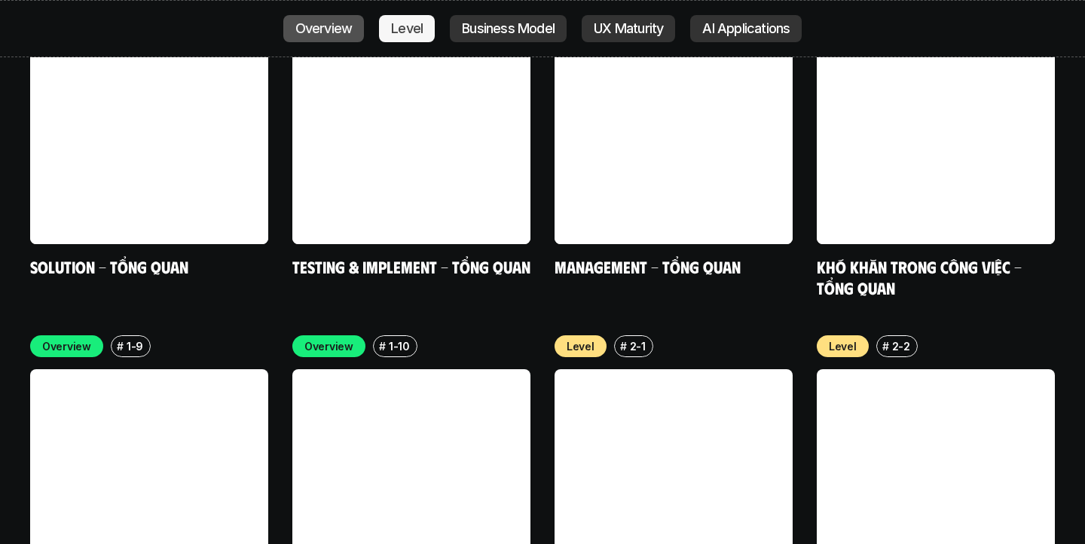
scroll to position [4812, 0]
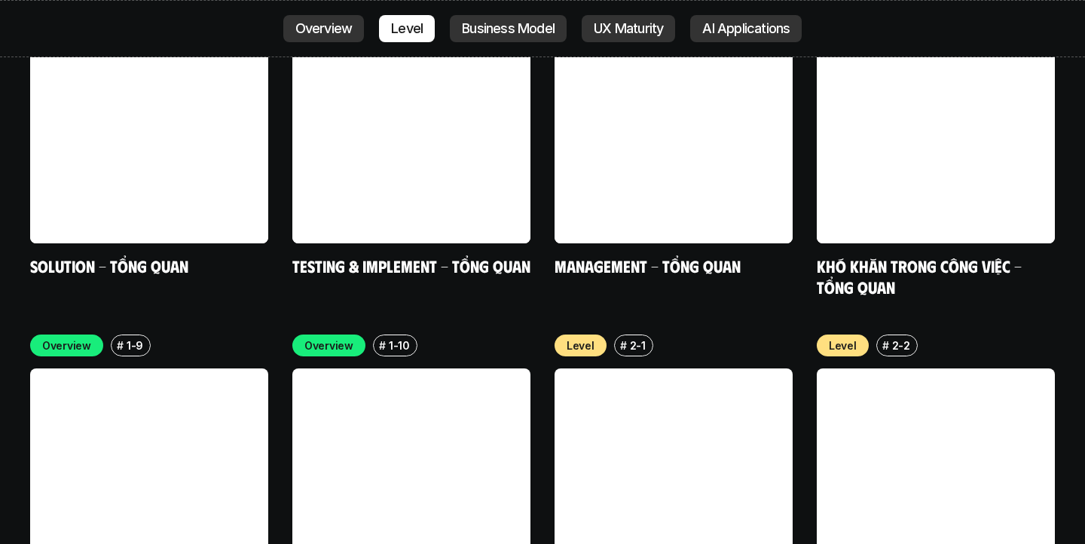
click at [479, 372] on link at bounding box center [411, 487] width 238 height 238
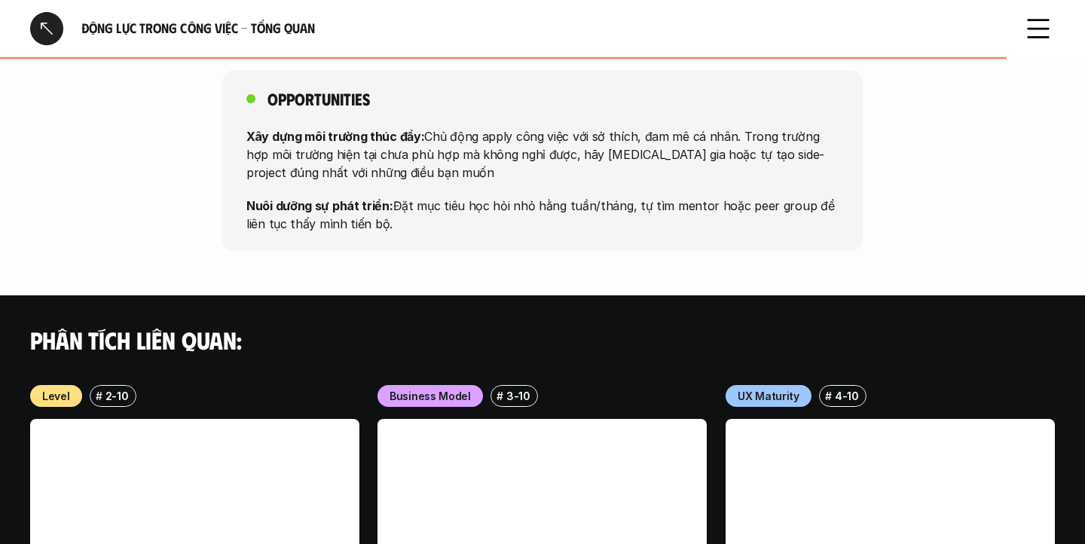
scroll to position [1366, 0]
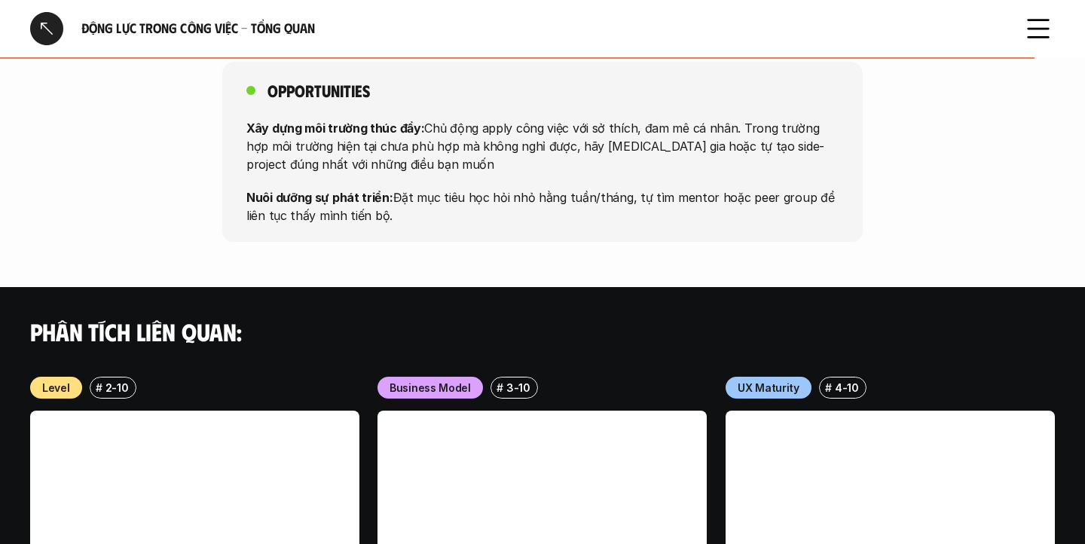
click at [51, 34] on div at bounding box center [46, 28] width 33 height 33
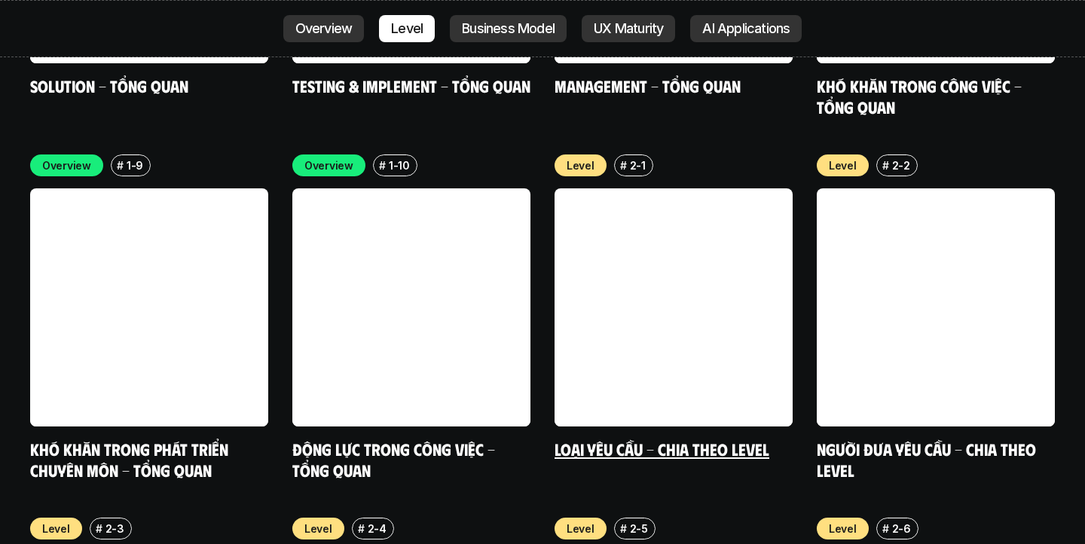
scroll to position [4994, 0]
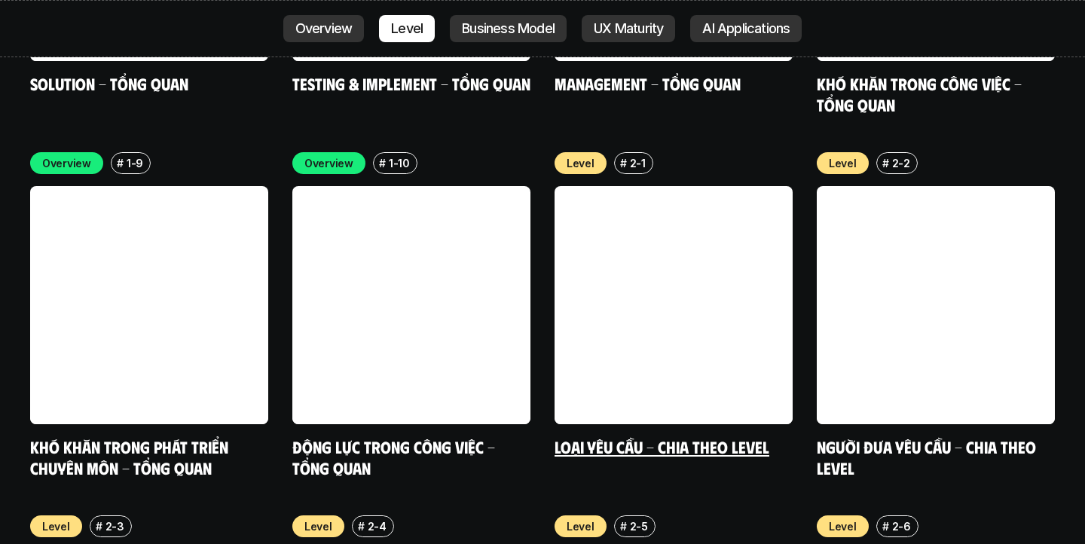
click at [677, 236] on link at bounding box center [673, 305] width 238 height 238
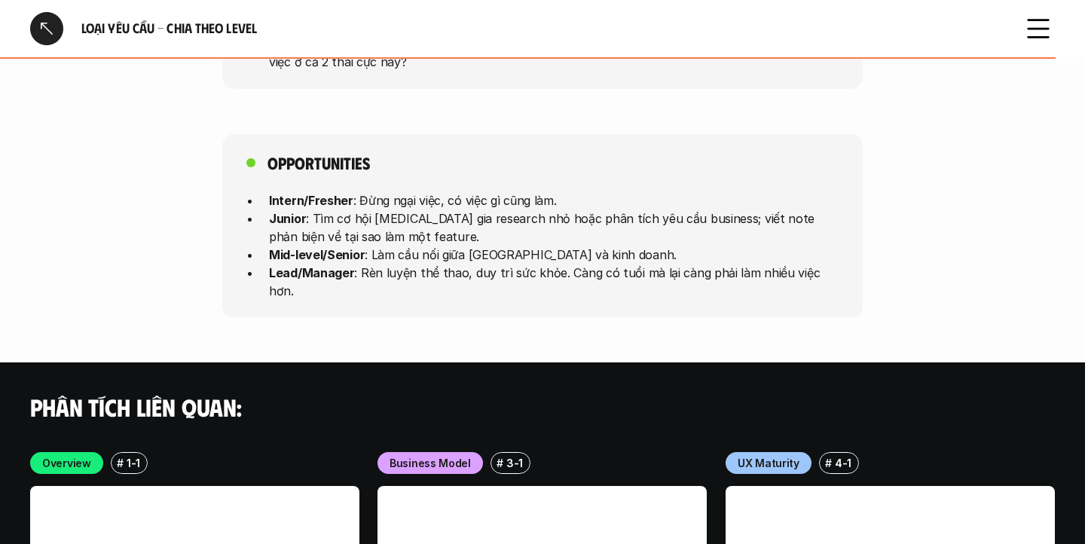
scroll to position [4122, 0]
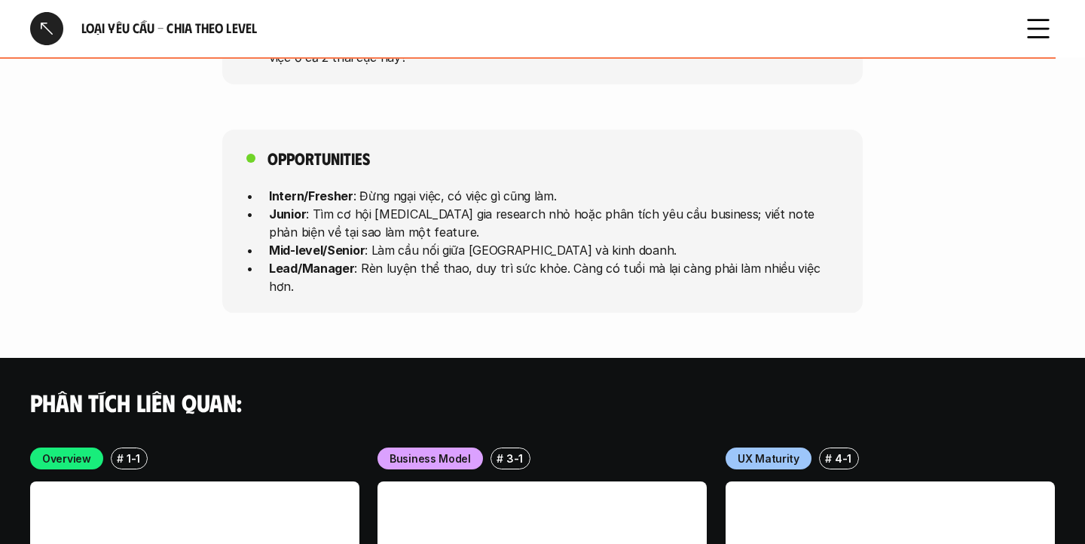
click at [51, 29] on div at bounding box center [46, 28] width 33 height 33
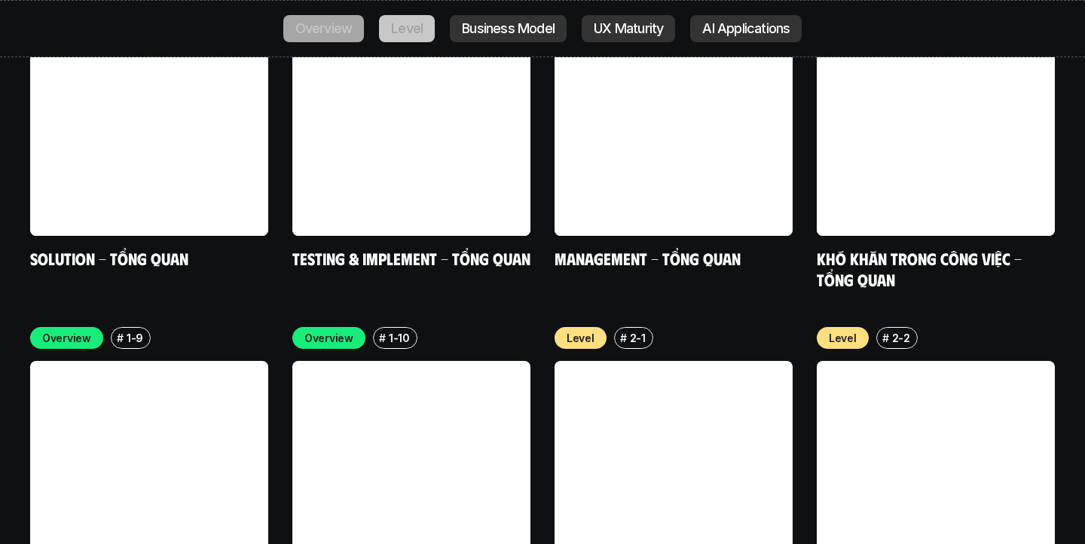
scroll to position [4821, 0]
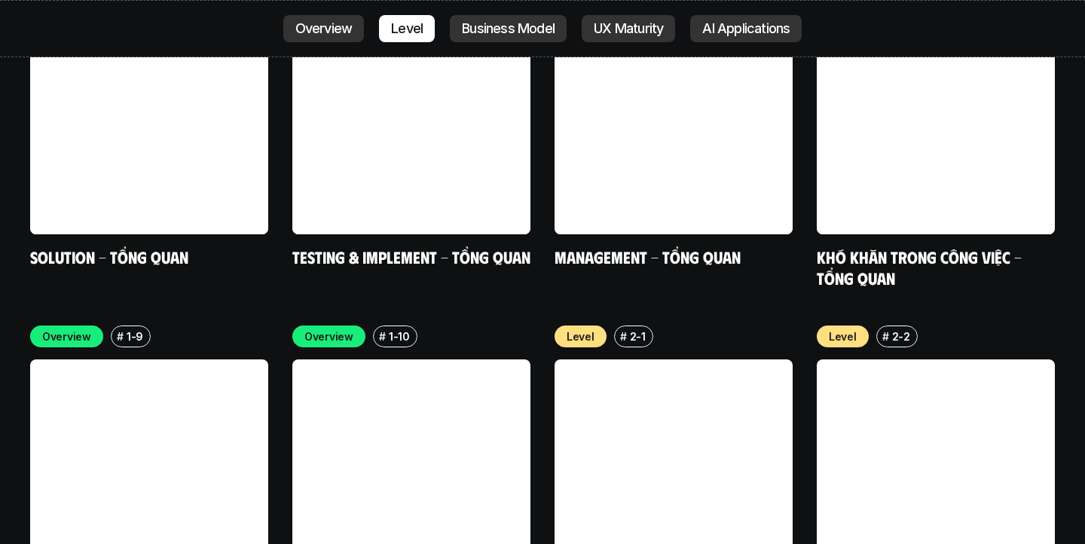
click at [945, 359] on link at bounding box center [936, 478] width 238 height 238
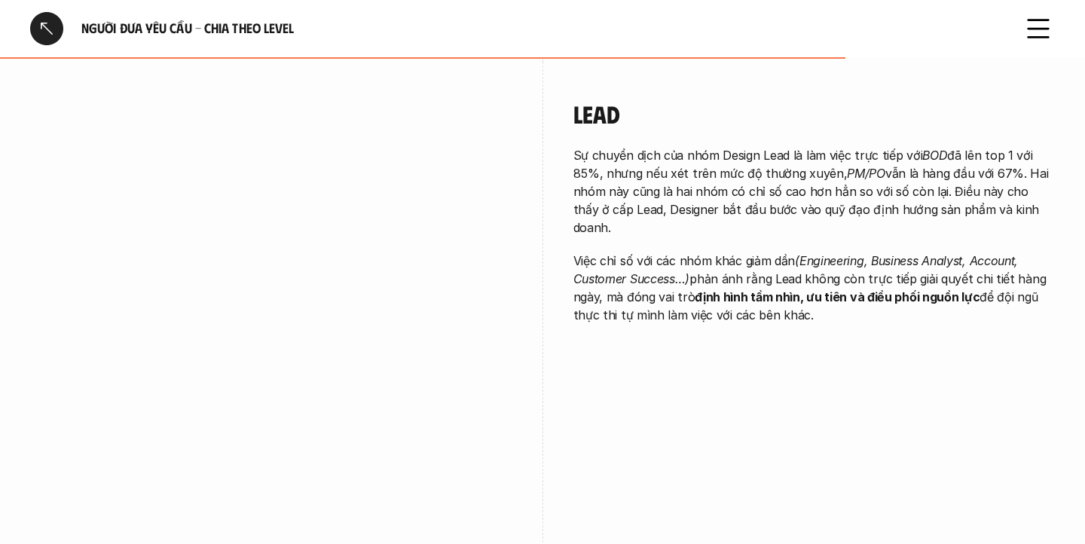
scroll to position [2903, 0]
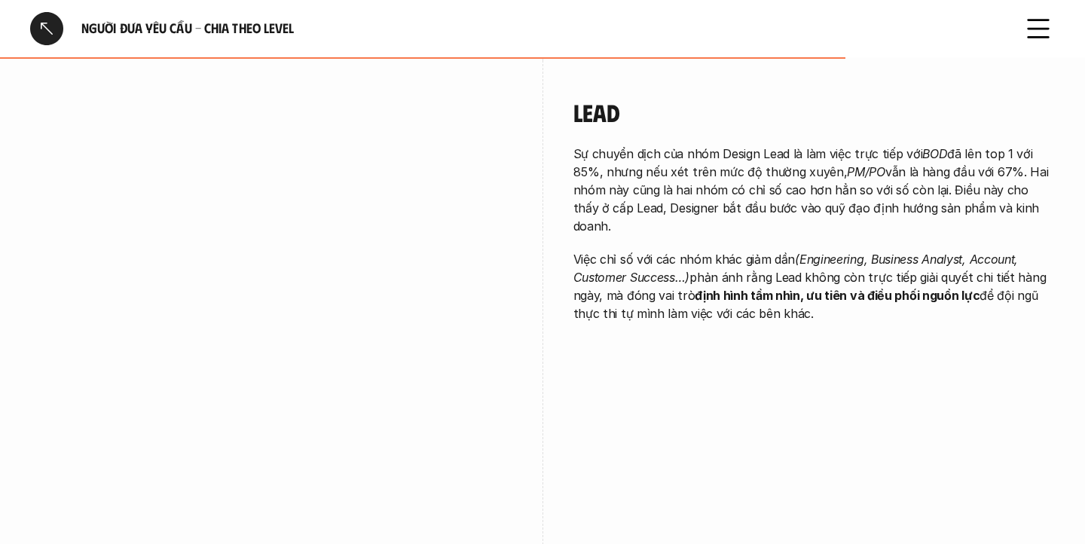
click at [49, 34] on div at bounding box center [46, 28] width 33 height 33
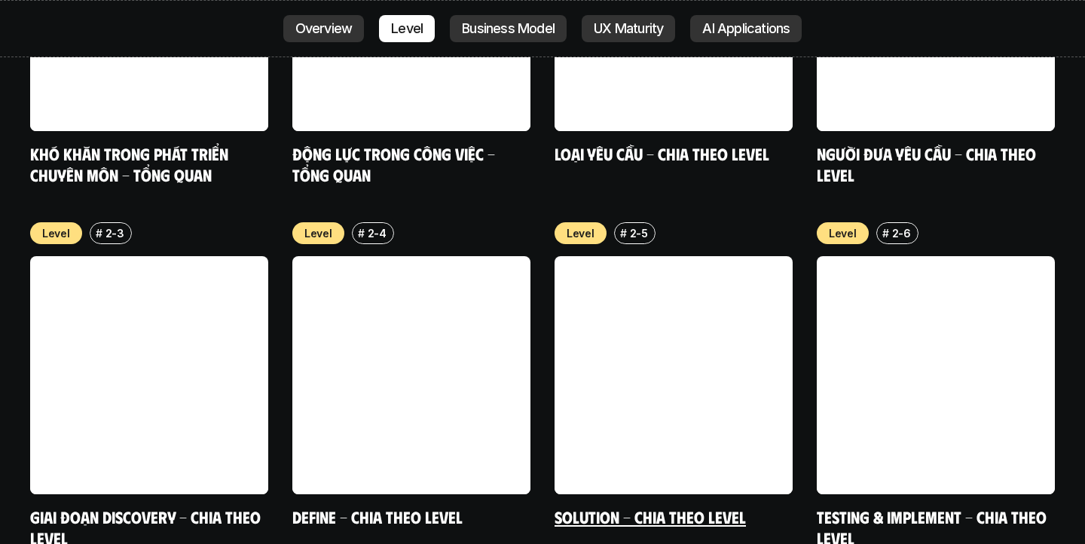
scroll to position [5288, 0]
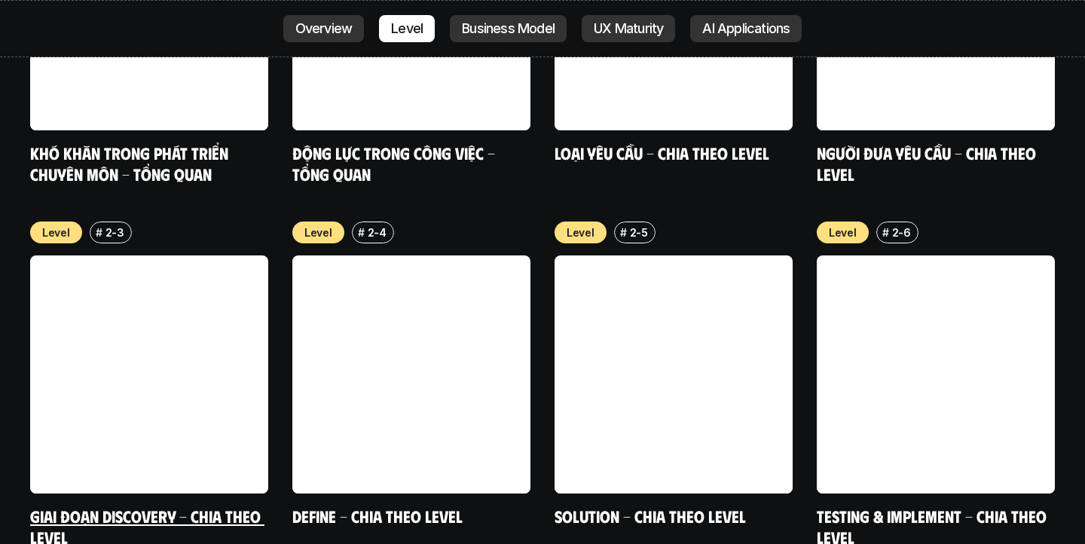
click at [188, 289] on link at bounding box center [149, 374] width 238 height 238
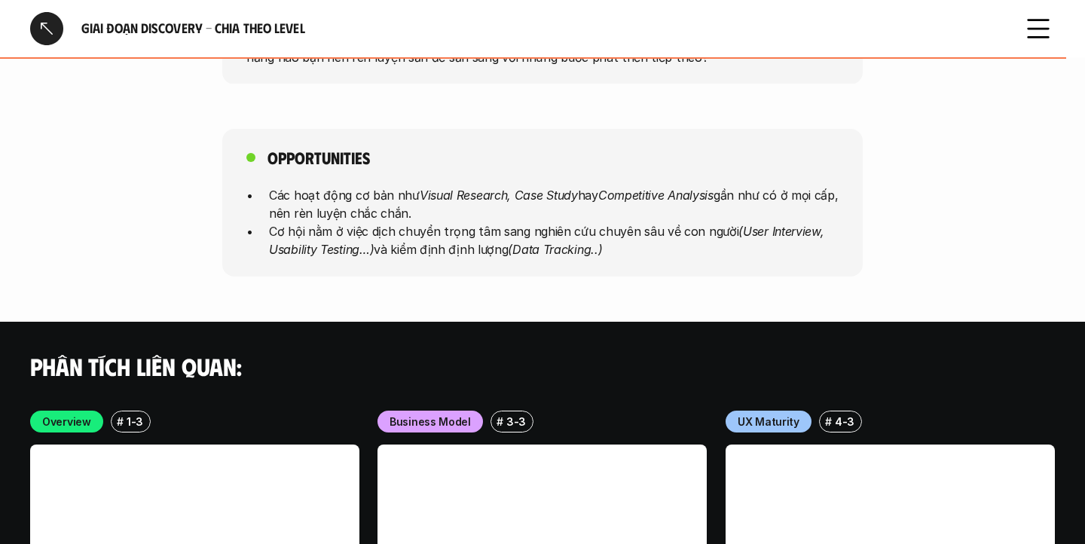
scroll to position [4686, 0]
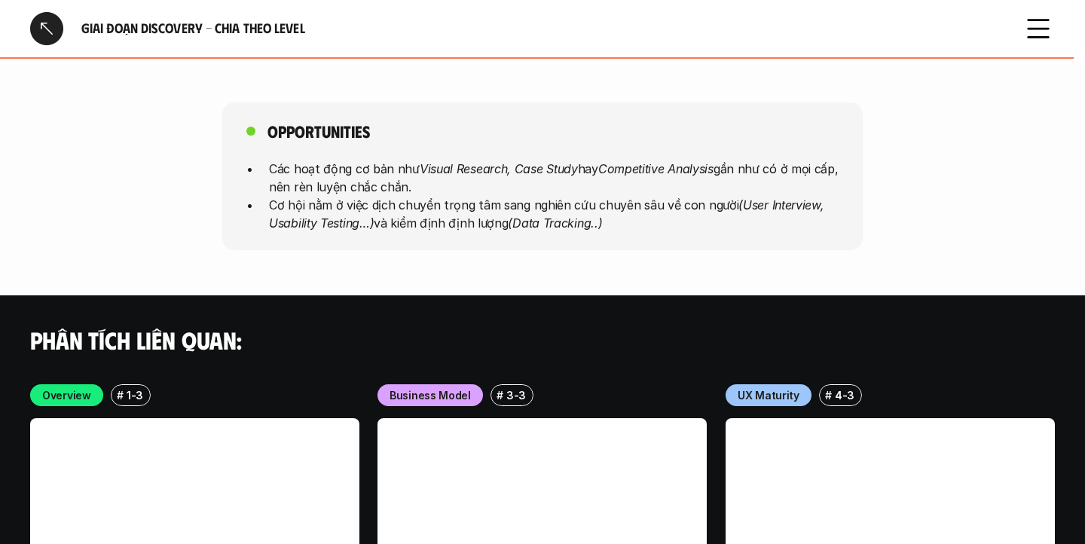
click at [49, 24] on div at bounding box center [46, 28] width 33 height 33
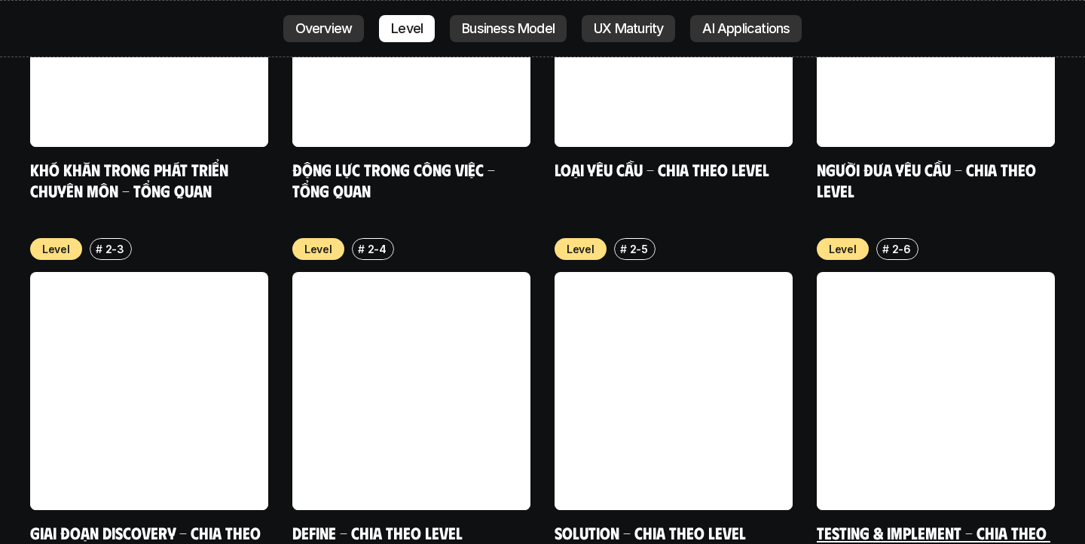
scroll to position [5292, 0]
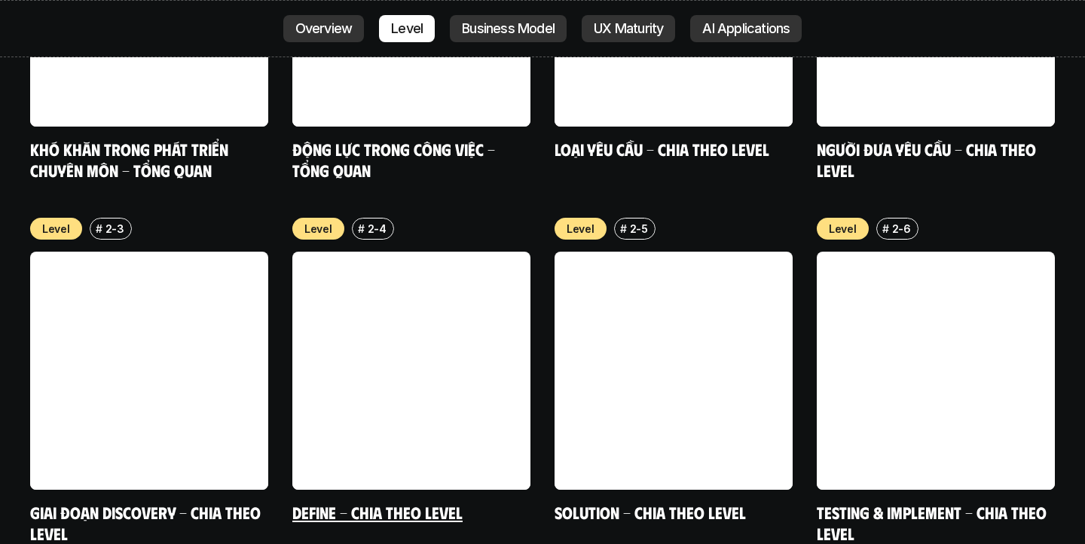
click at [490, 338] on link at bounding box center [411, 371] width 238 height 238
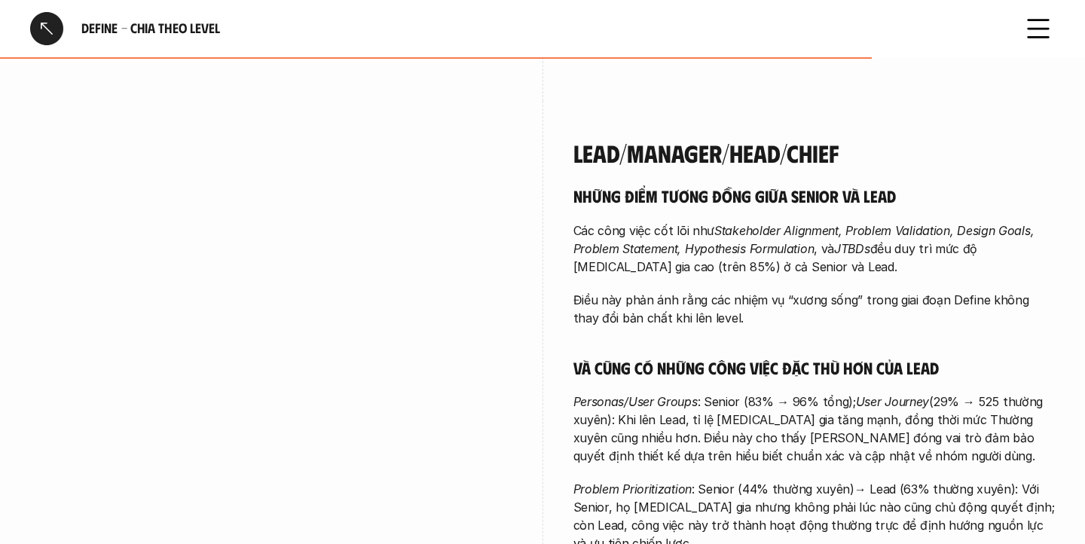
scroll to position [3573, 0]
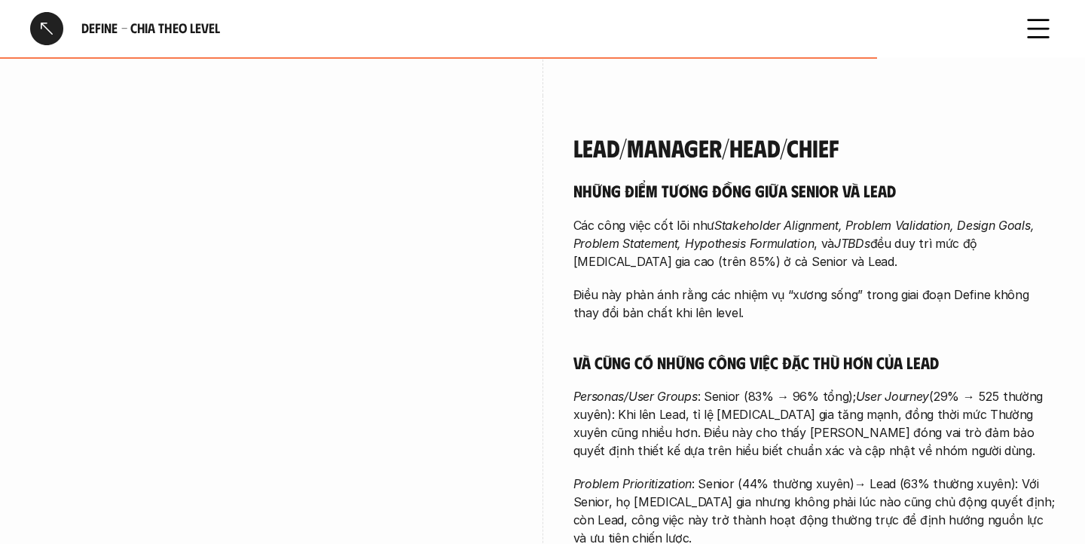
click at [765, 133] on h4 "Lead/Manager/Head/Chief" at bounding box center [814, 147] width 482 height 29
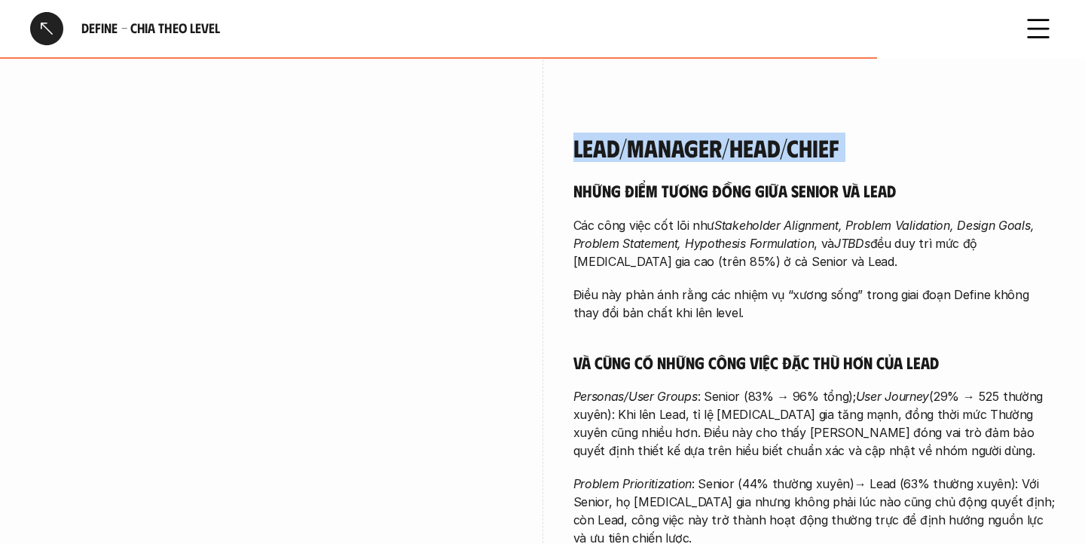
copy h4 "Lead/Manager/Head/Chief"
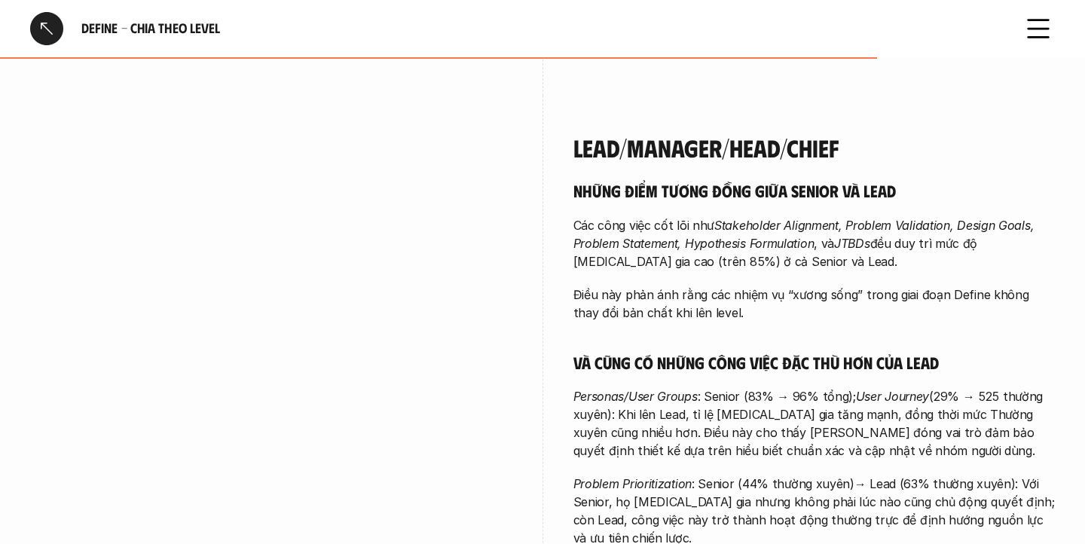
click at [915, 133] on h4 "Lead/Manager/Head/Chief" at bounding box center [814, 147] width 482 height 29
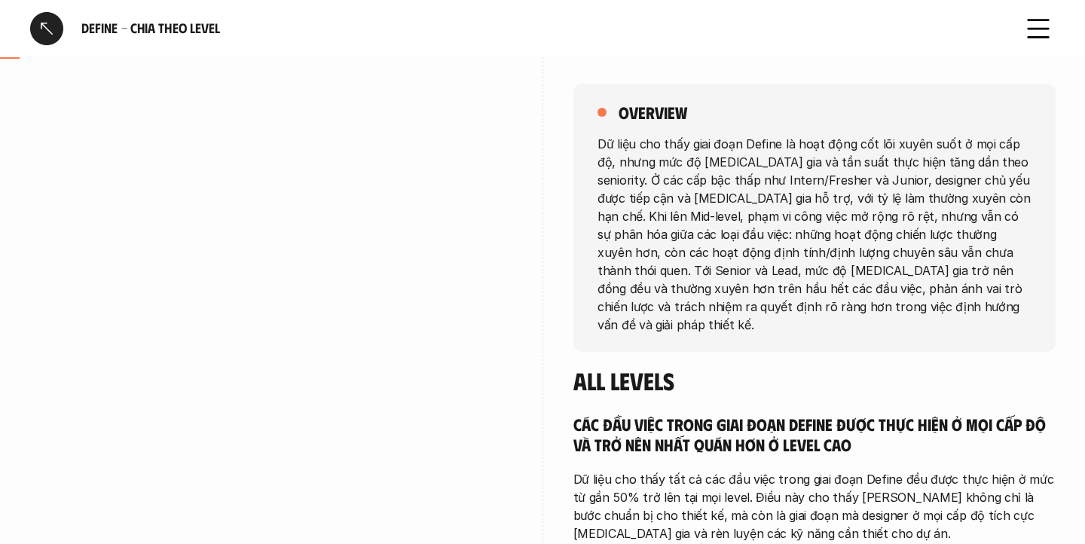
scroll to position [0, 0]
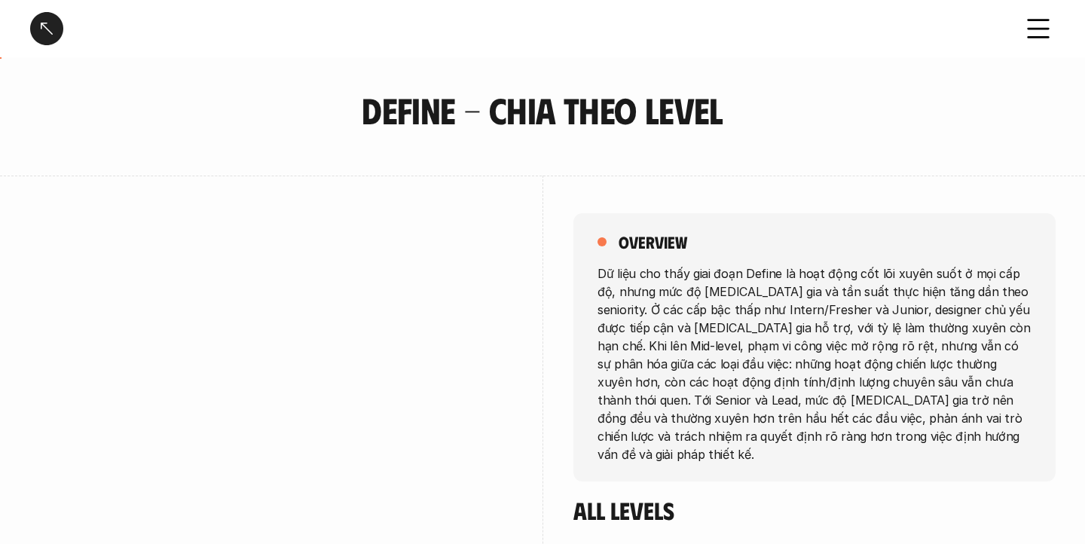
click at [47, 26] on div at bounding box center [46, 28] width 33 height 33
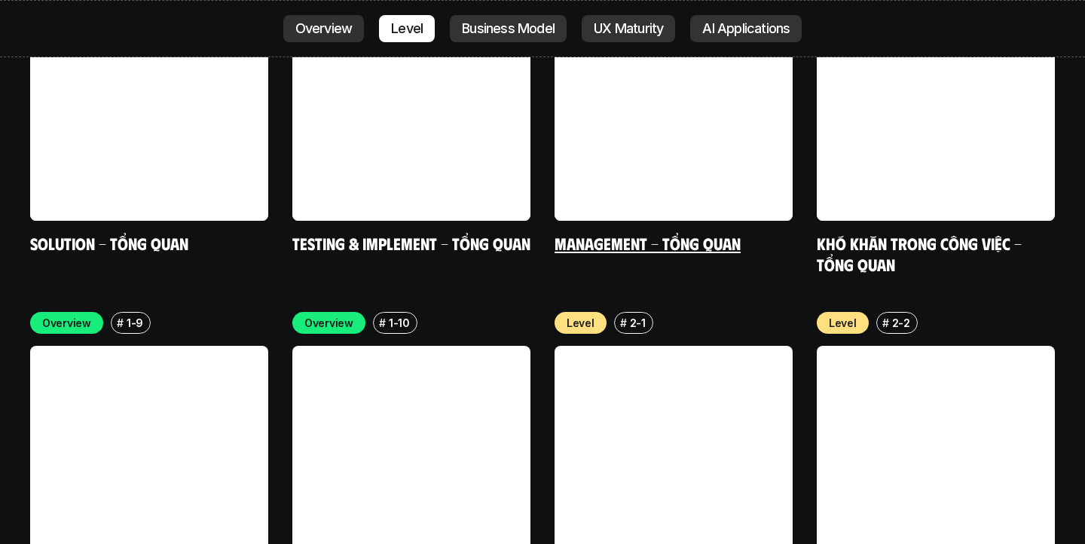
scroll to position [4831, 0]
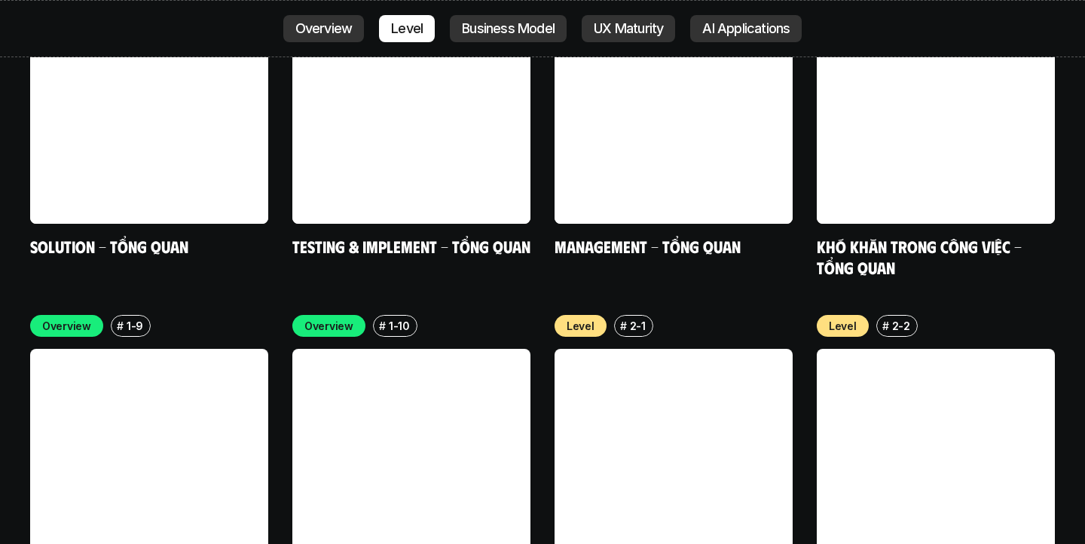
click at [655, 438] on link at bounding box center [673, 468] width 238 height 238
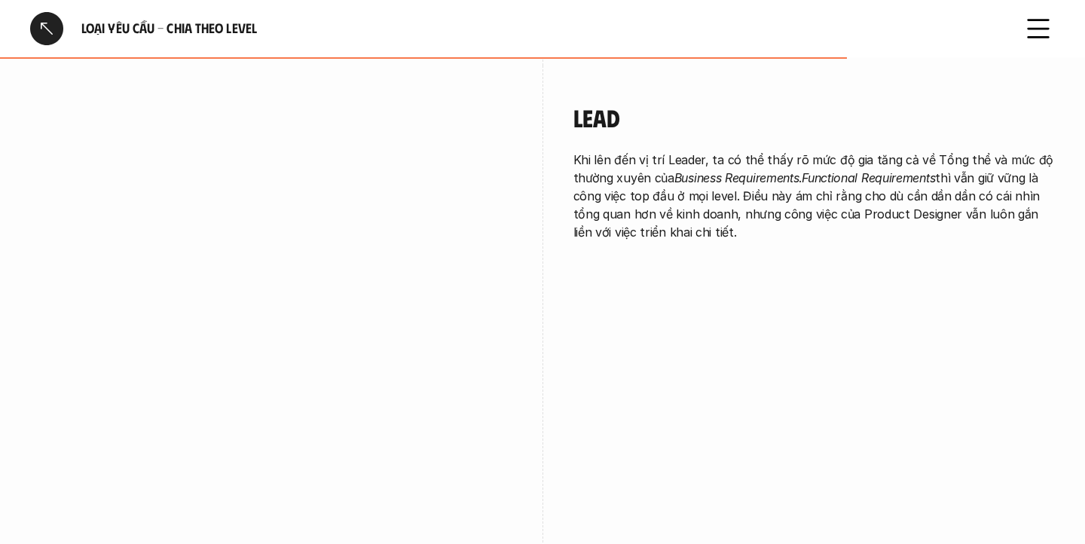
scroll to position [3317, 0]
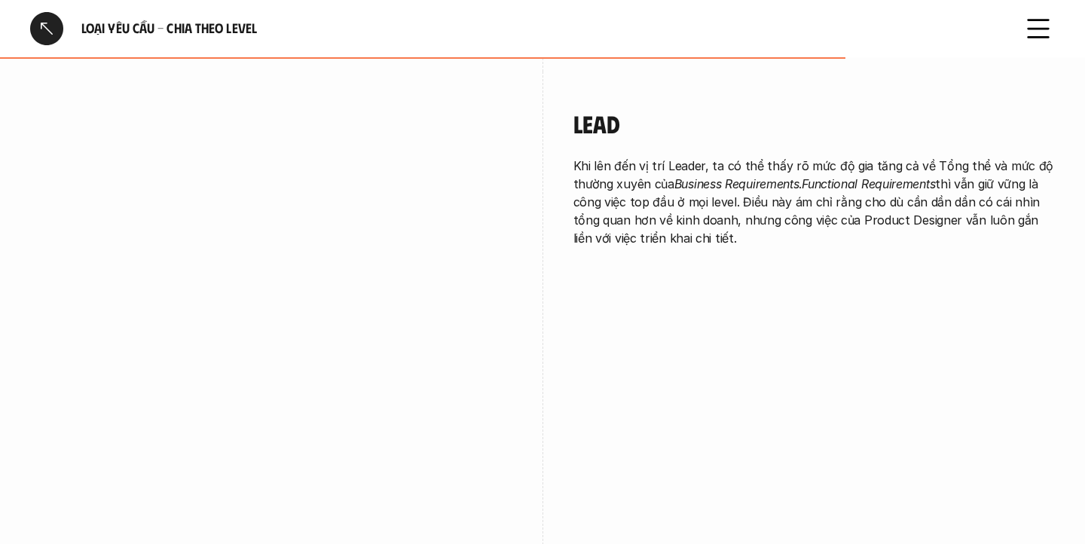
click at [52, 26] on div at bounding box center [46, 28] width 33 height 33
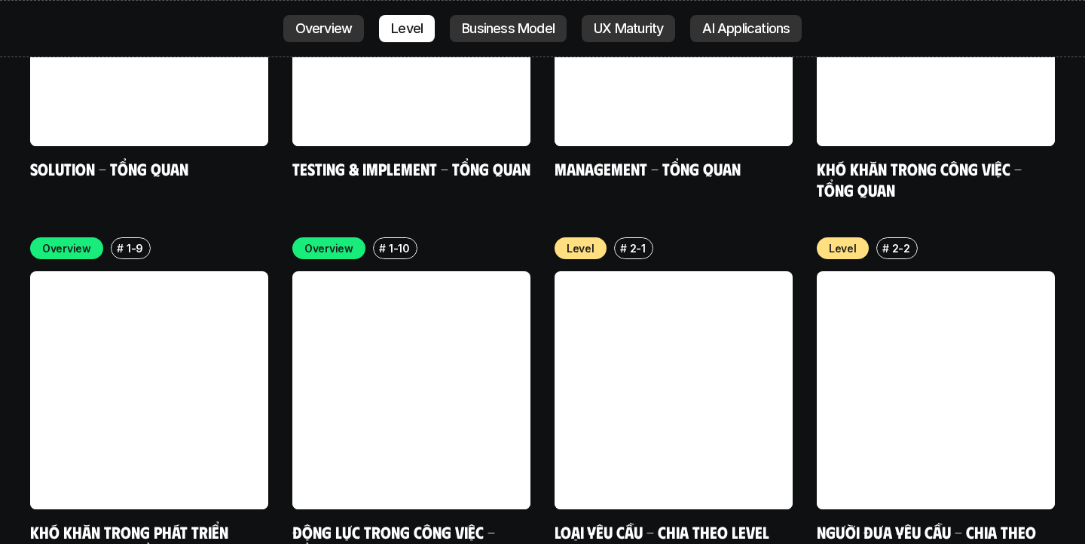
scroll to position [4900, 0]
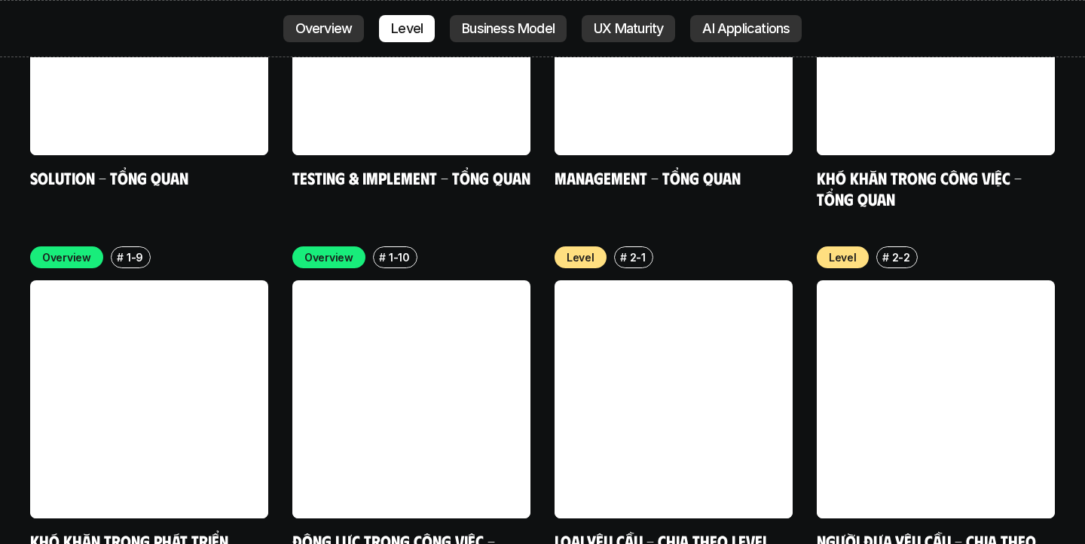
click at [976, 280] on link at bounding box center [936, 399] width 238 height 238
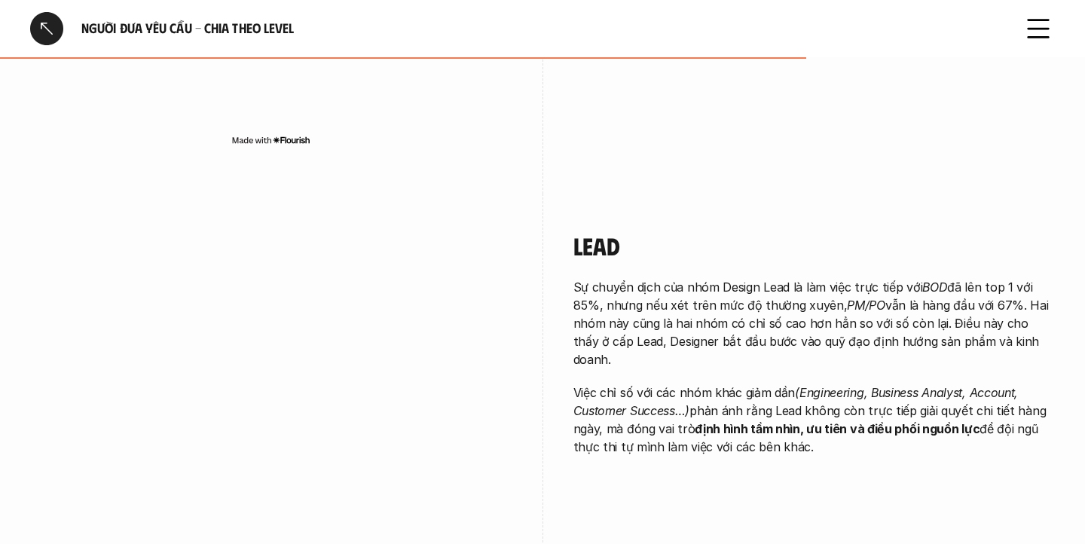
scroll to position [2770, 0]
click at [48, 34] on div at bounding box center [46, 28] width 33 height 33
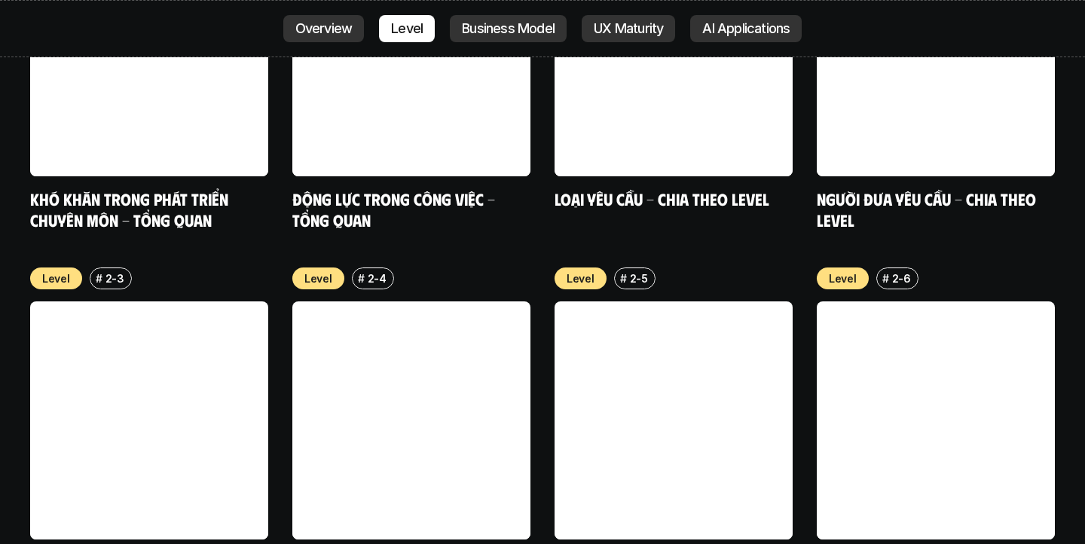
scroll to position [5243, 0]
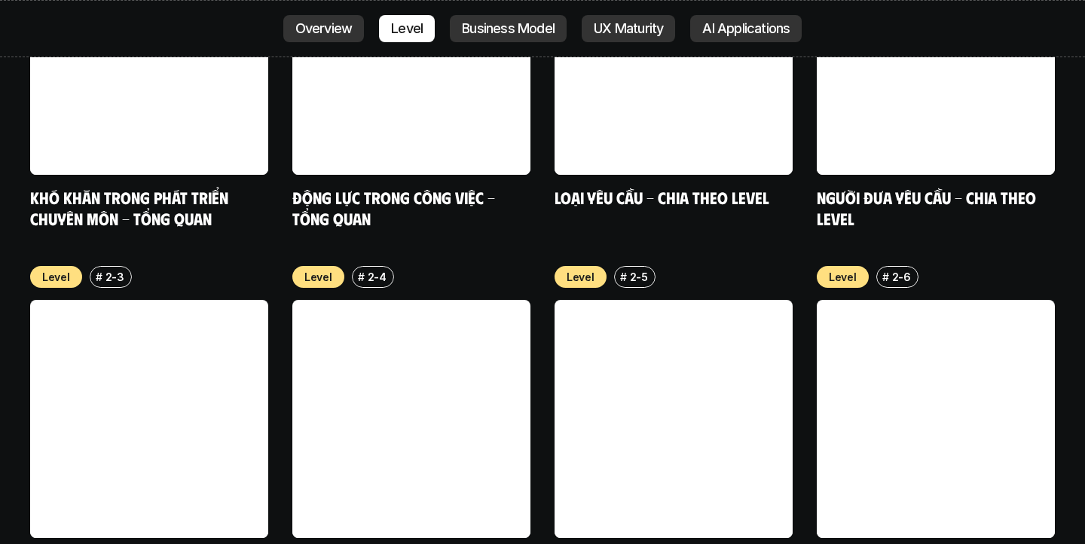
click at [175, 356] on link at bounding box center [149, 419] width 238 height 238
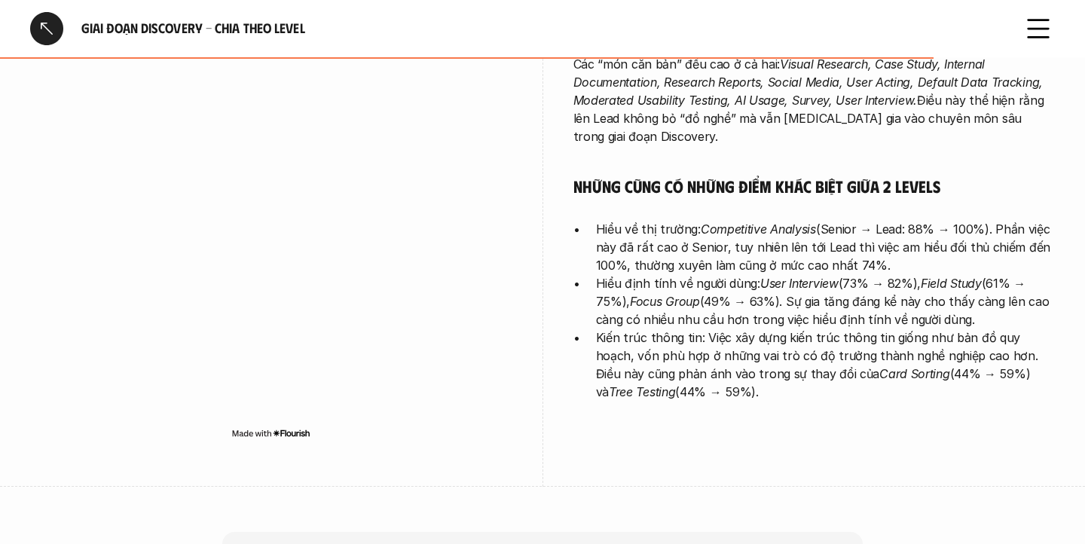
scroll to position [4102, 0]
click at [43, 31] on div at bounding box center [46, 28] width 33 height 33
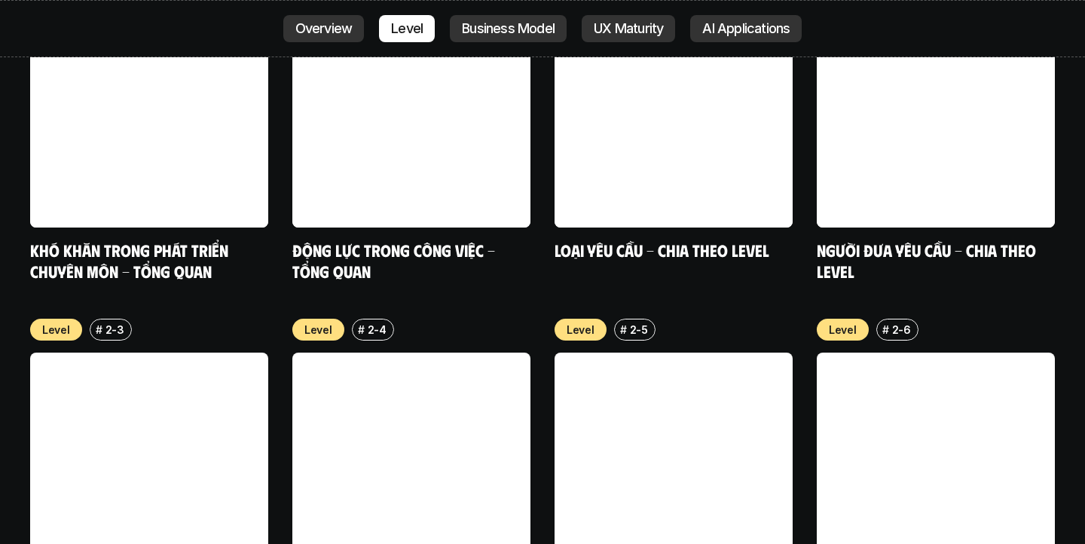
scroll to position [5194, 0]
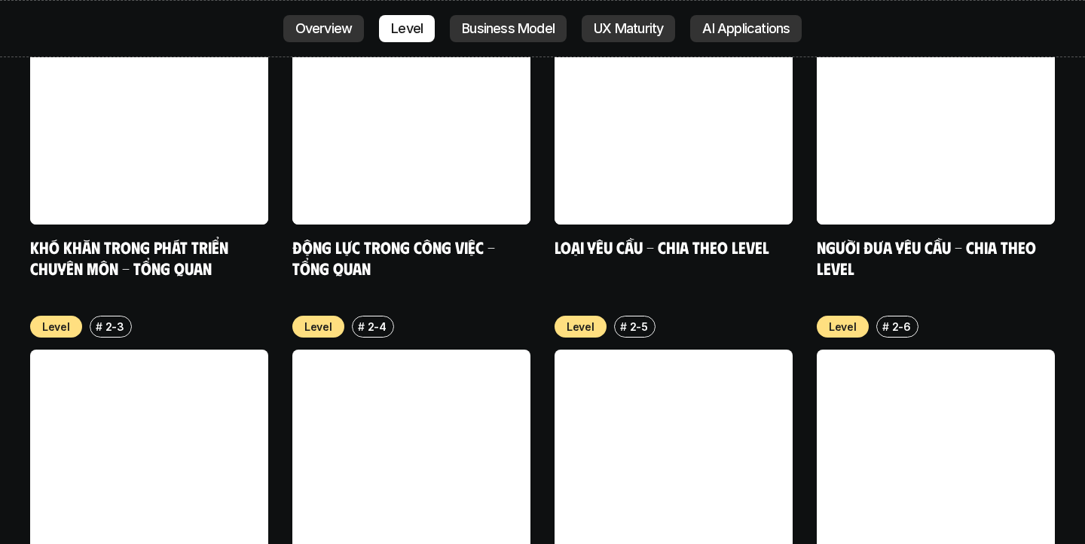
click at [439, 380] on link at bounding box center [411, 469] width 238 height 238
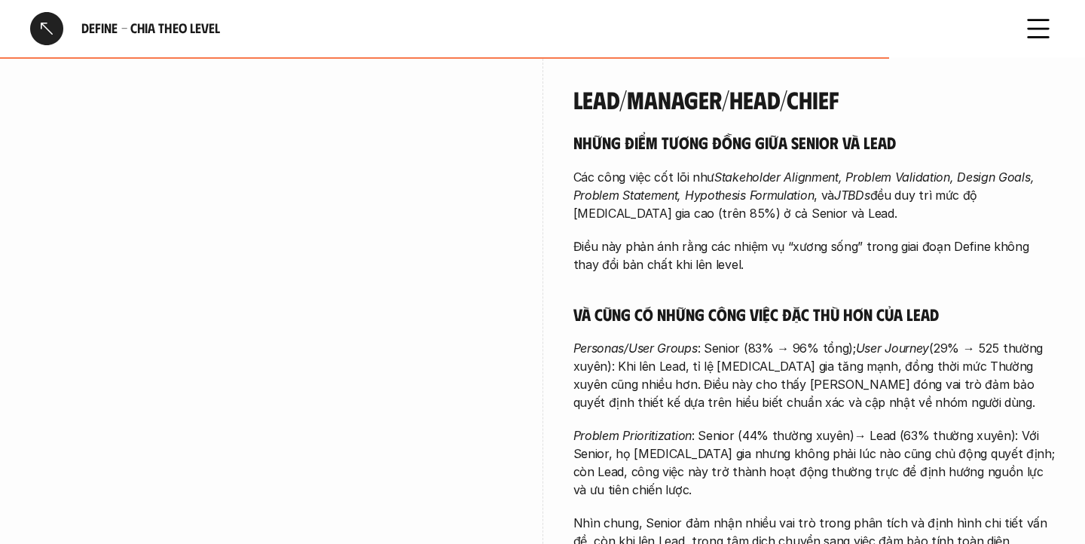
scroll to position [3633, 0]
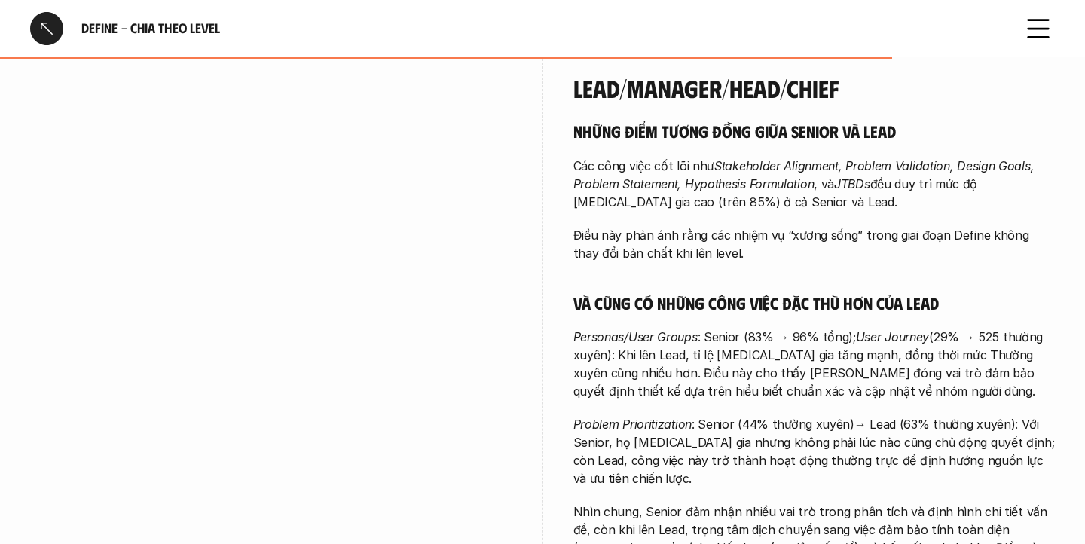
click at [42, 28] on div at bounding box center [46, 28] width 33 height 33
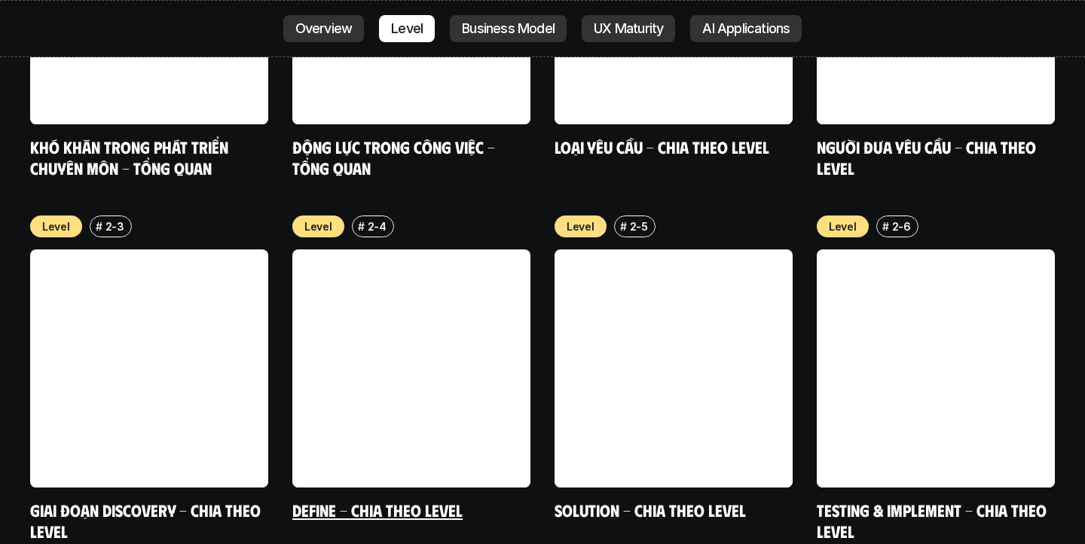
scroll to position [5292, 0]
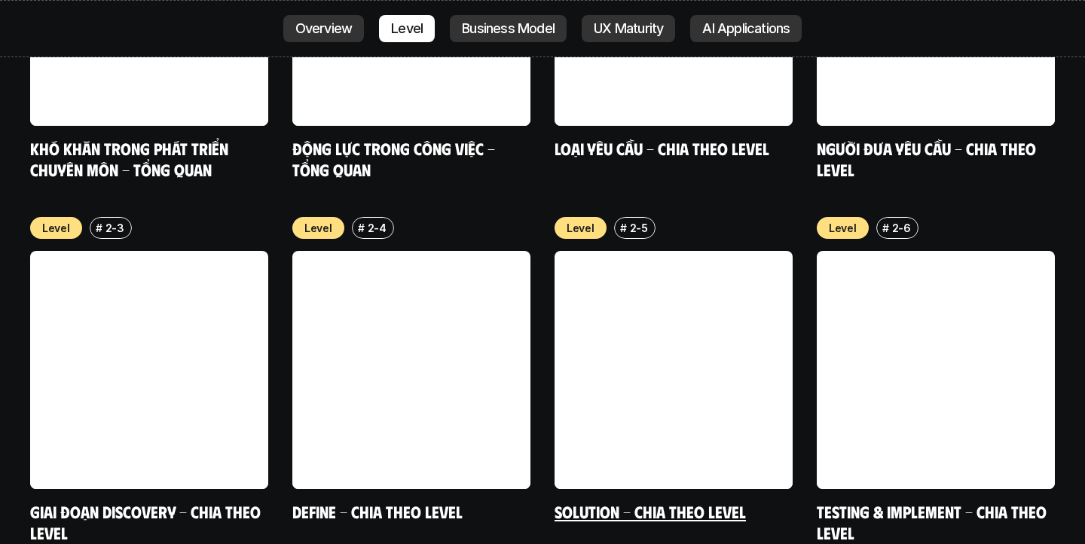
click at [636, 290] on link at bounding box center [673, 370] width 238 height 238
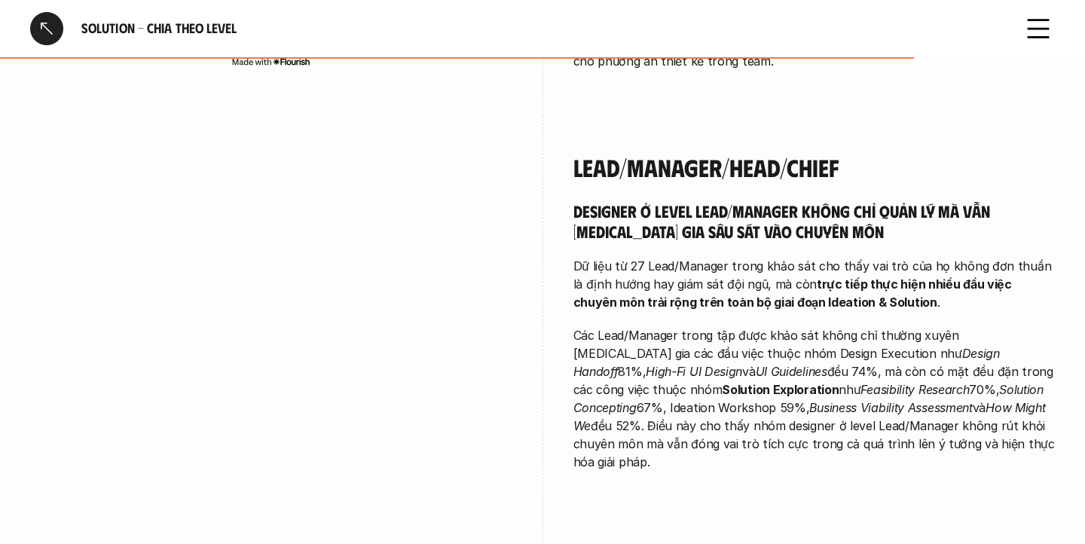
scroll to position [4200, 0]
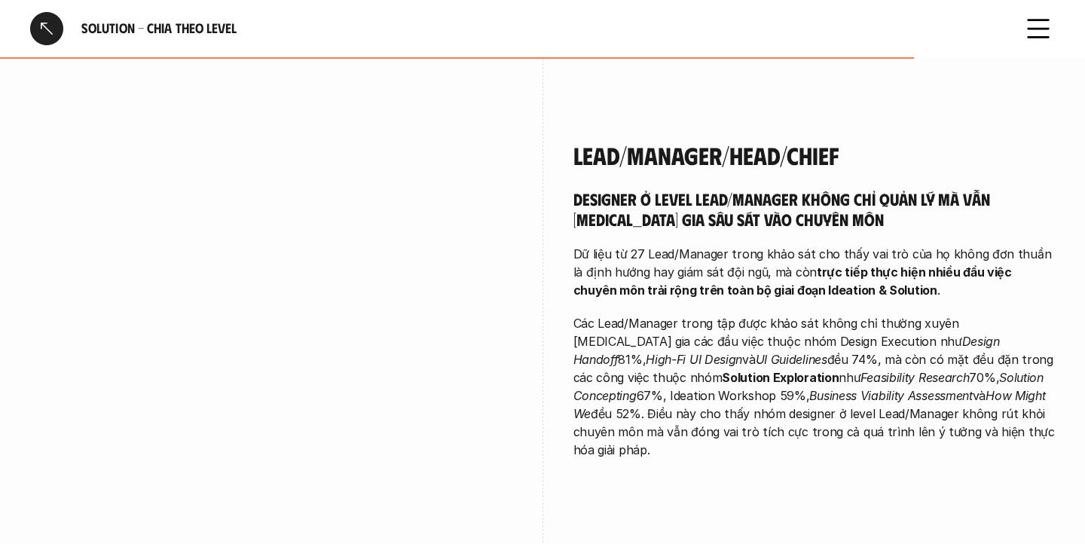
click at [50, 37] on div at bounding box center [46, 28] width 33 height 33
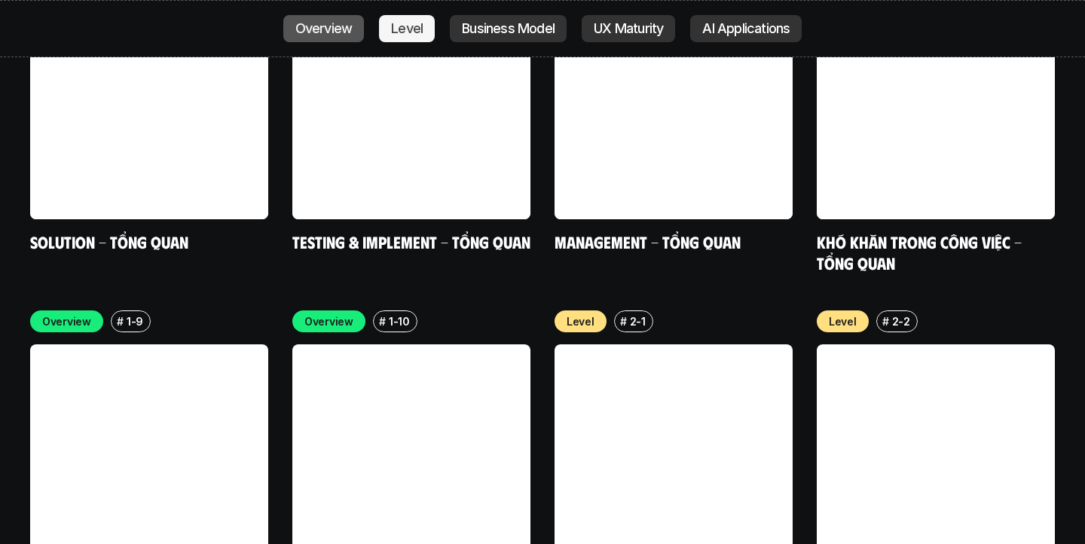
scroll to position [4846, 0]
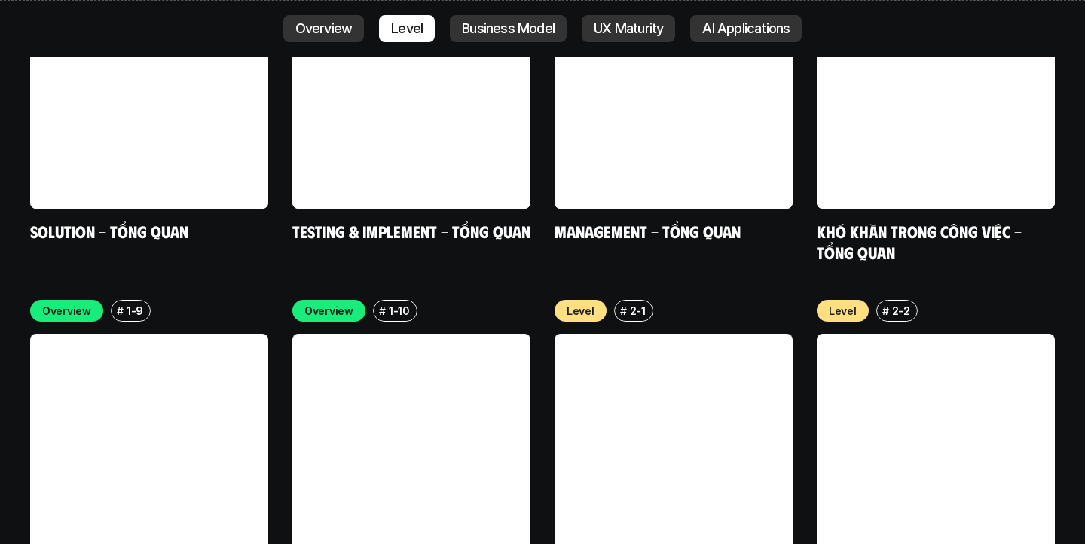
click at [639, 334] on link at bounding box center [673, 453] width 238 height 238
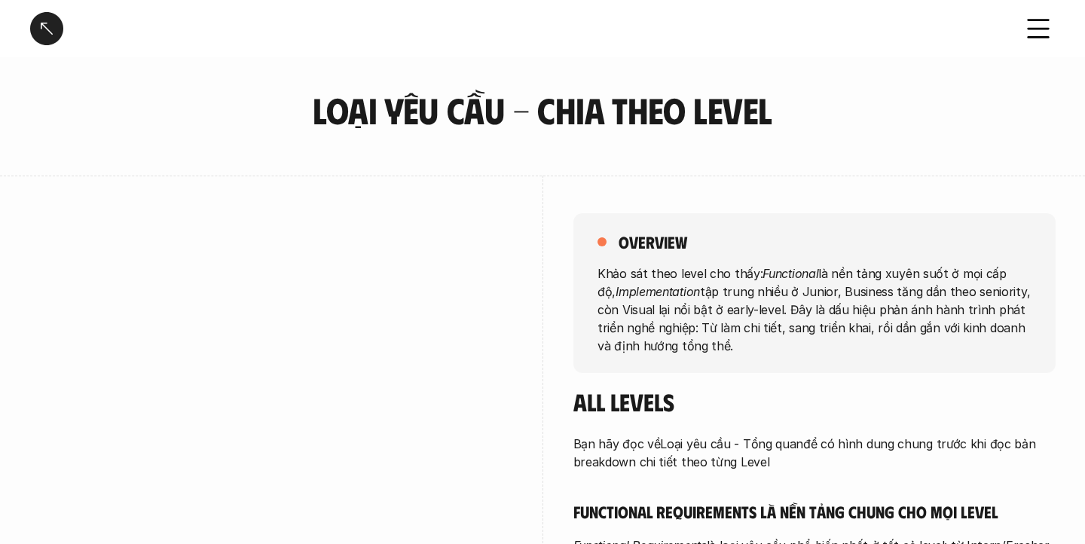
click at [41, 19] on div at bounding box center [46, 28] width 33 height 33
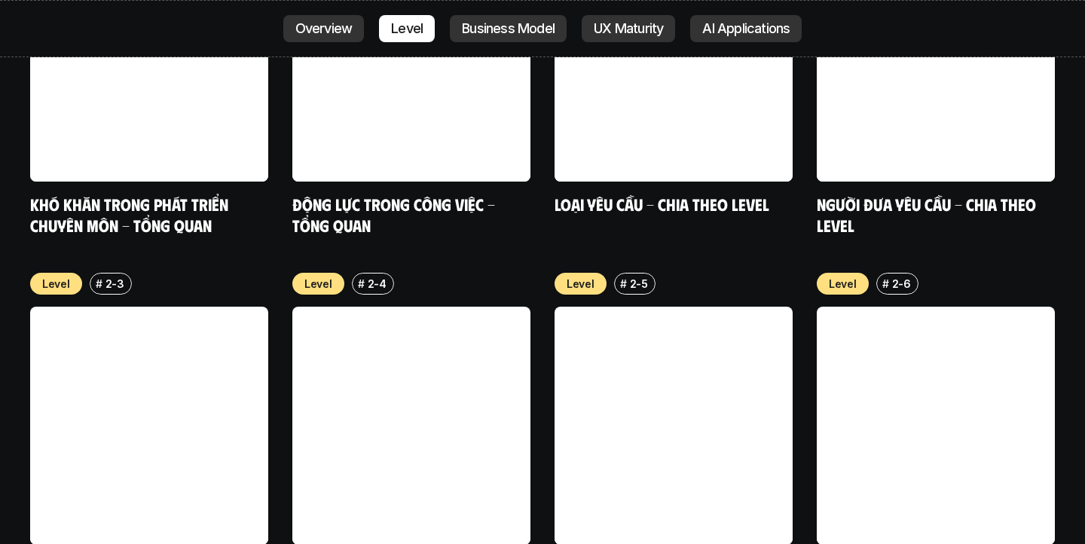
scroll to position [5252, 0]
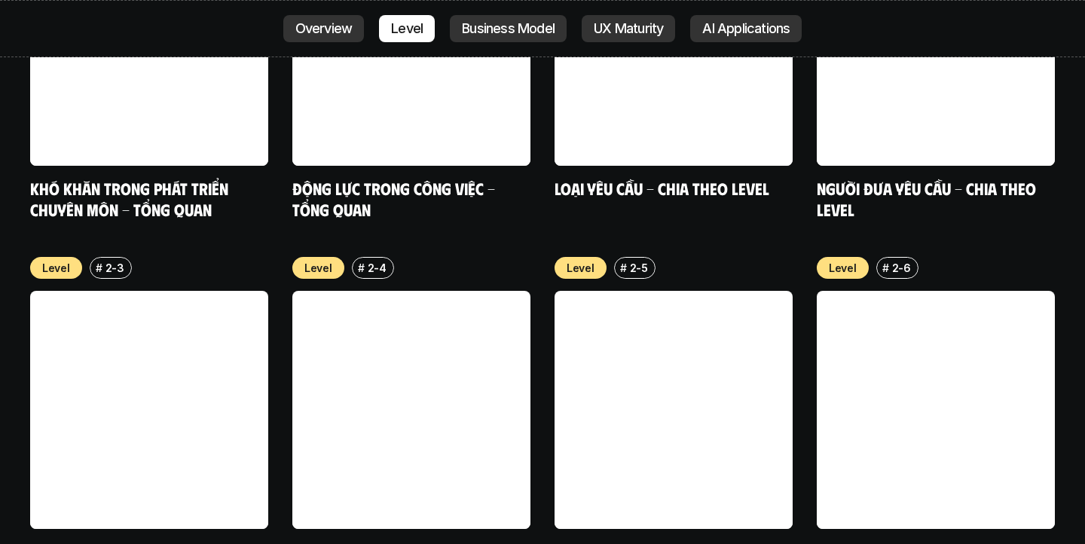
click at [670, 312] on link at bounding box center [673, 410] width 238 height 238
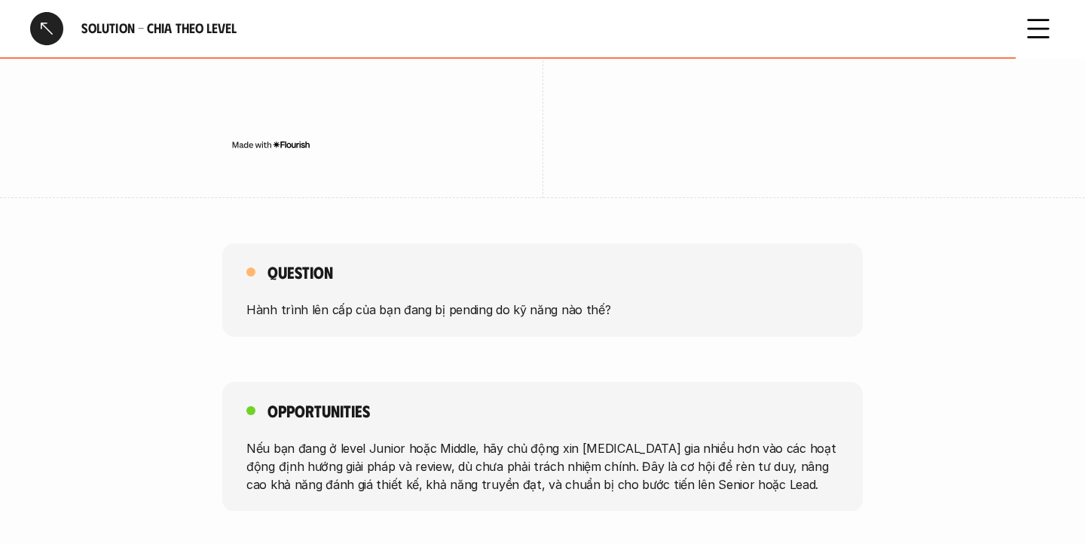
scroll to position [4699, 0]
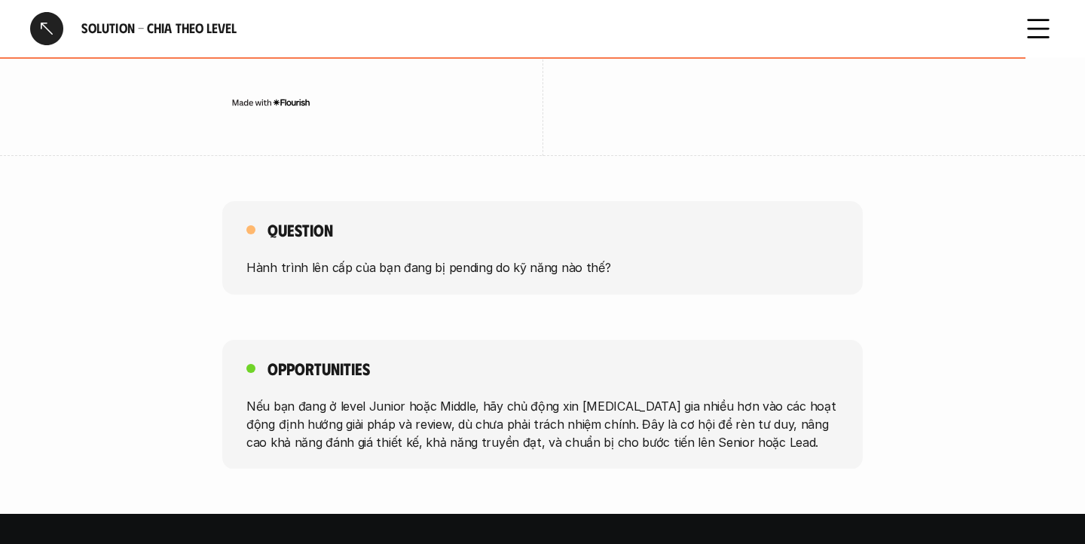
click at [53, 30] on div at bounding box center [46, 28] width 33 height 33
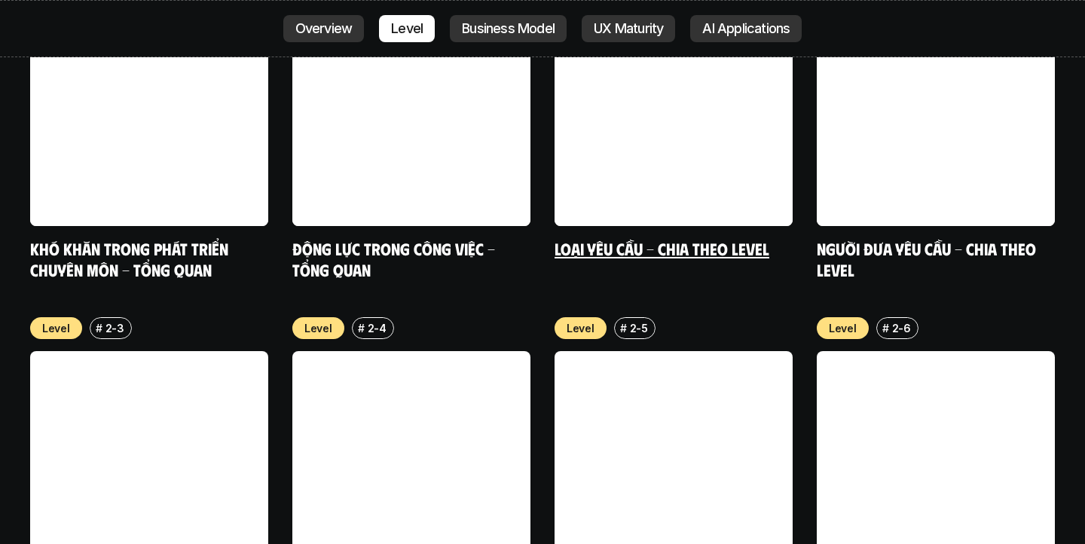
scroll to position [5184, 0]
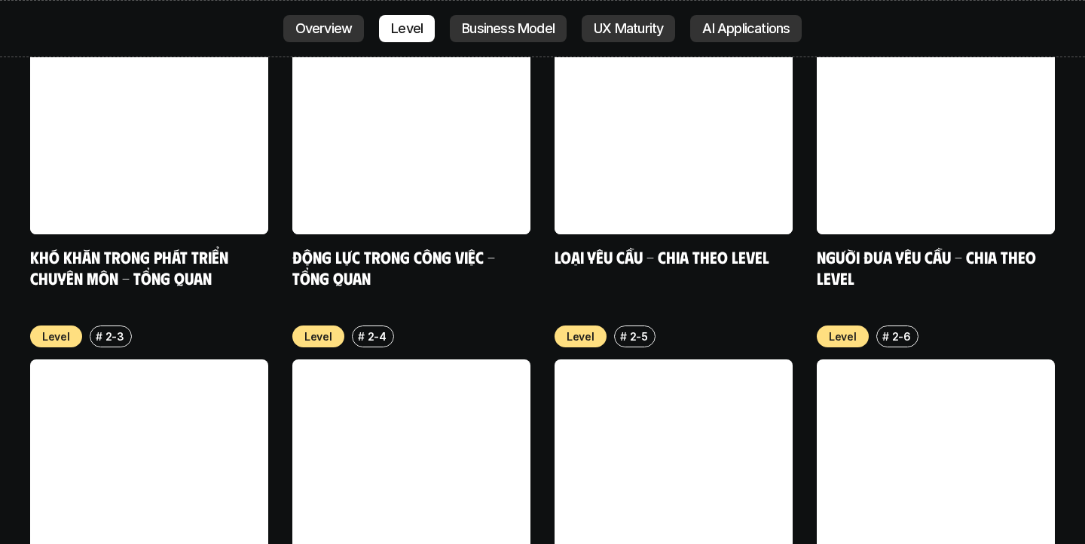
click at [697, 432] on link at bounding box center [673, 478] width 238 height 238
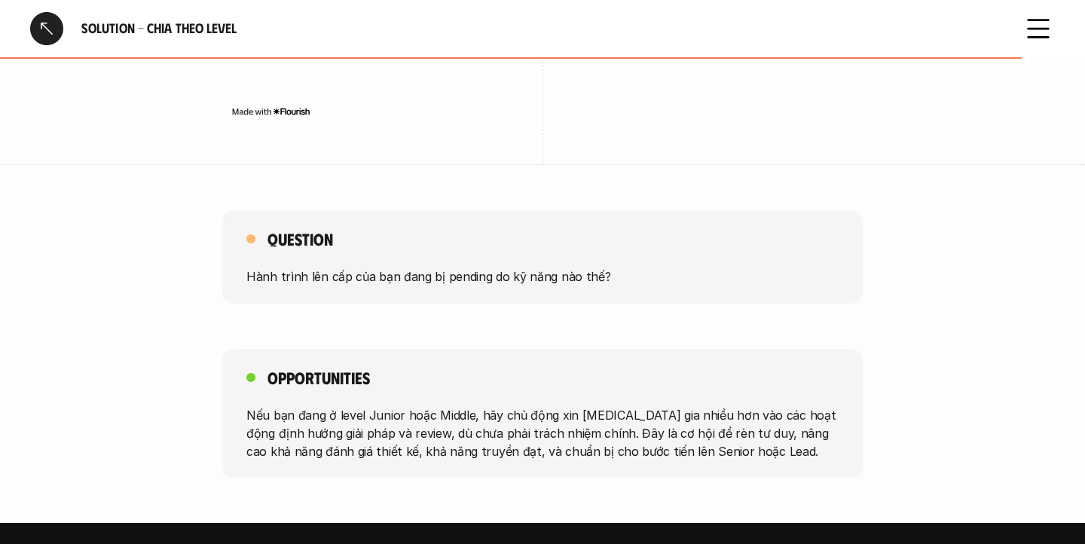
scroll to position [4694, 0]
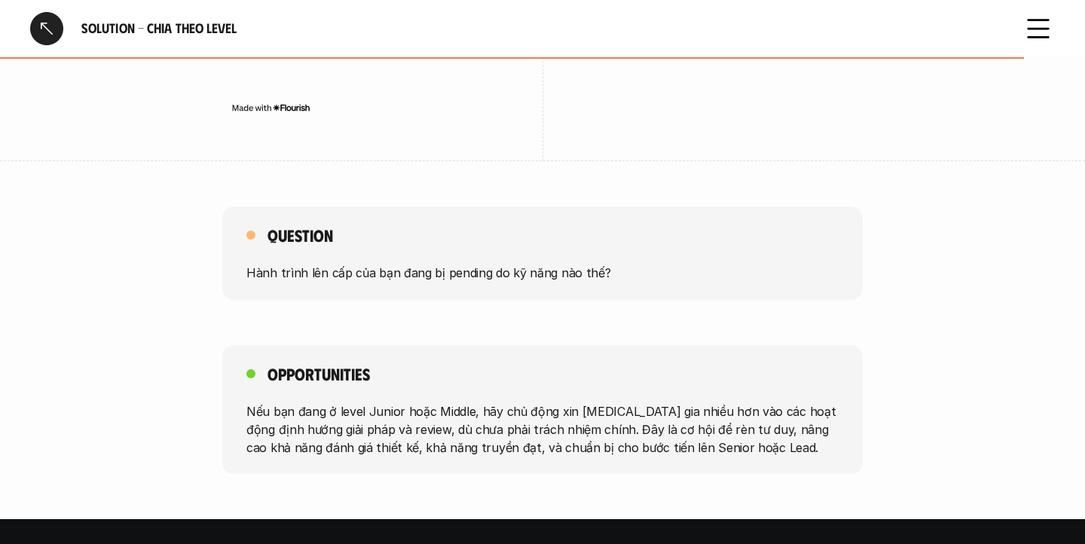
click at [60, 38] on div at bounding box center [46, 28] width 33 height 33
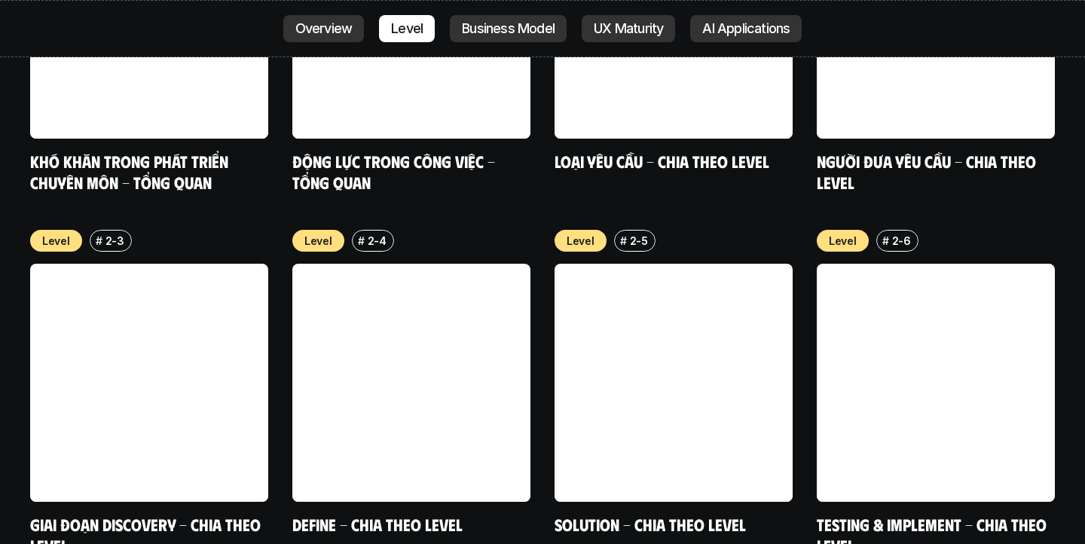
scroll to position [5283, 0]
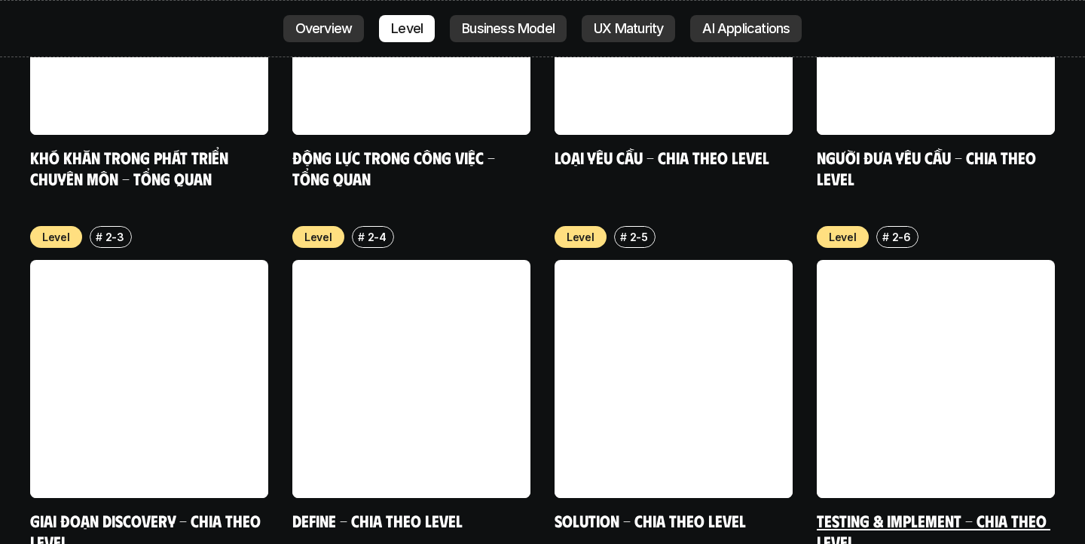
click at [907, 260] on link at bounding box center [936, 379] width 238 height 238
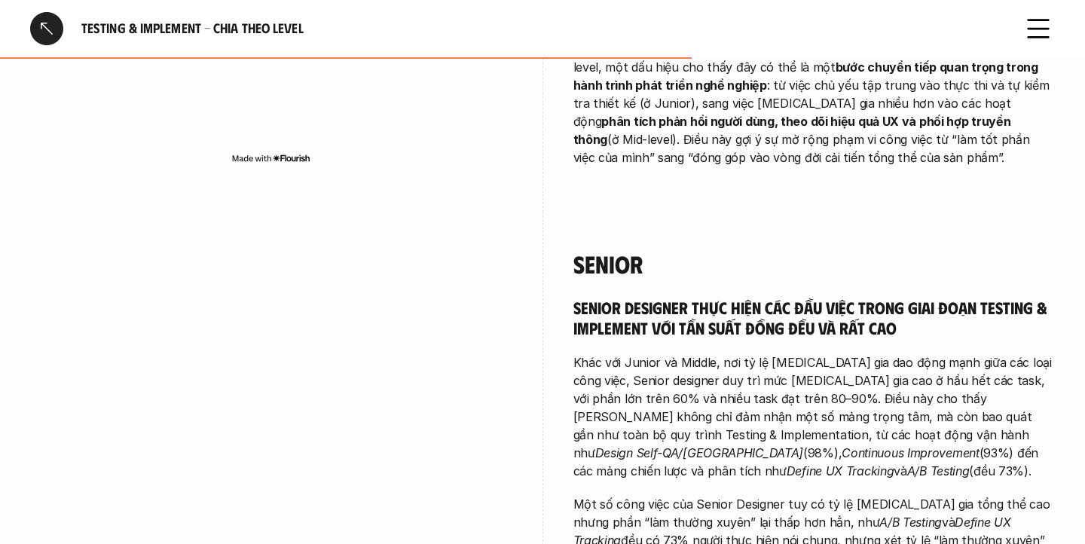
scroll to position [2417, 0]
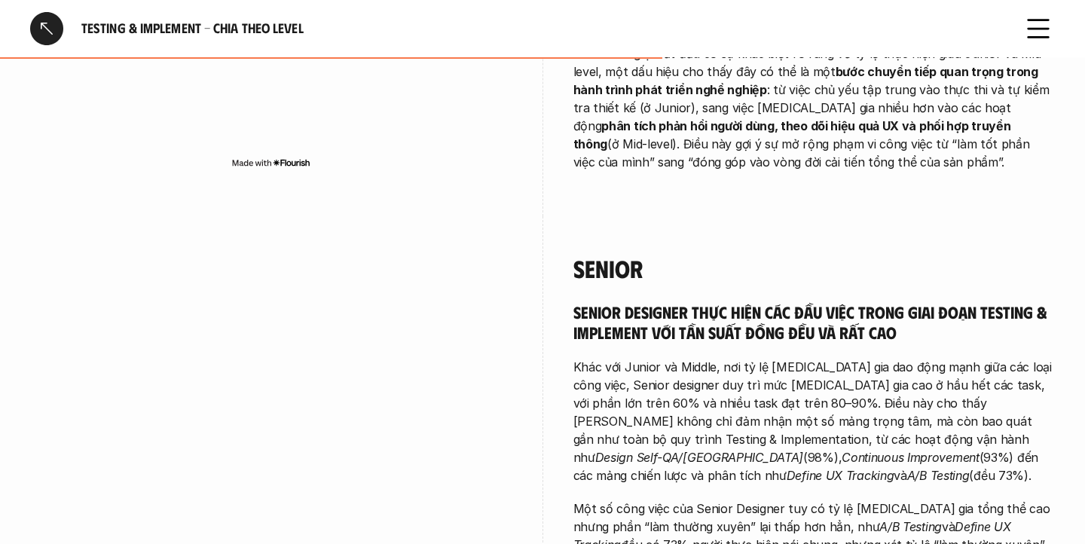
click at [843, 150] on p "Tuy nhiên, các hoạt động như User Feedback Analysis, Communication Design, Defi…" at bounding box center [814, 98] width 482 height 145
click at [46, 29] on div at bounding box center [46, 28] width 33 height 33
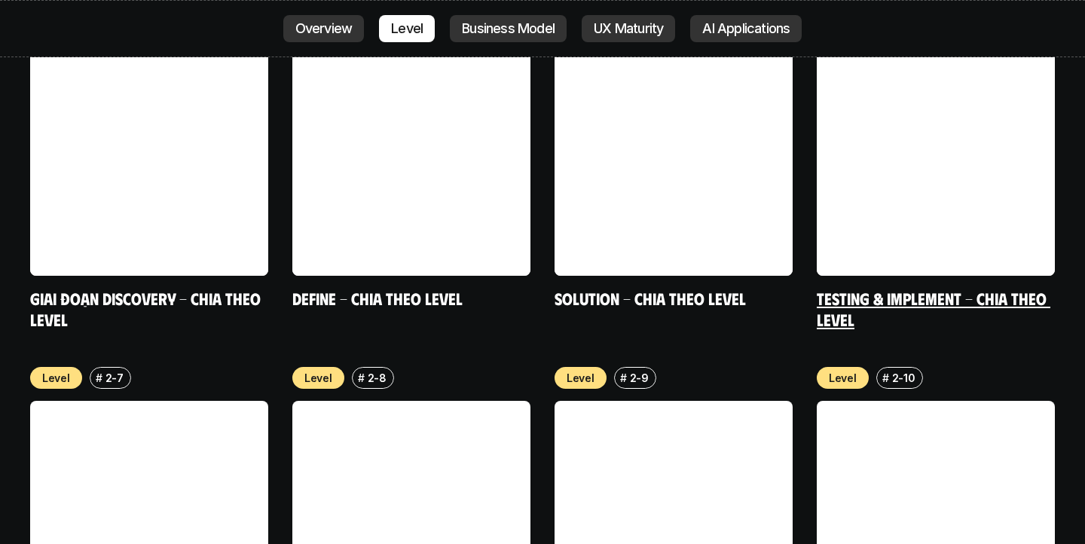
scroll to position [5510, 0]
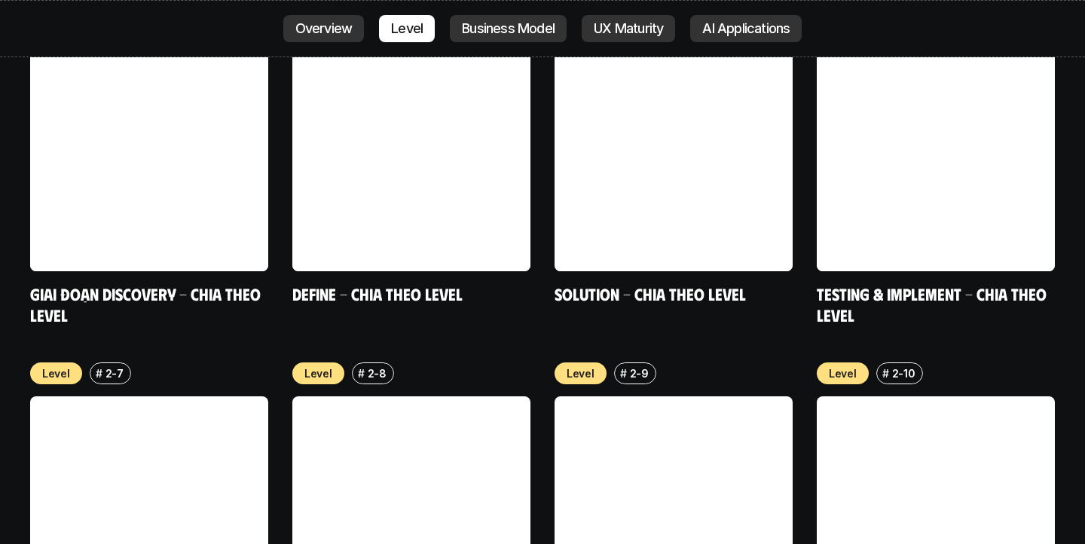
click at [201, 428] on link at bounding box center [149, 515] width 238 height 238
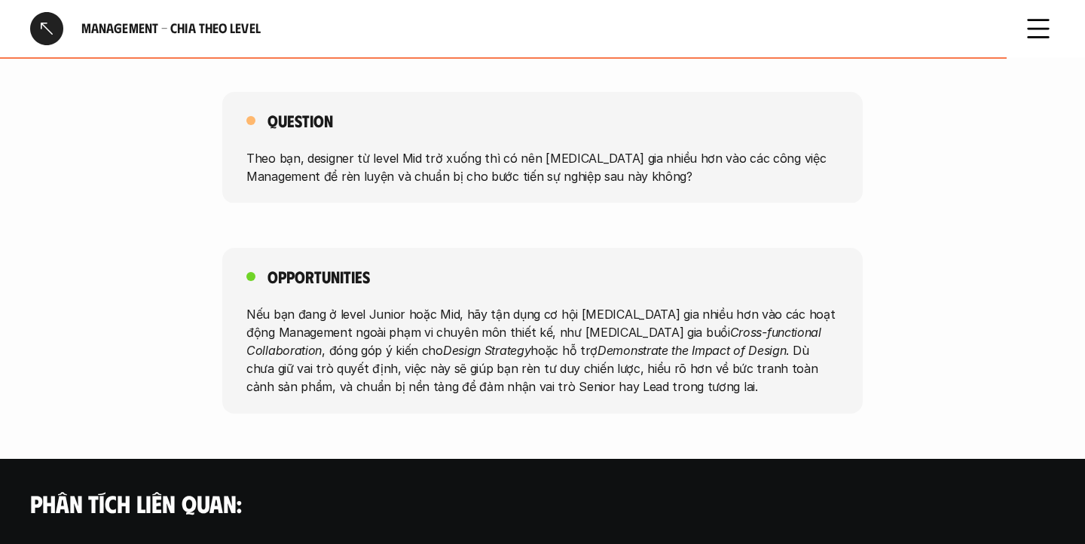
scroll to position [2776, 0]
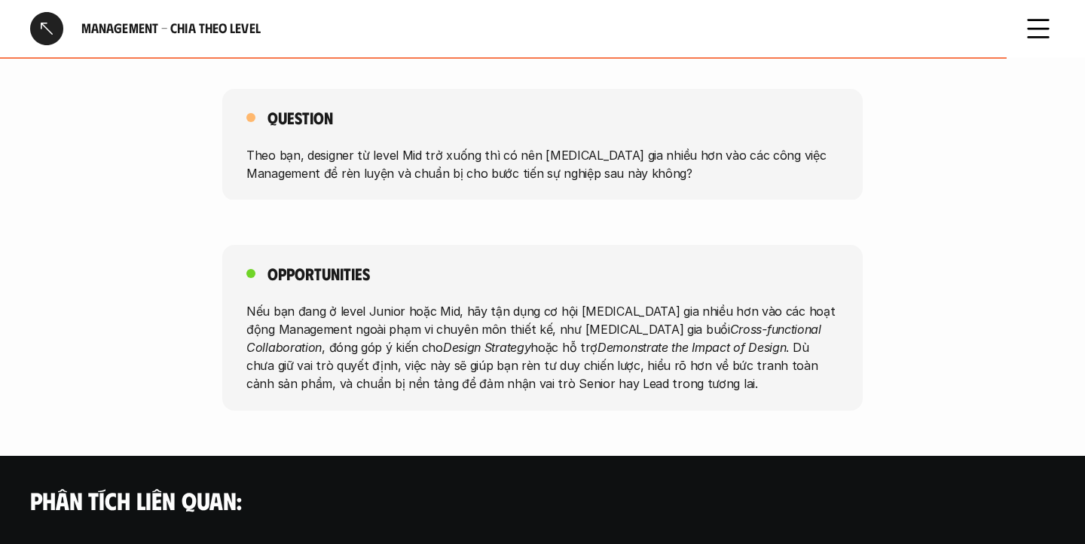
click at [51, 29] on div at bounding box center [46, 28] width 33 height 33
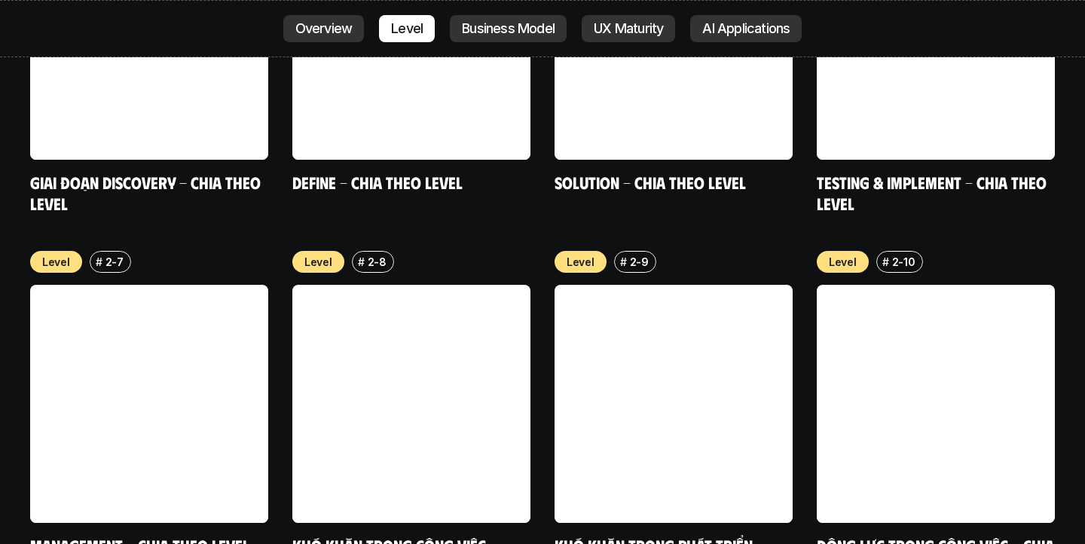
scroll to position [5629, 0]
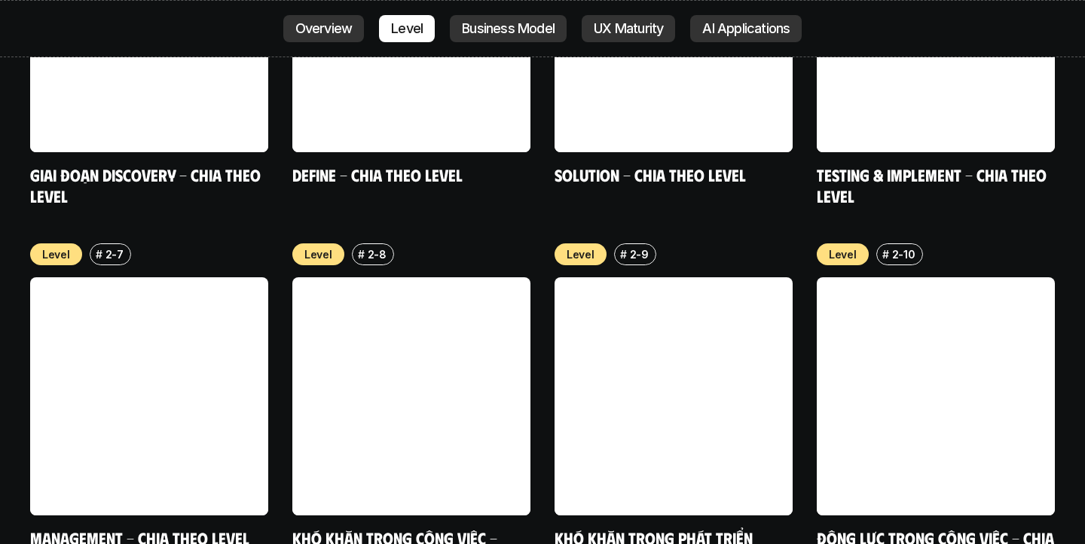
click at [109, 328] on link at bounding box center [149, 396] width 238 height 238
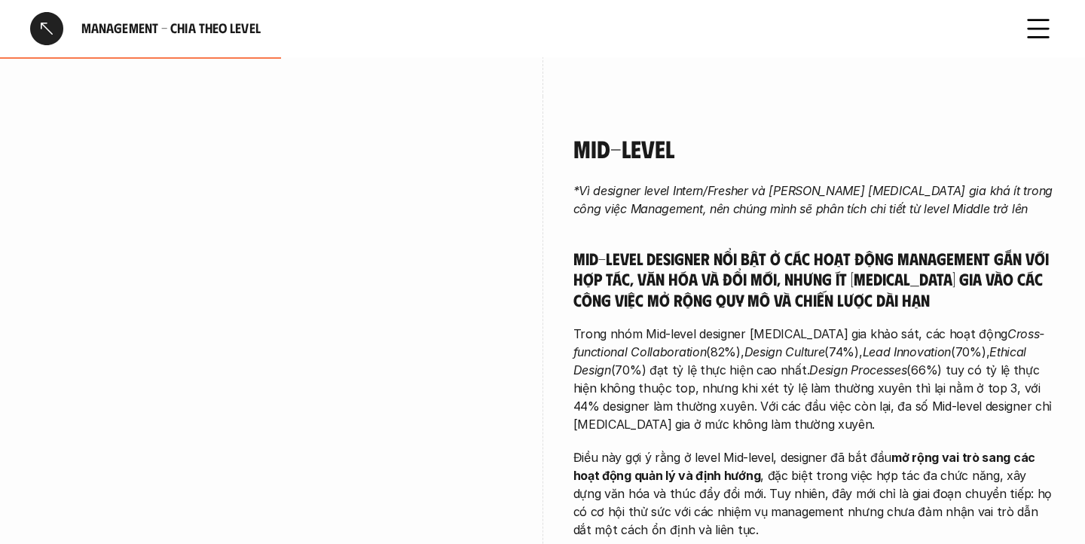
scroll to position [841, 0]
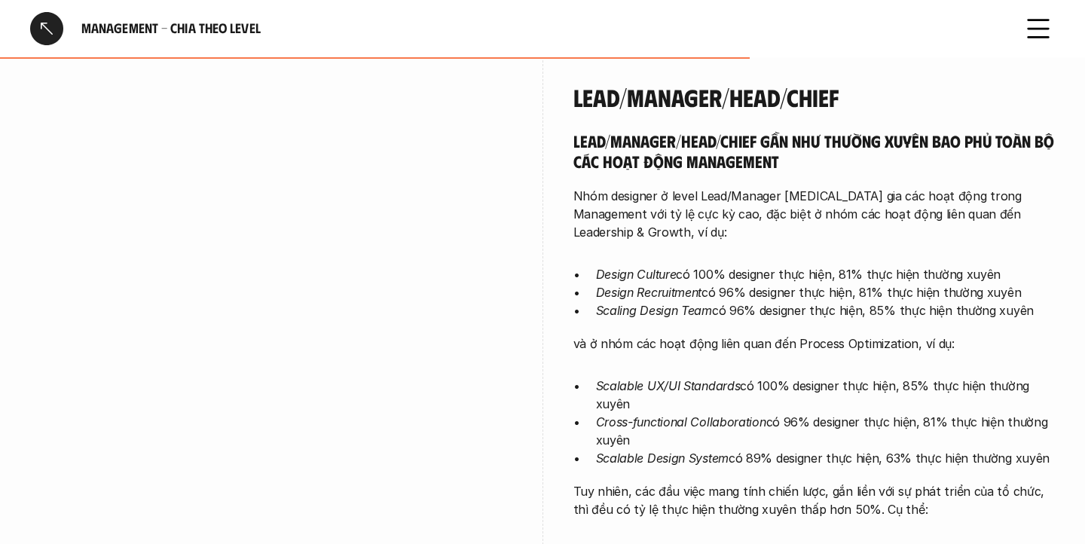
click at [56, 38] on div at bounding box center [46, 28] width 33 height 33
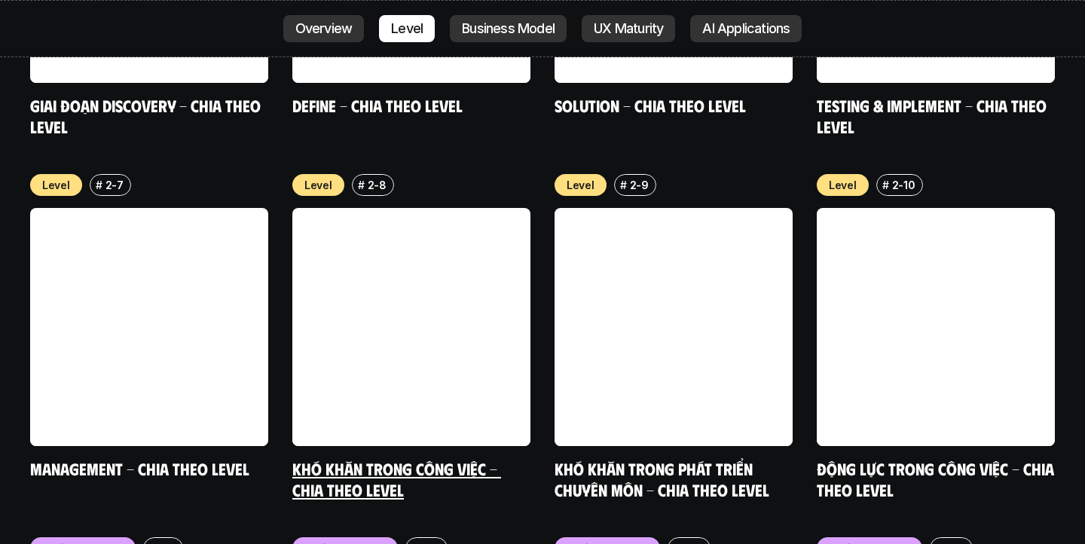
scroll to position [5698, 0]
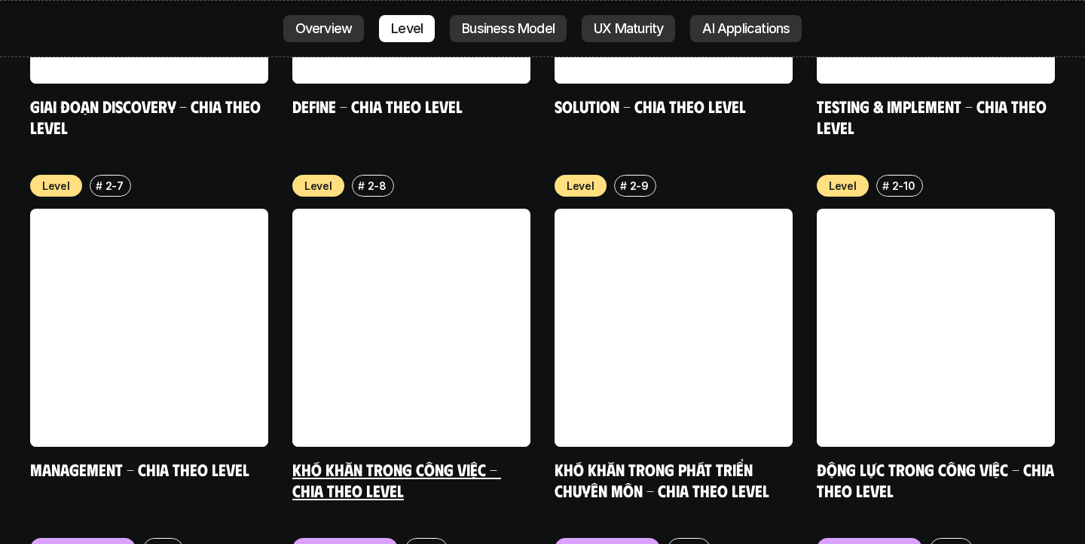
click at [462, 219] on link at bounding box center [411, 328] width 238 height 238
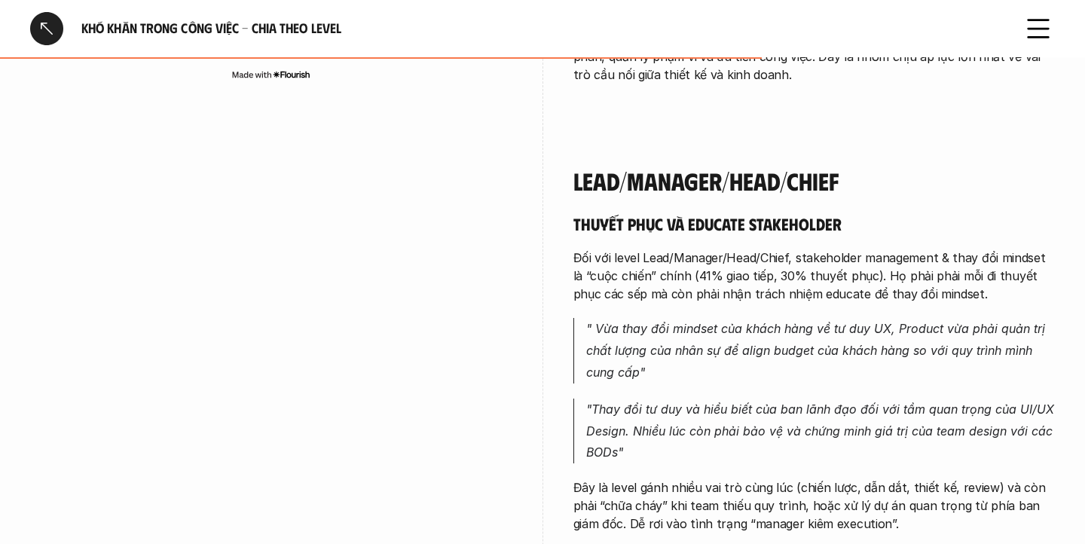
scroll to position [4419, 0]
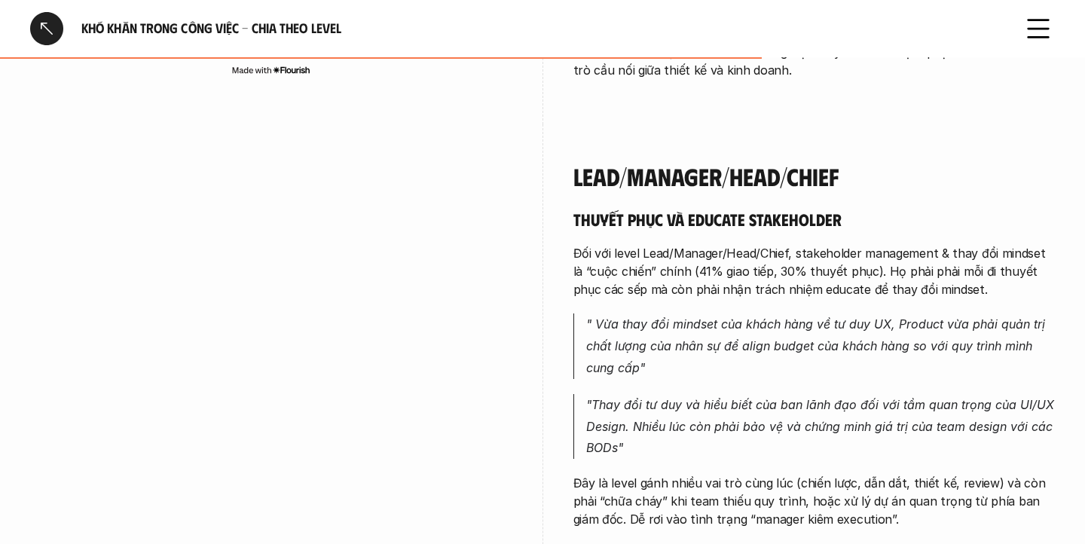
click at [45, 35] on div at bounding box center [46, 28] width 33 height 33
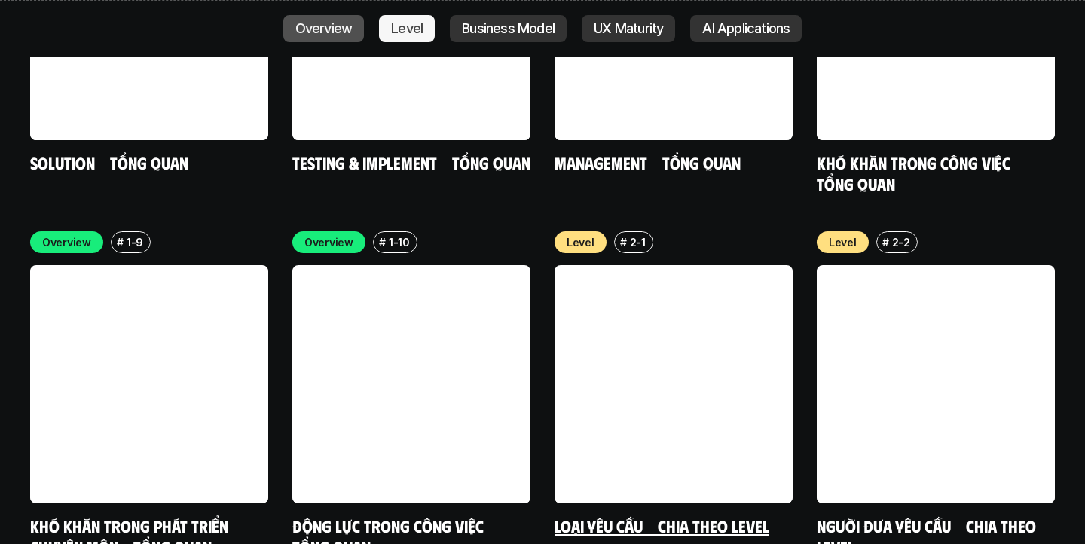
scroll to position [4918, 0]
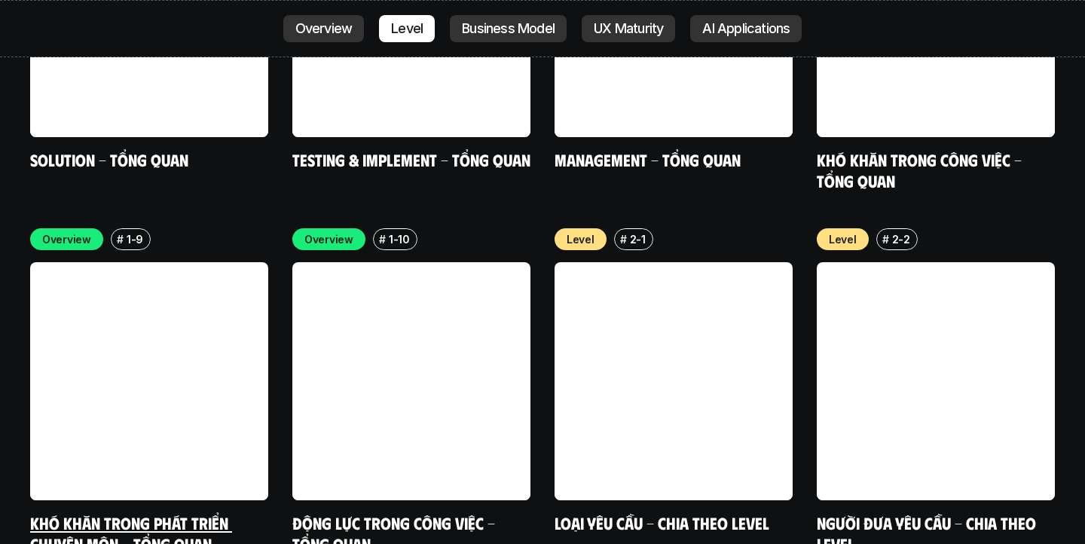
click at [170, 332] on link at bounding box center [149, 381] width 238 height 238
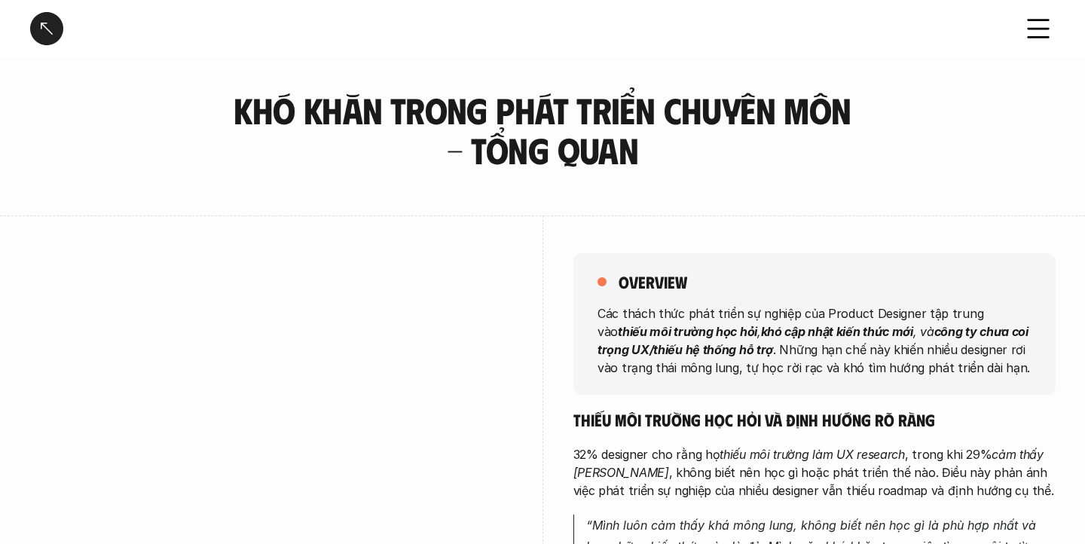
click at [60, 26] on div at bounding box center [46, 28] width 33 height 33
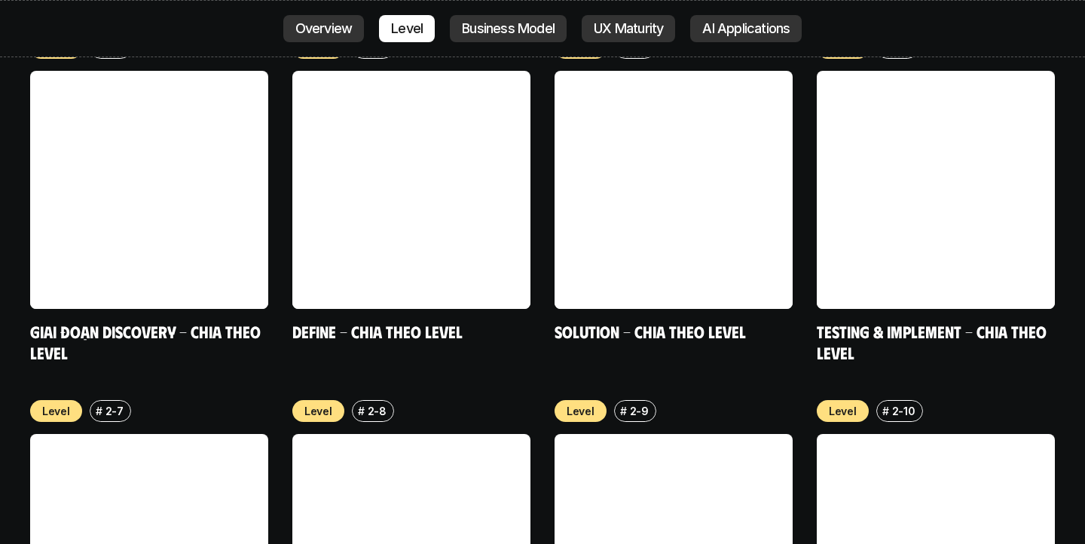
scroll to position [5668, 0]
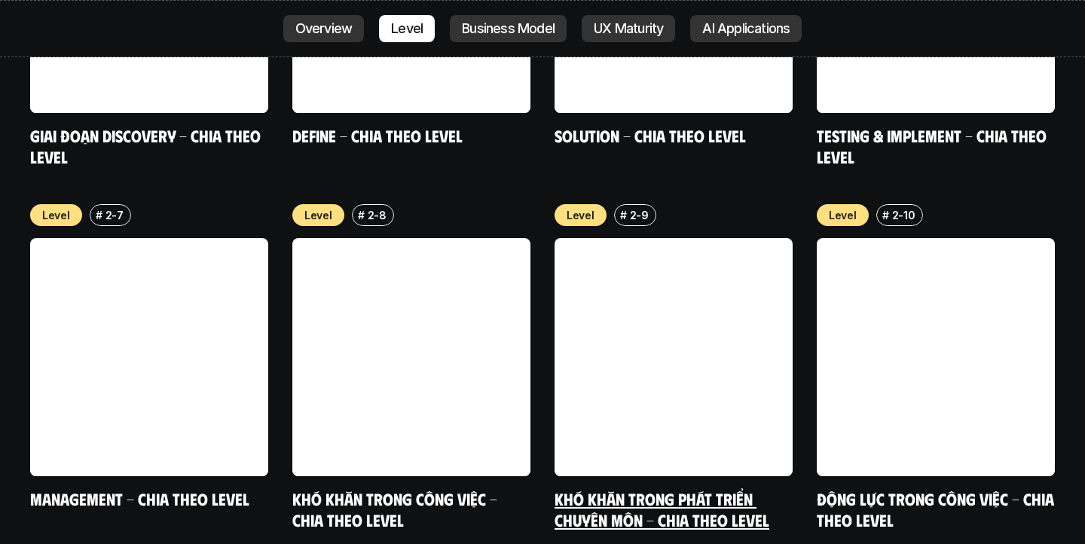
click at [650, 238] on link at bounding box center [673, 357] width 238 height 238
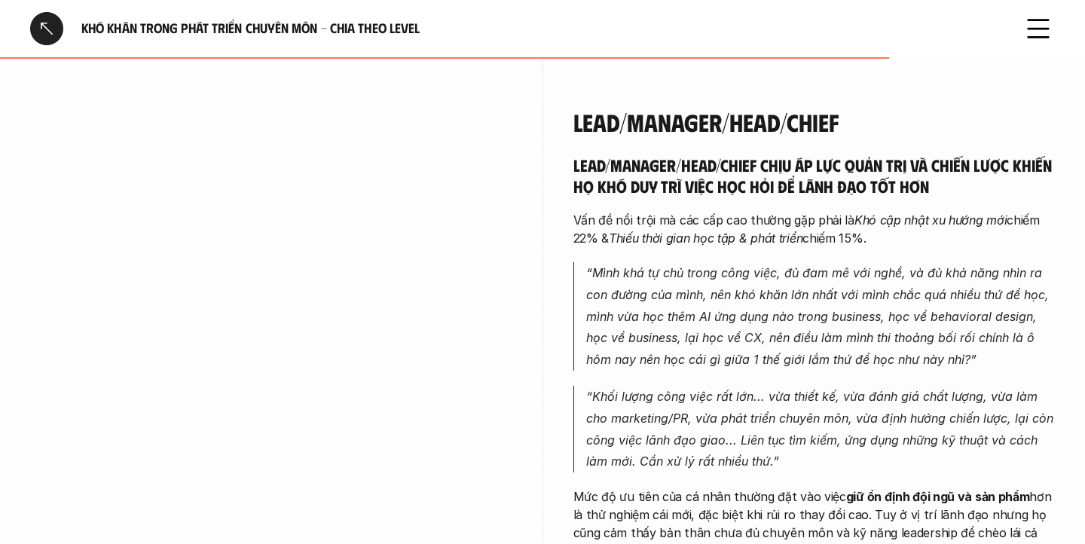
scroll to position [4316, 0]
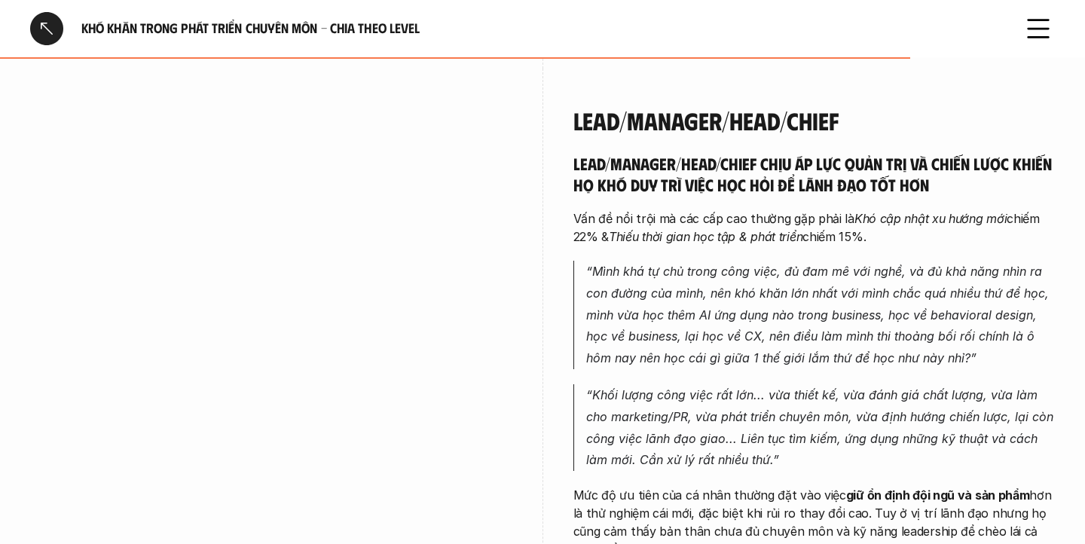
click at [49, 26] on div at bounding box center [46, 28] width 33 height 33
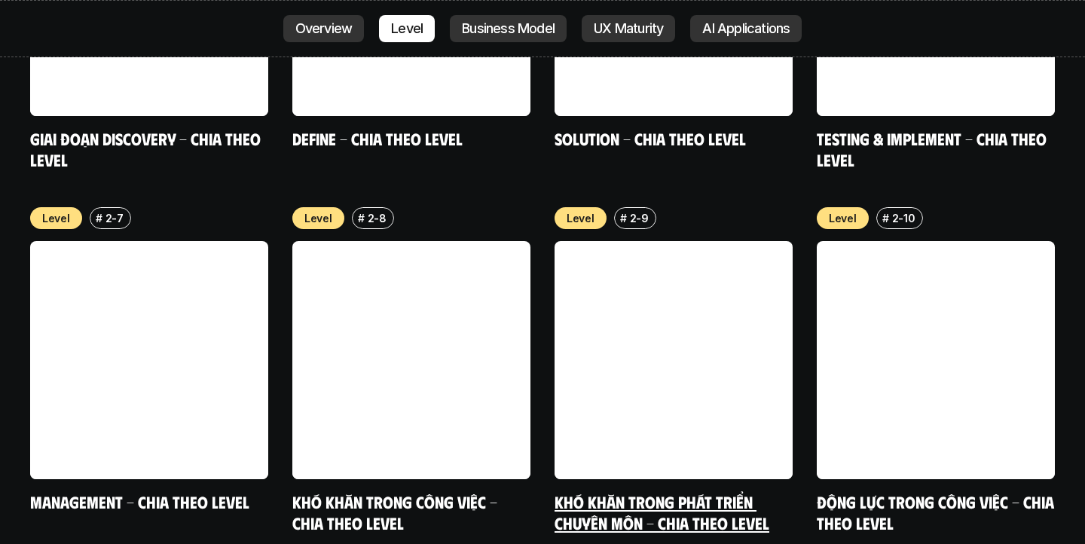
scroll to position [5668, 0]
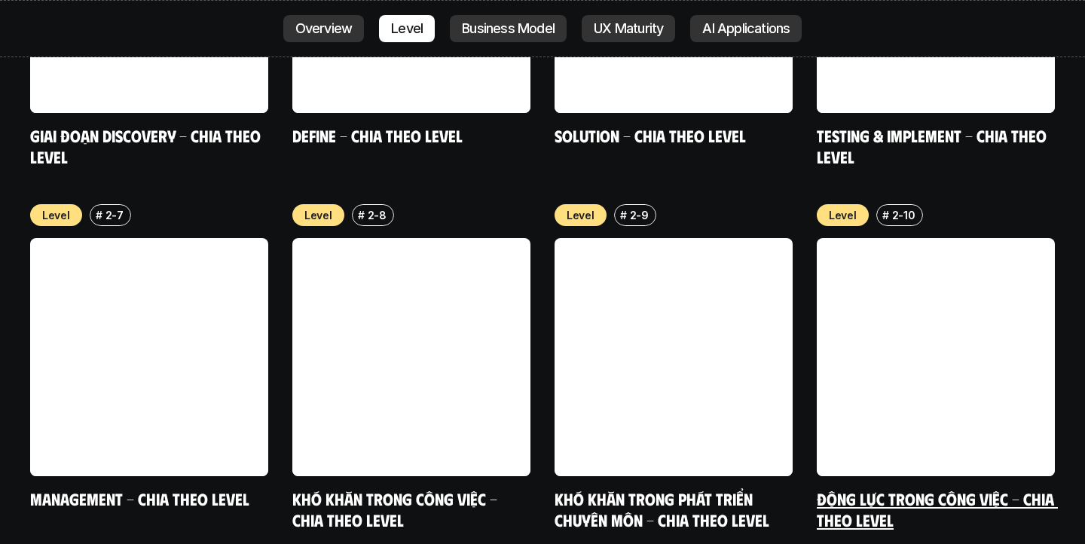
click at [944, 238] on link at bounding box center [936, 357] width 238 height 238
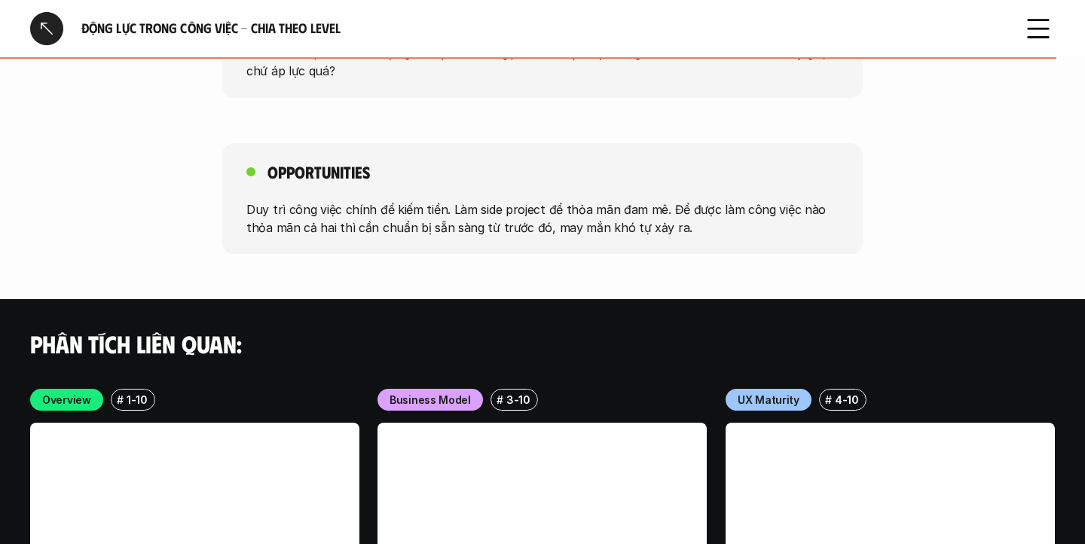
scroll to position [4458, 0]
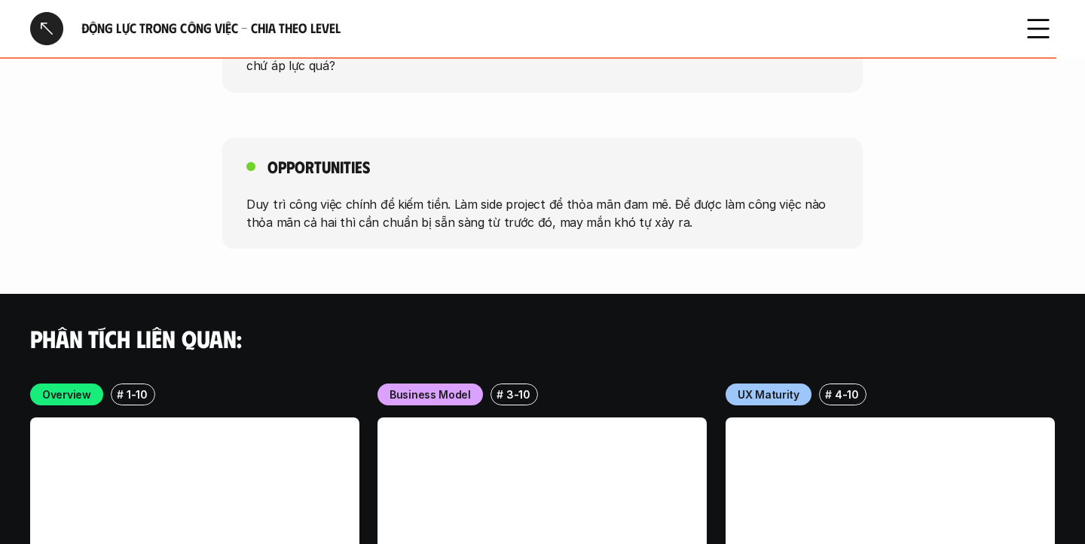
click at [57, 21] on div at bounding box center [46, 28] width 33 height 33
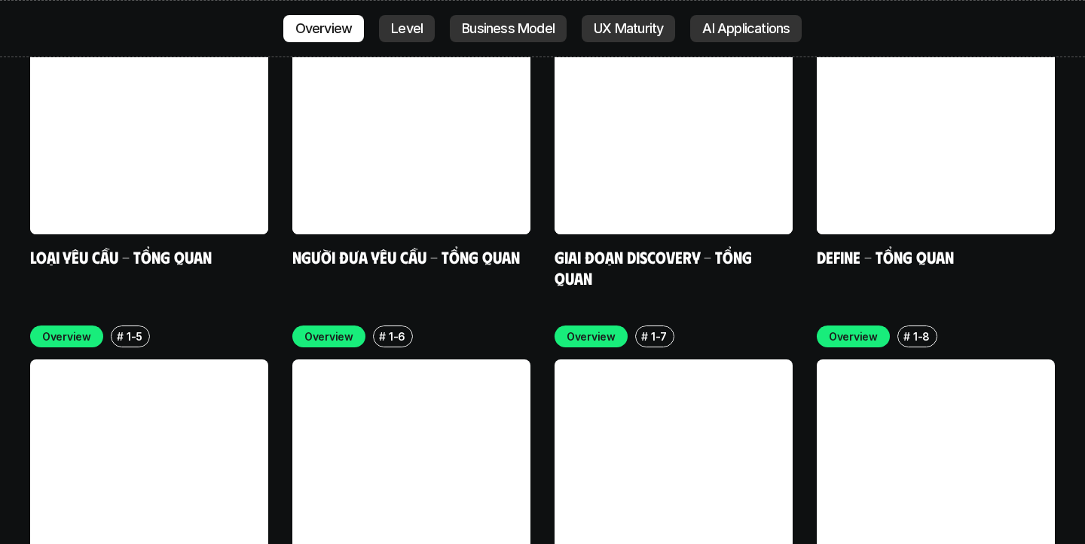
scroll to position [4247, 0]
